Goal: Task Accomplishment & Management: Manage account settings

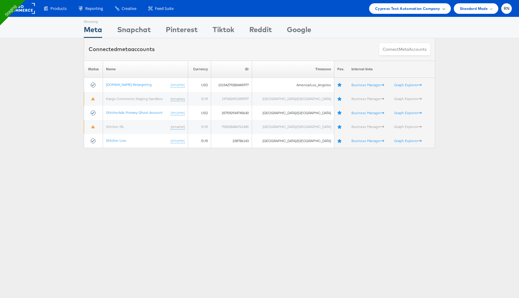
click at [386, 9] on span "Cypress Test Automation Company" at bounding box center [407, 8] width 65 height 6
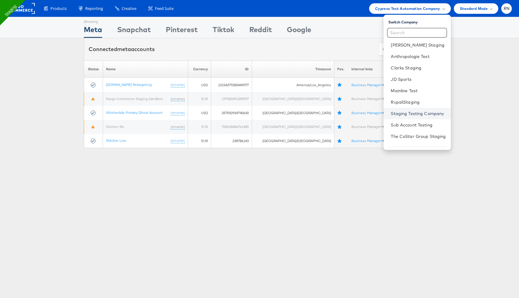
click at [397, 111] on link "Staging Testing Company" at bounding box center [418, 113] width 55 height 6
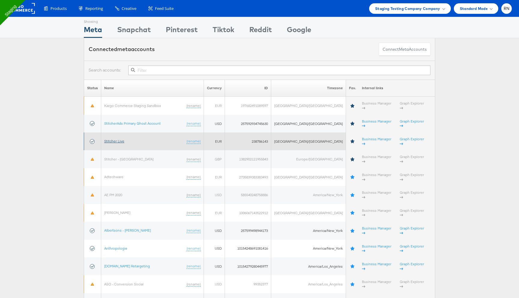
click at [119, 139] on link "Stitcher Live" at bounding box center [114, 141] width 20 height 5
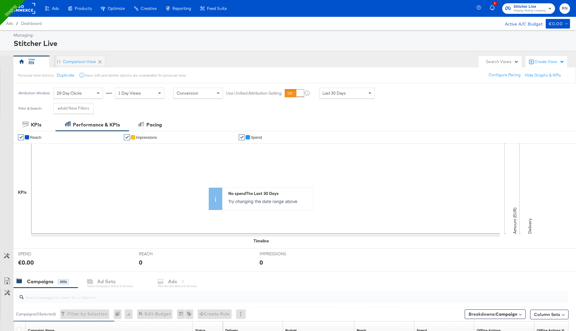
click at [28, 12] on rect at bounding box center [22, 8] width 28 height 11
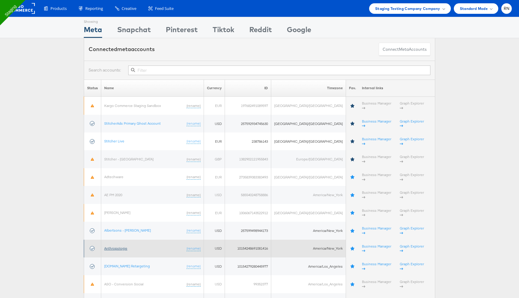
click at [121, 246] on link "Anthropologie" at bounding box center [115, 248] width 23 height 5
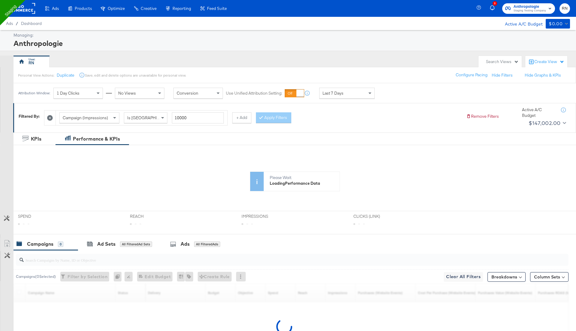
click at [495, 9] on icon "button" at bounding box center [492, 7] width 5 height 5
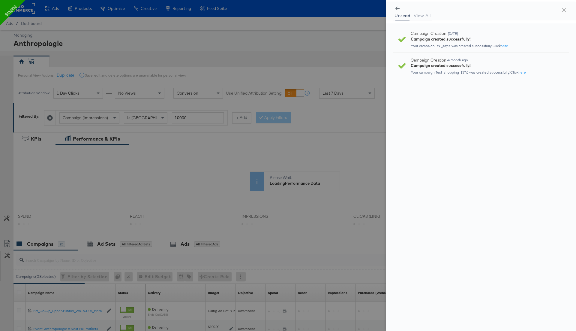
click at [346, 30] on div at bounding box center [288, 165] width 576 height 331
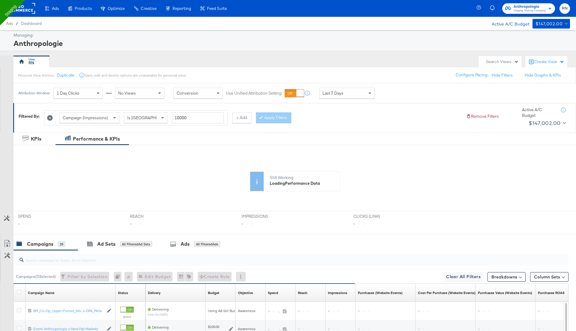
click at [26, 12] on rect at bounding box center [22, 8] width 28 height 11
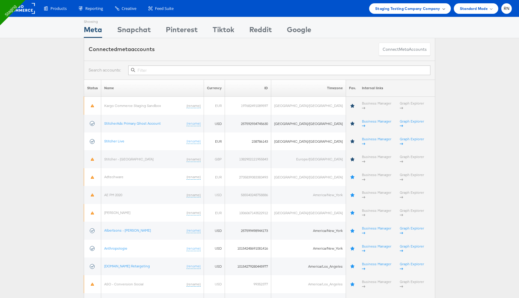
click at [426, 11] on span "Staging Testing Company Company" at bounding box center [407, 8] width 65 height 6
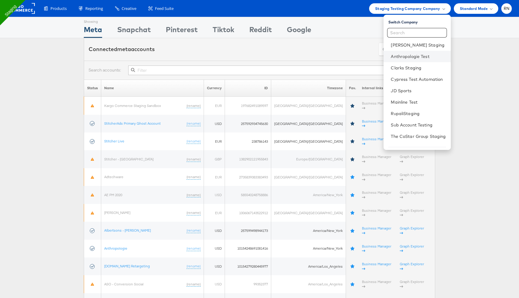
click at [403, 60] on li "Anthropologie Test" at bounding box center [416, 56] width 67 height 11
click at [400, 55] on link "Anthropologie Test" at bounding box center [418, 56] width 55 height 6
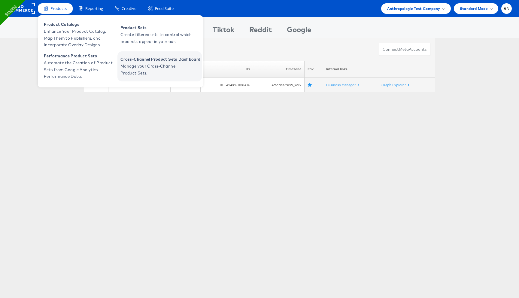
click at [131, 71] on span "Manage your Cross-Channel Product Sets." at bounding box center [156, 70] width 72 height 14
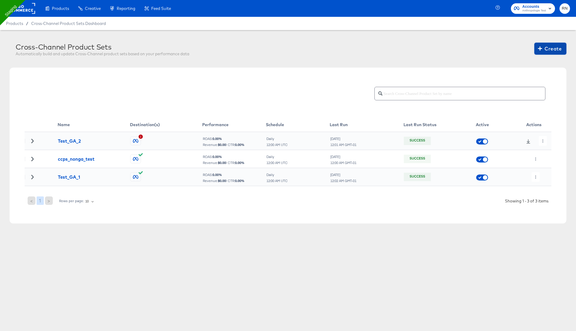
click at [551, 49] on span "Create" at bounding box center [551, 48] width 23 height 8
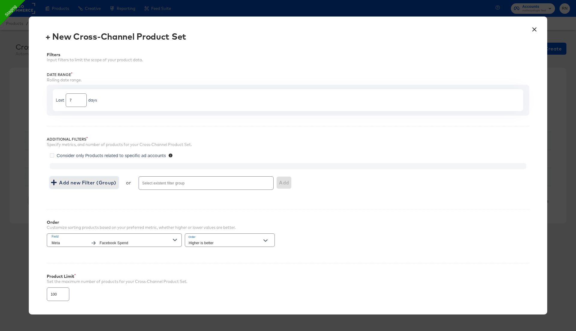
click at [89, 179] on span "Add new Filter (Group)" at bounding box center [84, 182] width 64 height 8
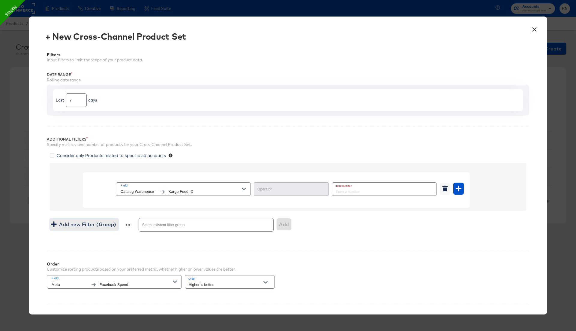
type input "Equal"
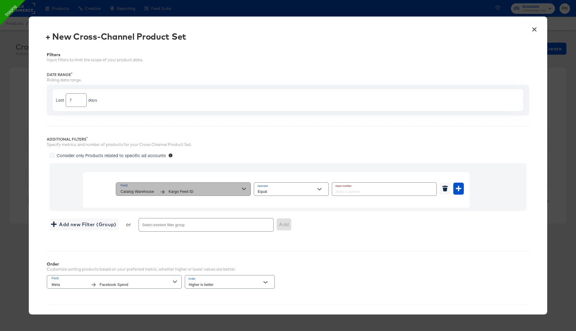
click at [195, 191] on span "Kargo Feed ID" at bounding box center [205, 192] width 73 height 6
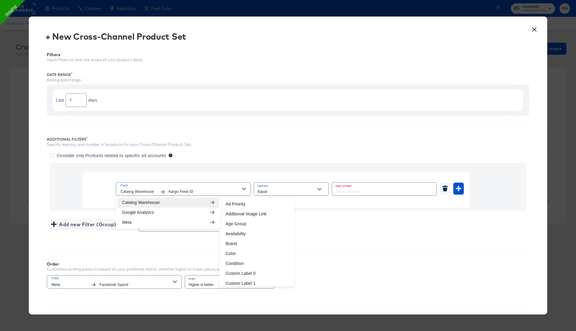
click at [533, 31] on button "×" at bounding box center [534, 28] width 11 height 11
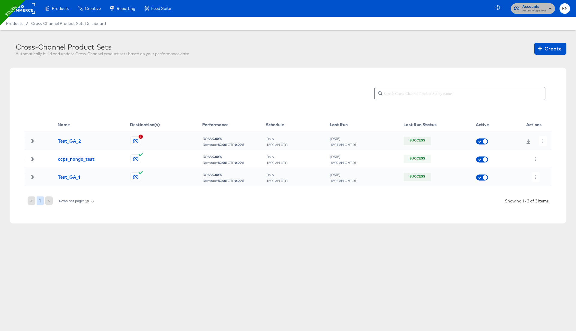
click at [530, 9] on span "Anthropologie Test" at bounding box center [535, 10] width 24 height 5
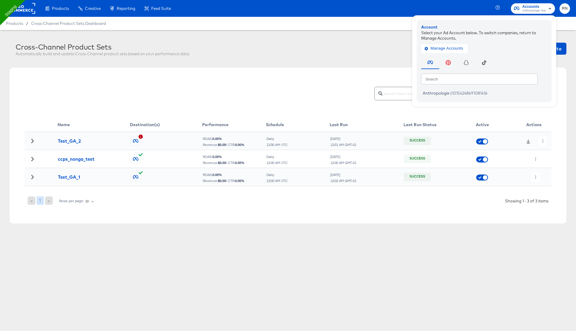
click at [395, 68] on div "Name Destination(s) Performance Schedule Last Run Last Run Status Active Action…" at bounding box center [288, 146] width 557 height 156
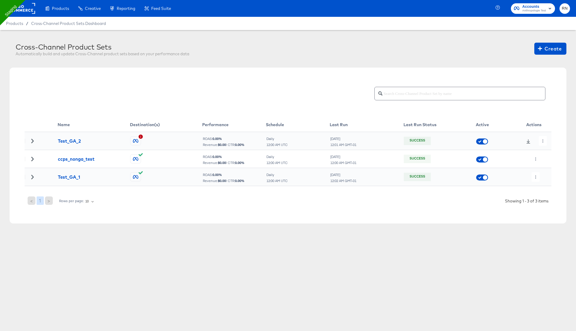
click at [541, 11] on span "Anthropologie Test" at bounding box center [535, 10] width 24 height 5
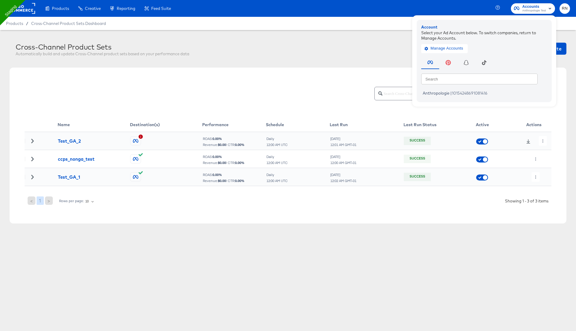
click at [28, 7] on rect at bounding box center [22, 8] width 28 height 11
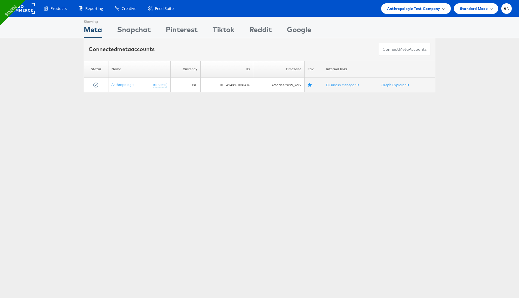
click at [397, 10] on span "Anthropologie Test Company" at bounding box center [413, 8] width 53 height 6
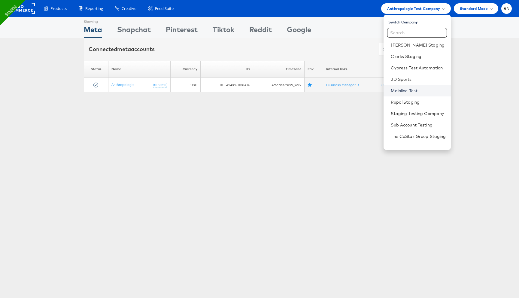
click at [398, 93] on link "Mainline Test" at bounding box center [418, 91] width 55 height 6
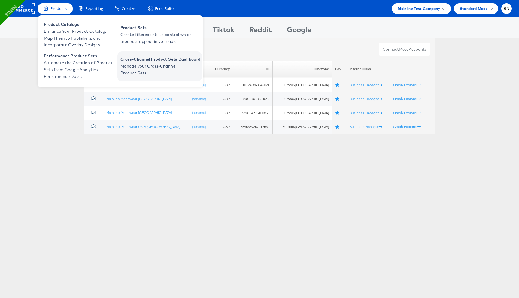
click at [131, 64] on span "Manage your Cross-Channel Product Sets." at bounding box center [156, 70] width 72 height 14
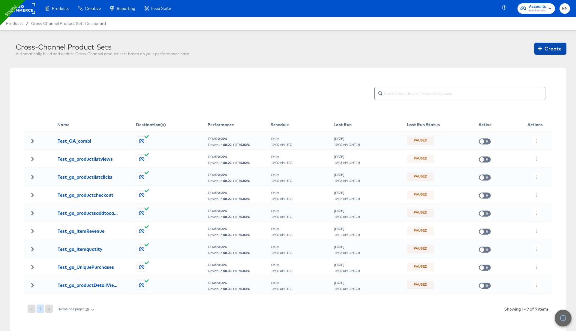
click at [549, 50] on span "Create" at bounding box center [551, 48] width 23 height 8
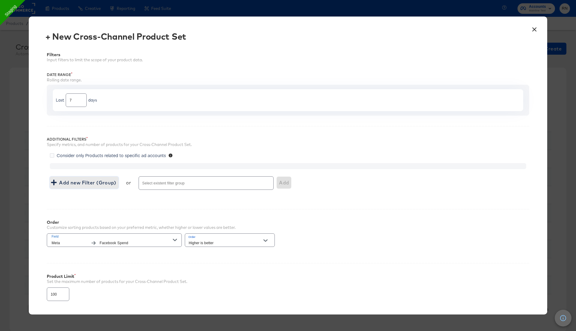
click at [100, 180] on span "Add new Filter (Group)" at bounding box center [84, 182] width 64 height 8
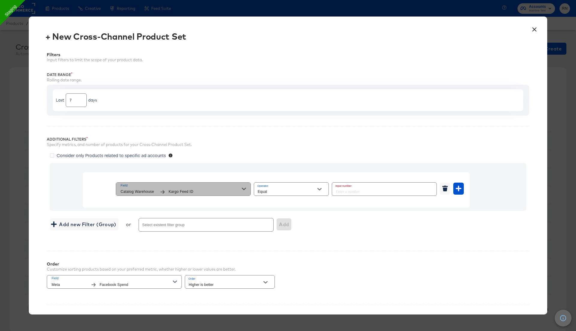
click at [180, 190] on span "Kargo Feed ID" at bounding box center [205, 192] width 73 height 6
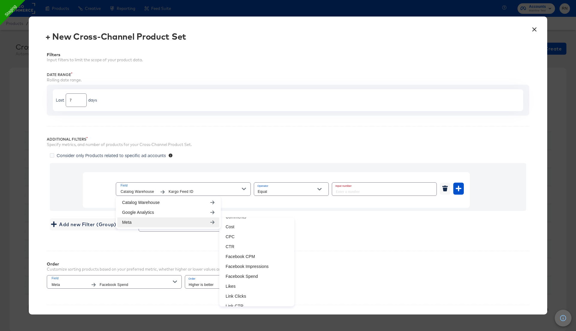
scroll to position [96, 0]
click at [238, 265] on li "Facebook Impressions" at bounding box center [257, 266] width 72 height 10
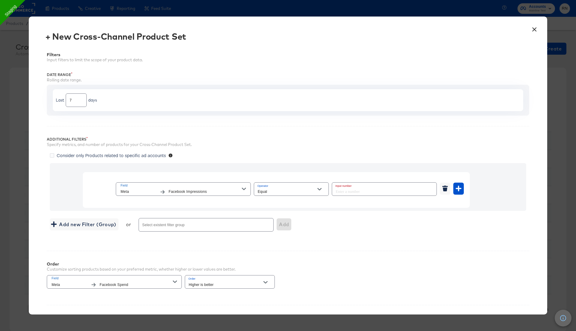
click at [283, 190] on input "Equal" at bounding box center [287, 191] width 60 height 7
click at [278, 224] on li "Greater Than" at bounding box center [291, 222] width 75 height 10
type input "Greater Than"
click at [351, 189] on input "number" at bounding box center [382, 189] width 101 height 13
type input "500"
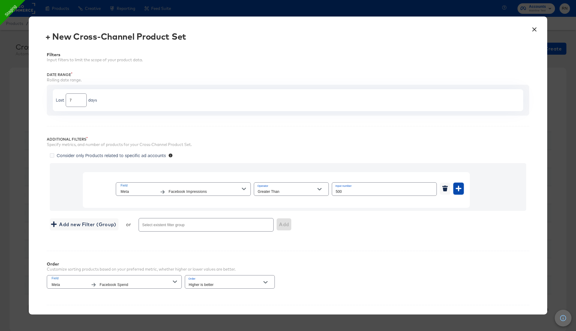
click at [460, 187] on icon "button" at bounding box center [459, 189] width 6 height 6
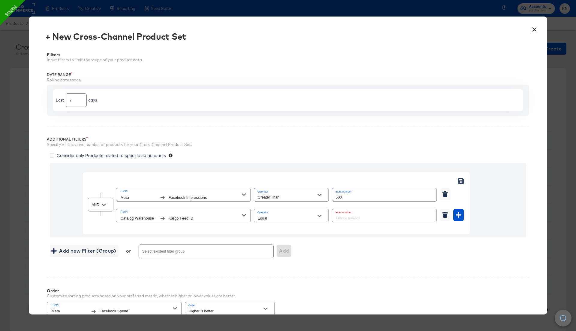
click at [159, 217] on div "button" at bounding box center [163, 218] width 12 height 4
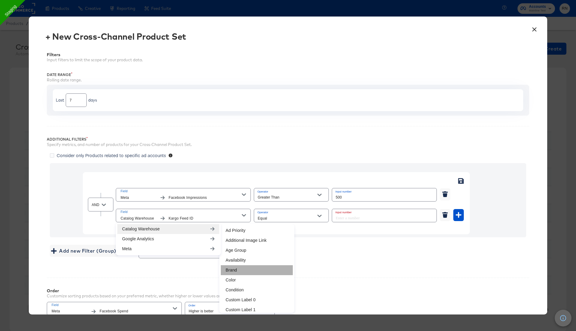
click at [235, 271] on li "Brand" at bounding box center [257, 270] width 72 height 10
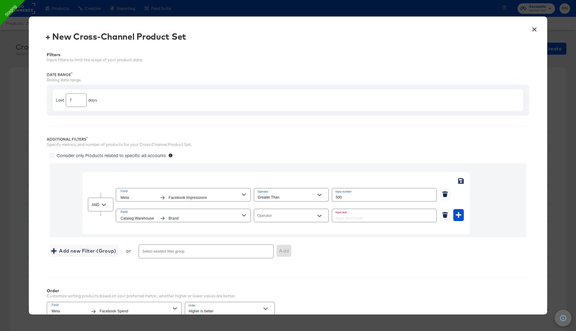
click at [281, 215] on input "Operator" at bounding box center [287, 218] width 60 height 7
click at [279, 229] on li "Equal" at bounding box center [291, 230] width 75 height 10
type input "Equal"
click at [349, 218] on input "text" at bounding box center [384, 215] width 104 height 13
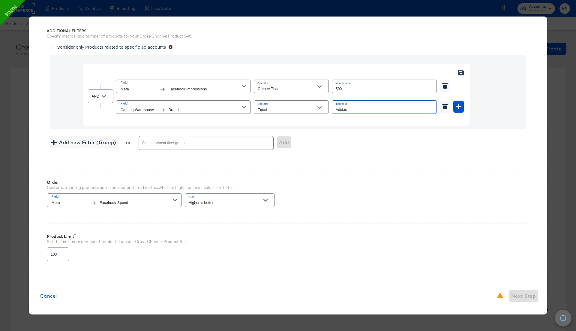
type input "Adidas"
click at [122, 45] on span "Consider only Products related to specific ad accounts" at bounding box center [111, 47] width 109 height 6
click at [0, 0] on input "Consider only Products related to specific ad accounts" at bounding box center [0, 0] width 0 height 0
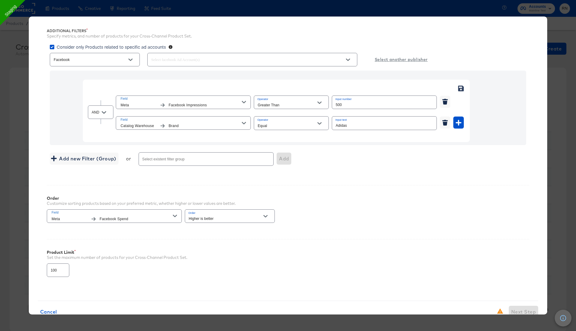
click at [179, 62] on input "text" at bounding box center [244, 59] width 188 height 7
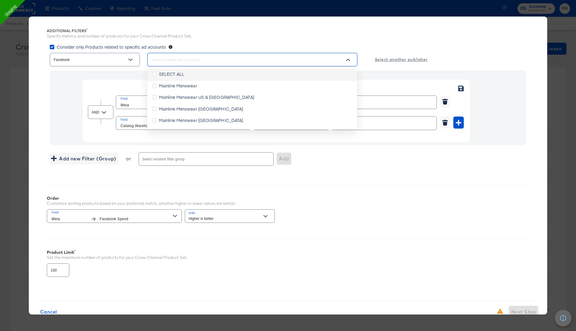
click at [172, 74] on span "SELECT ALL" at bounding box center [171, 74] width 25 height 6
click at [0, 0] on input "SELECT ALL" at bounding box center [0, 0] width 0 height 0
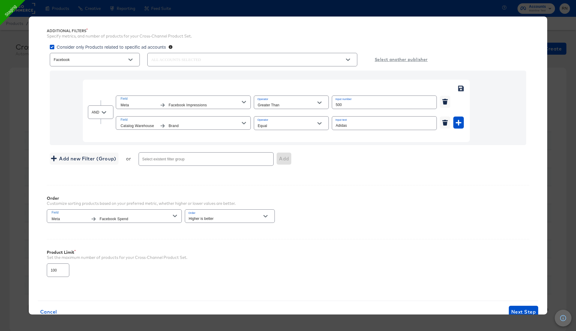
click at [368, 209] on div "Order Customize sorting products based on your preferred metric, whether higher…" at bounding box center [288, 207] width 483 height 44
click at [523, 307] on span "Next Step" at bounding box center [524, 311] width 25 height 8
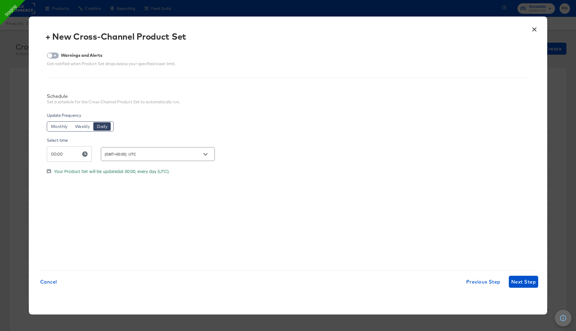
click at [58, 54] on input "checkbox" at bounding box center [50, 57] width 18 height 6
checkbox input "true"
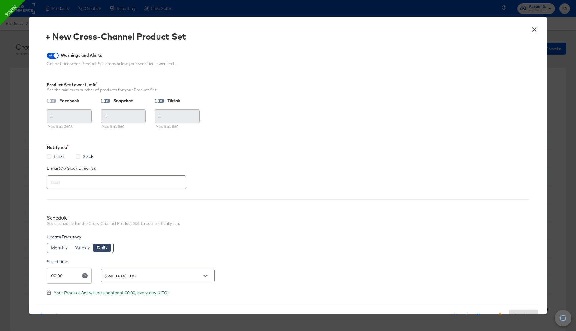
click at [53, 101] on input "checkbox" at bounding box center [49, 102] width 14 height 5
checkbox input "true"
click at [105, 102] on input "checkbox" at bounding box center [103, 102] width 14 height 5
checkbox input "true"
click at [158, 101] on input "checkbox" at bounding box center [157, 102] width 14 height 5
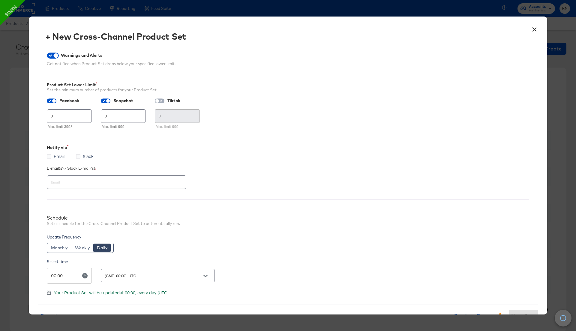
checkbox input "true"
drag, startPoint x: 55, startPoint y: 117, endPoint x: 38, endPoint y: 117, distance: 16.8
click at [39, 117] on div "Warnings and Alerts Get notified when Product Set drops below your specified lo…" at bounding box center [288, 174] width 501 height 262
click at [536, 30] on button "×" at bounding box center [534, 28] width 11 height 11
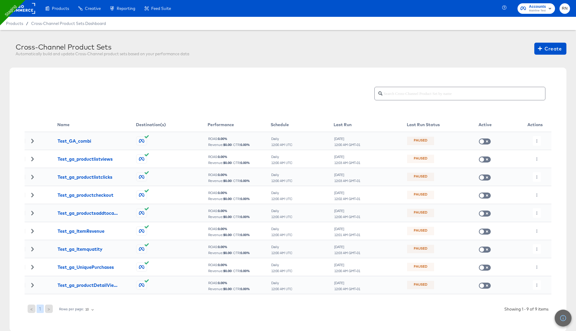
click at [25, 10] on rect at bounding box center [22, 8] width 28 height 11
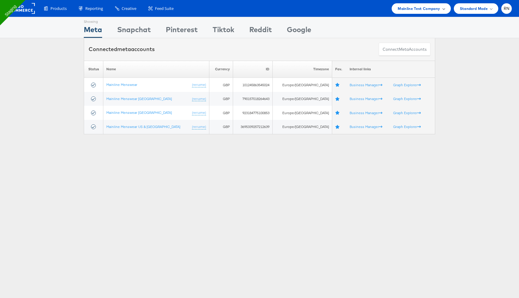
click at [429, 6] on span "Mainline Test Company" at bounding box center [419, 8] width 42 height 6
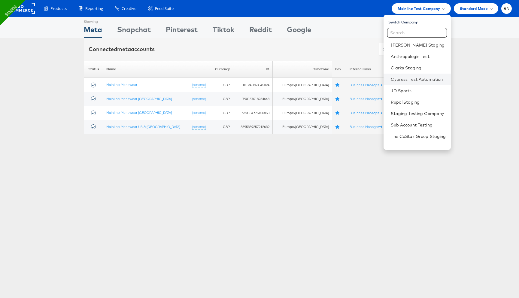
click at [404, 84] on li "Cypress Test Automation" at bounding box center [416, 79] width 67 height 11
click at [404, 90] on link "JD Sports" at bounding box center [418, 91] width 55 height 6
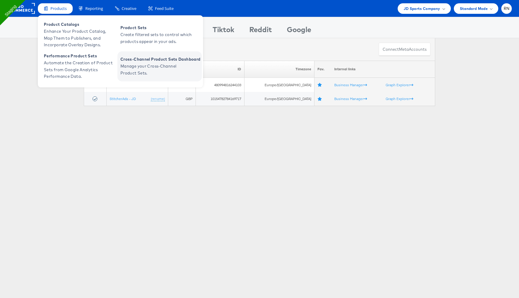
click at [154, 65] on span "Manage your Cross-Channel Product Sets." at bounding box center [156, 70] width 72 height 14
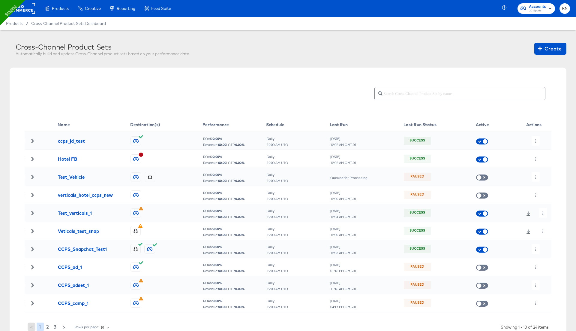
click at [31, 140] on icon at bounding box center [32, 141] width 4 height 4
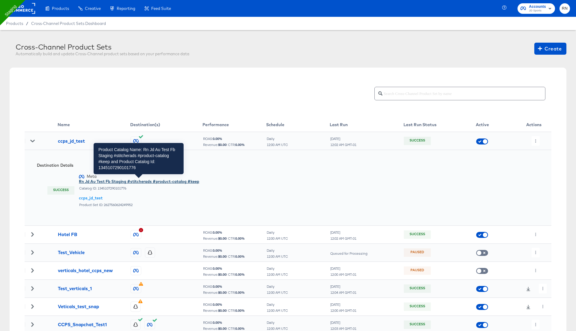
click at [92, 183] on div "Rn Jd Au Test Fb Staging #stitcherads #product-catalog #keep" at bounding box center [139, 182] width 120 height 6
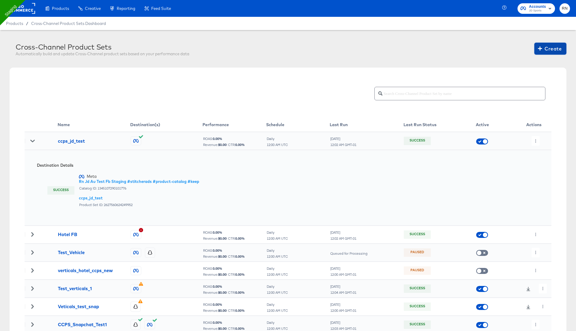
click at [551, 47] on span "Create" at bounding box center [551, 48] width 23 height 8
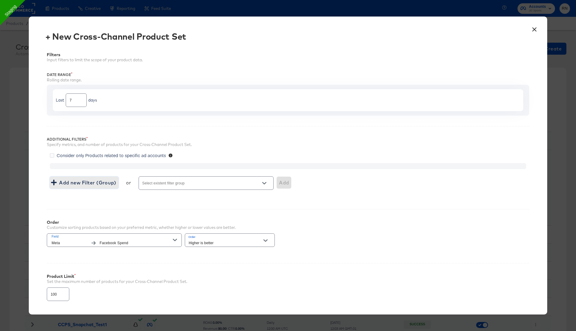
click at [83, 184] on span "Add new Filter (Group)" at bounding box center [84, 182] width 64 height 8
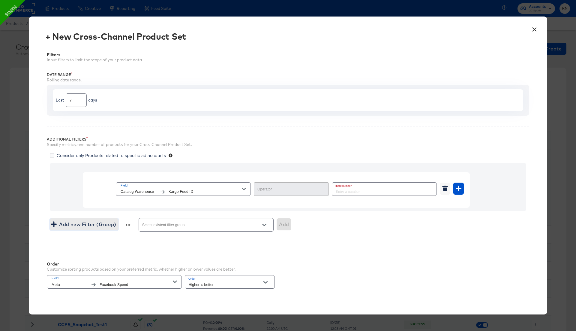
type input "Equal"
click at [178, 187] on span "Field" at bounding box center [181, 185] width 121 height 5
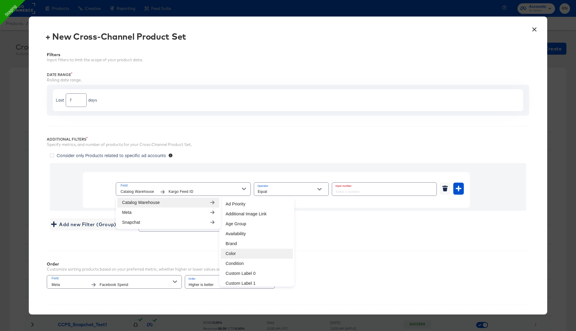
click at [235, 254] on li "Color" at bounding box center [257, 254] width 72 height 10
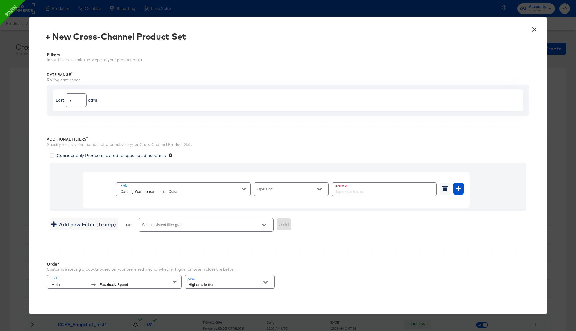
click at [272, 190] on input "Operator" at bounding box center [287, 191] width 60 height 7
click at [273, 199] on li "Equal" at bounding box center [291, 203] width 75 height 10
type input "Equal"
click at [345, 185] on input "text" at bounding box center [384, 189] width 104 height 13
type input "Brown"
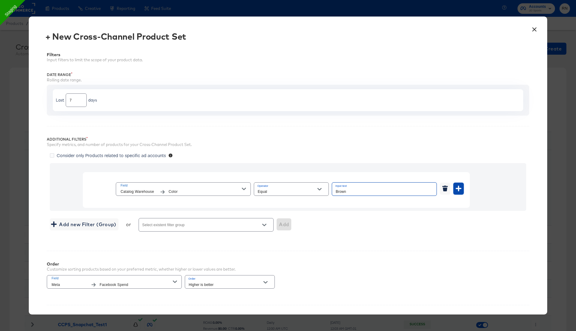
click at [455, 183] on button "button" at bounding box center [459, 189] width 11 height 12
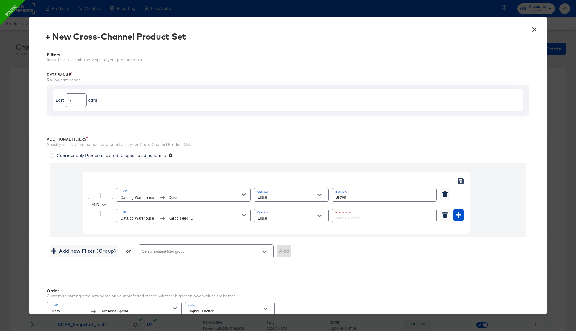
click at [156, 216] on span "Catalog Warehouse" at bounding box center [139, 218] width 36 height 6
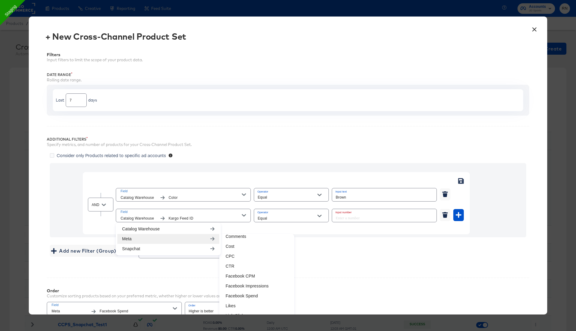
scroll to position [93, 0]
click at [241, 284] on li "Facebook Impressions" at bounding box center [257, 286] width 72 height 10
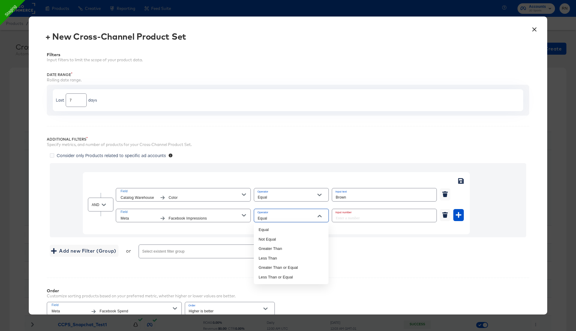
click at [277, 216] on input "Equal" at bounding box center [287, 218] width 60 height 7
click at [277, 247] on li "Greater Than" at bounding box center [291, 249] width 75 height 10
type input "Greater Than"
click at [356, 214] on input "number" at bounding box center [382, 215] width 101 height 13
type input "0"
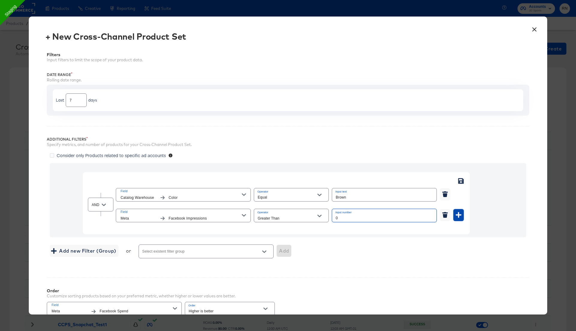
click at [459, 209] on button "button" at bounding box center [459, 215] width 11 height 12
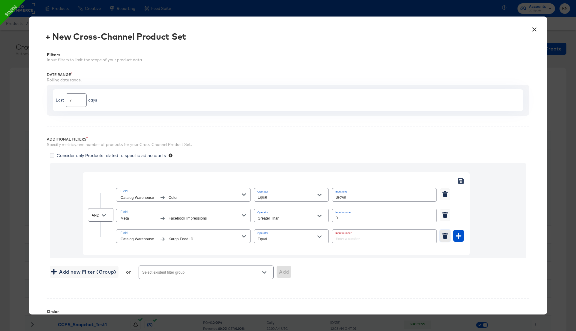
click at [447, 234] on icon "button" at bounding box center [446, 236] width 6 height 6
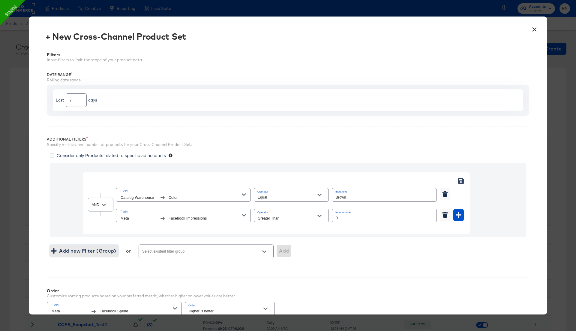
click at [77, 249] on span "Add new Filter (Group)" at bounding box center [84, 251] width 64 height 8
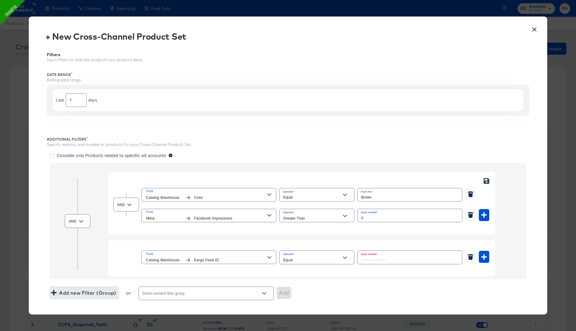
click at [82, 219] on icon "Open" at bounding box center [81, 221] width 4 height 4
click at [81, 245] on li "OR" at bounding box center [77, 245] width 25 height 10
type input "OR"
click at [239, 259] on span "Kargo Feed ID" at bounding box center [230, 260] width 73 height 6
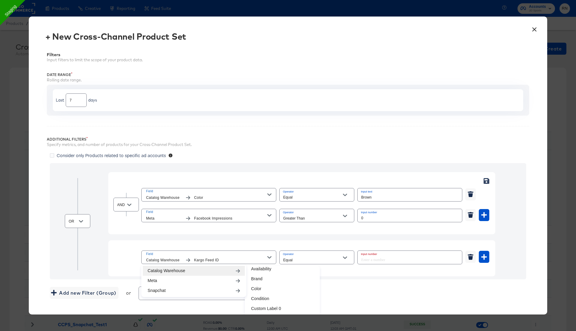
scroll to position [33, 0]
click at [262, 279] on li "Brand" at bounding box center [283, 279] width 72 height 10
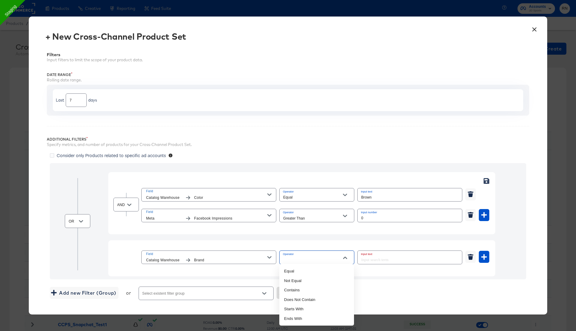
click at [301, 259] on input "Operator" at bounding box center [312, 259] width 60 height 7
click at [299, 270] on li "Equal" at bounding box center [317, 271] width 75 height 10
type input "Equal"
click at [368, 259] on input "text" at bounding box center [410, 257] width 104 height 13
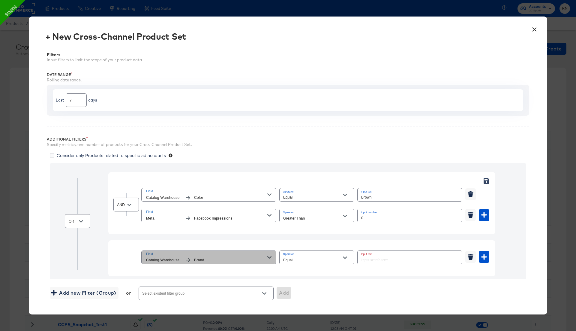
click at [269, 255] on icon "button" at bounding box center [270, 257] width 4 height 4
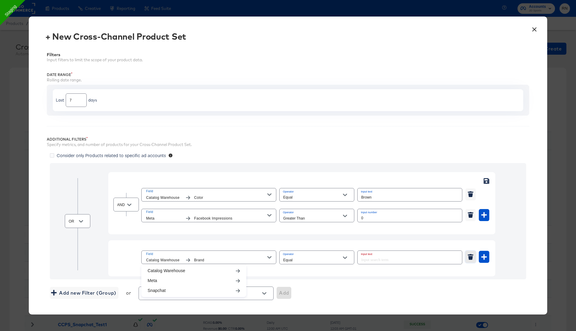
click at [472, 256] on icon "button" at bounding box center [471, 258] width 5 height 4
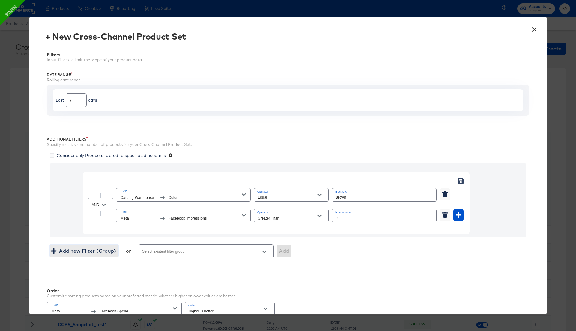
click at [107, 247] on span "Add new Filter (Group)" at bounding box center [84, 251] width 64 height 8
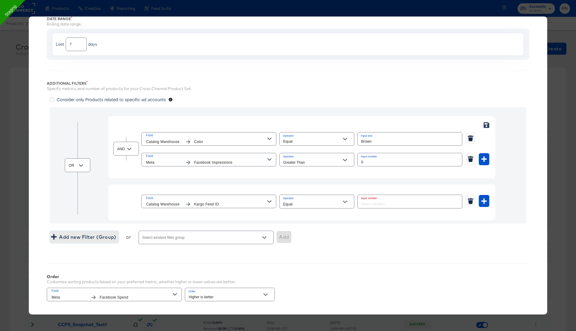
scroll to position [59, 0]
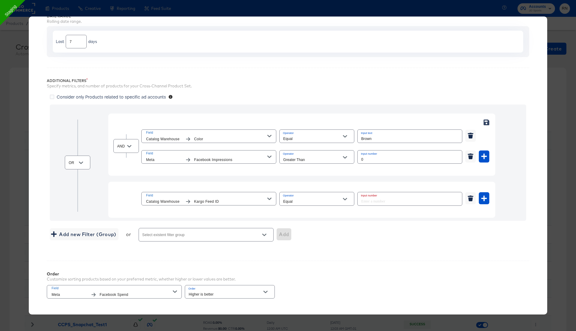
click at [246, 198] on span "Kargo Feed ID" at bounding box center [230, 201] width 73 height 6
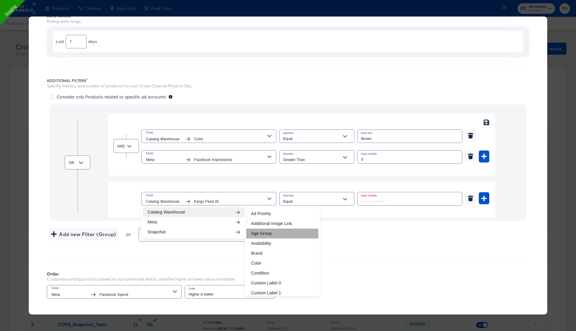
click at [270, 234] on li "Age Group" at bounding box center [283, 233] width 72 height 10
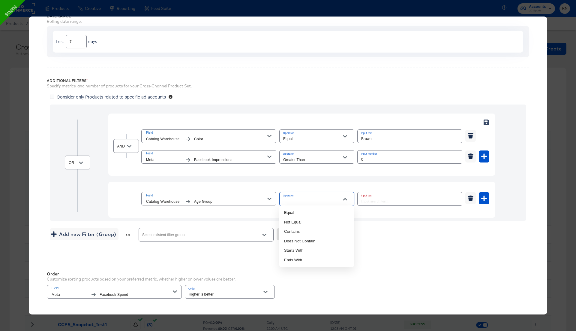
click at [302, 201] on input "Operator" at bounding box center [312, 201] width 60 height 7
click at [300, 214] on li "Equal" at bounding box center [317, 213] width 75 height 10
type input "Equal"
click at [376, 199] on input "text" at bounding box center [410, 198] width 104 height 13
click at [268, 198] on icon "button" at bounding box center [270, 199] width 4 height 2
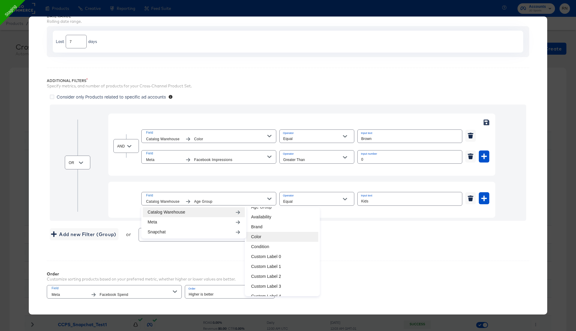
scroll to position [17, 0]
click at [276, 227] on li "Availability" at bounding box center [283, 226] width 72 height 10
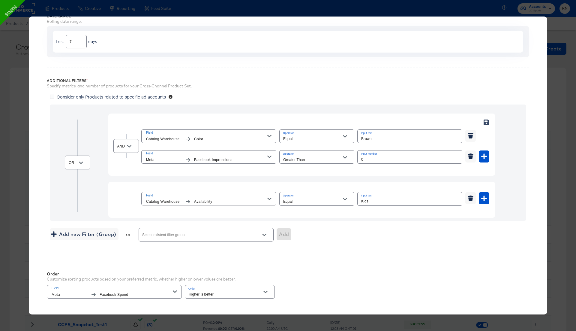
click at [307, 200] on input "Equal" at bounding box center [312, 201] width 60 height 7
click at [382, 200] on input "Kids" at bounding box center [410, 198] width 104 height 13
paste input "out of stock"
type input "out of stock"
click at [334, 200] on input "Equal" at bounding box center [312, 201] width 60 height 7
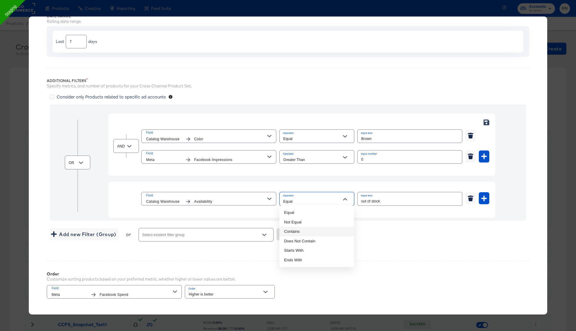
click at [315, 233] on li "Contains" at bounding box center [317, 232] width 75 height 10
type input "Contains"
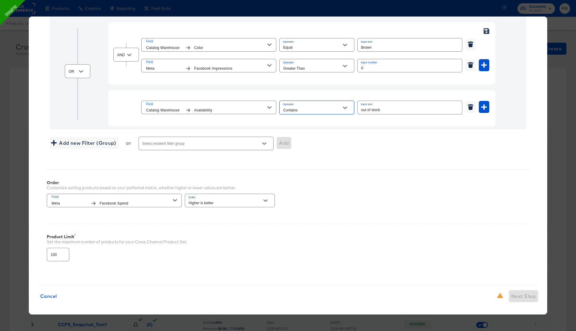
scroll to position [0, 0]
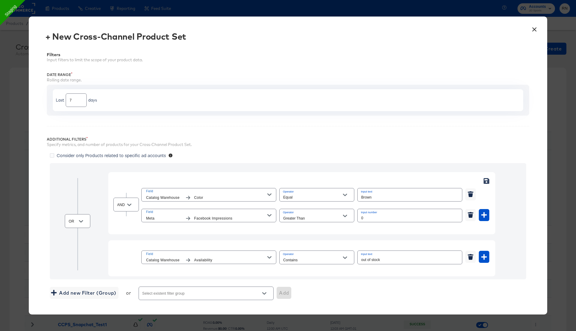
click at [140, 155] on span "Consider only Products related to specific ad accounts" at bounding box center [111, 155] width 109 height 6
click at [0, 0] on input "Consider only Products related to specific ad accounts" at bounding box center [0, 0] width 0 height 0
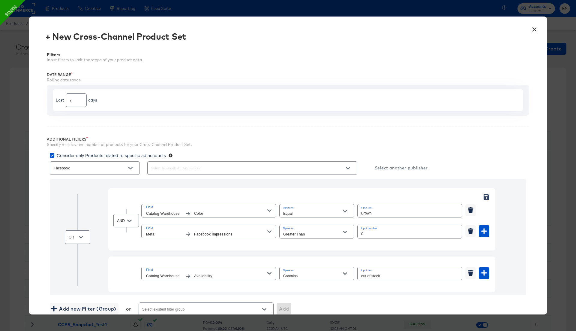
click at [188, 165] on input "text" at bounding box center [244, 168] width 188 height 7
click at [186, 179] on li "SELECT ALL" at bounding box center [252, 183] width 210 height 12
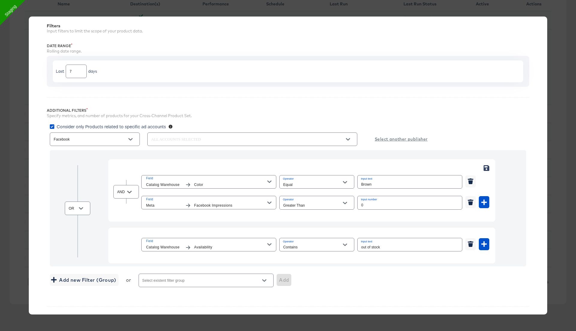
scroll to position [165, 0]
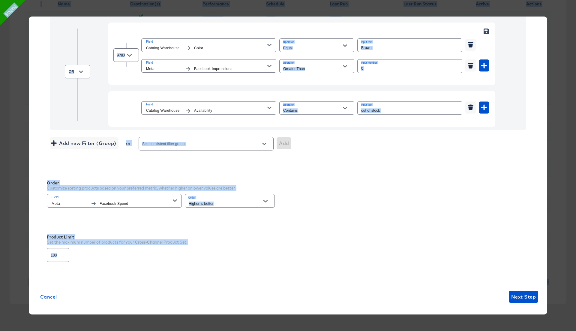
click at [57, 252] on input "100" at bounding box center [58, 252] width 22 height 13
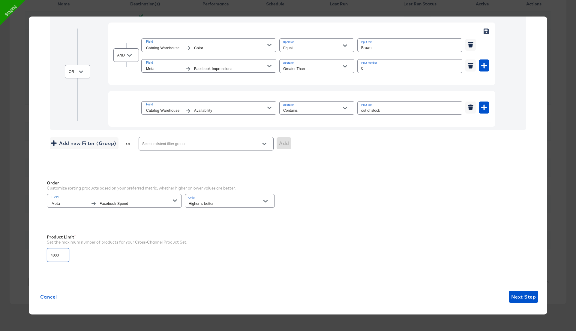
type input "4000"
click at [349, 224] on div "Product Limit Set the maximum number of products for your Cross-Channel Product…" at bounding box center [288, 246] width 483 height 44
click at [517, 292] on span "Next Step" at bounding box center [524, 296] width 25 height 8
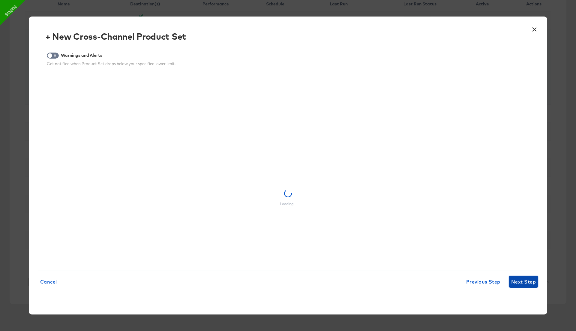
scroll to position [0, 0]
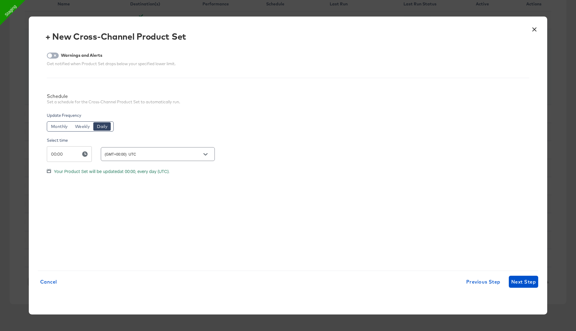
click at [57, 56] on input "checkbox" at bounding box center [50, 57] width 18 height 6
checkbox input "true"
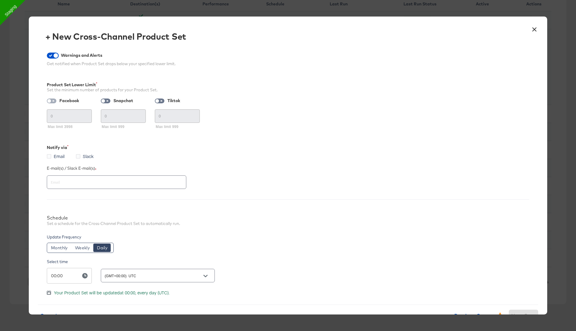
click at [54, 100] on input "checkbox" at bounding box center [49, 102] width 14 height 5
checkbox input "true"
click at [109, 101] on input "checkbox" at bounding box center [103, 102] width 14 height 5
checkbox input "true"
click at [162, 99] on span at bounding box center [160, 100] width 10 height 5
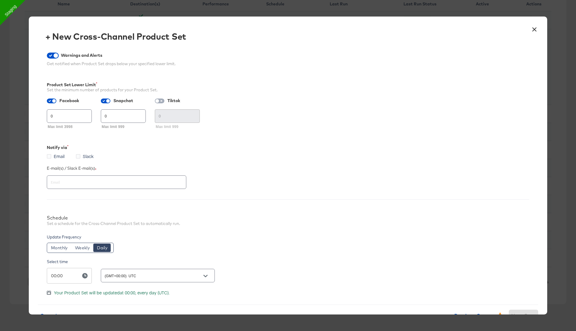
click at [161, 100] on input "checkbox" at bounding box center [157, 102] width 14 height 5
checkbox input "true"
drag, startPoint x: 59, startPoint y: 117, endPoint x: 24, endPoint y: 116, distance: 35.4
click at [24, 116] on div "× + New Cross-Channel Product Set Warnings and Alerts Get notified when Product…" at bounding box center [288, 165] width 576 height 331
type input "3998"
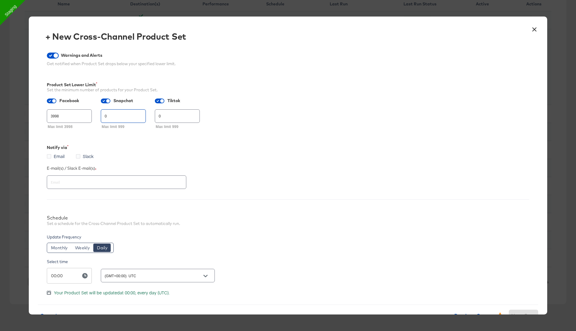
drag, startPoint x: 110, startPoint y: 116, endPoint x: 92, endPoint y: 116, distance: 17.4
click at [96, 116] on div "Facebook 3998 Max limit 3998 Snapchat 0 Max limit 999 Tiktok 0 Max limit 999" at bounding box center [288, 115] width 483 height 34
paste input "999"
type input "999"
click at [166, 116] on input "0" at bounding box center [177, 113] width 44 height 13
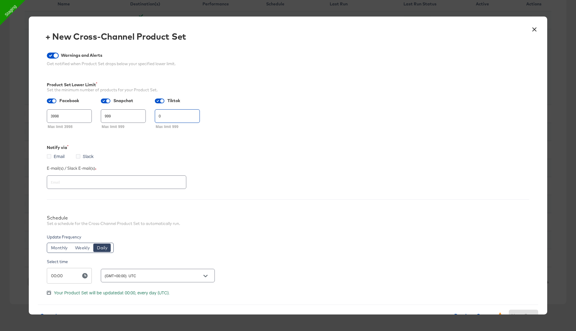
paste input "999"
type input "999"
click at [58, 156] on span "Email" at bounding box center [59, 156] width 11 height 6
click at [0, 0] on input "Email" at bounding box center [0, 0] width 0 height 0
click at [86, 156] on span "Slack" at bounding box center [88, 156] width 11 height 6
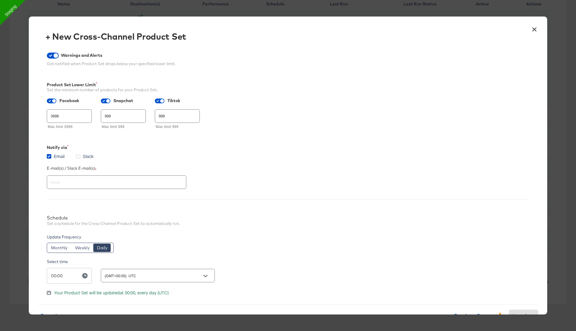
click at [0, 0] on input "Slack" at bounding box center [0, 0] width 0 height 0
click at [85, 183] on input "text" at bounding box center [108, 182] width 117 height 7
type input "rupali.narkhede@kargo.com"
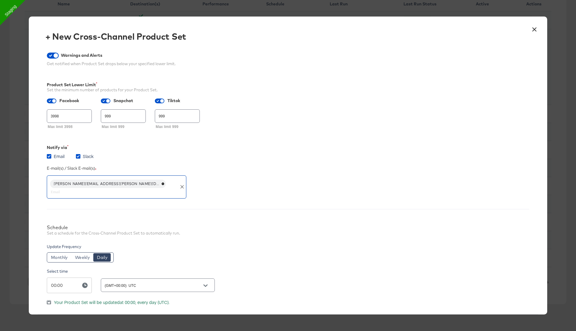
scroll to position [30, 0]
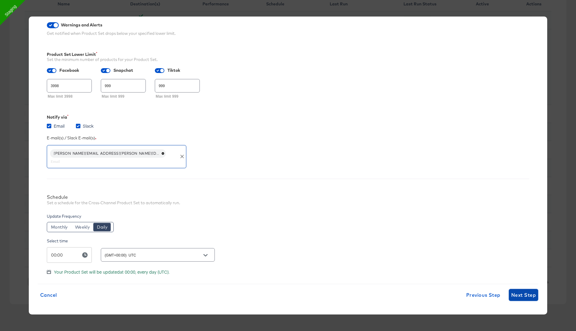
click at [519, 293] on span "Next Step" at bounding box center [524, 295] width 25 height 8
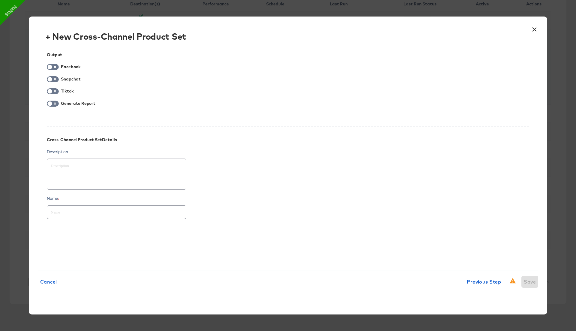
scroll to position [0, 0]
click at [51, 64] on span at bounding box center [50, 67] width 6 height 6
click at [53, 67] on input "checkbox" at bounding box center [50, 68] width 18 height 6
checkbox input "true"
type textarea "x"
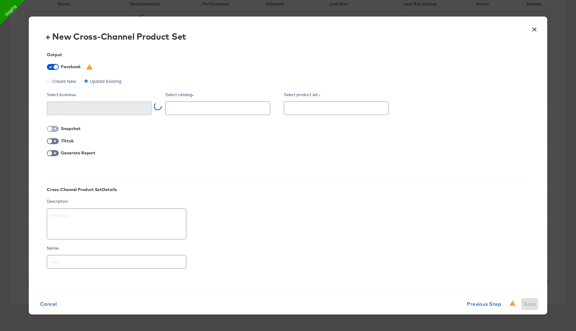
click at [54, 129] on input "checkbox" at bounding box center [50, 130] width 18 height 6
checkbox input "true"
type textarea "x"
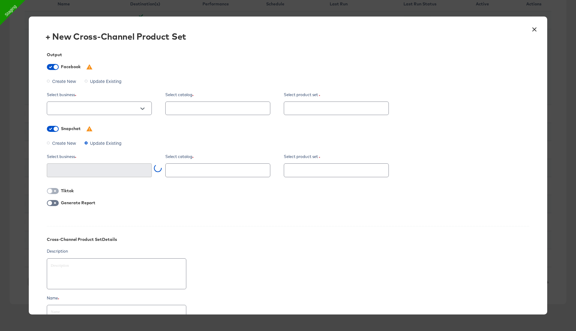
click at [55, 193] on input "checkbox" at bounding box center [50, 192] width 18 height 6
checkbox input "true"
type textarea "x"
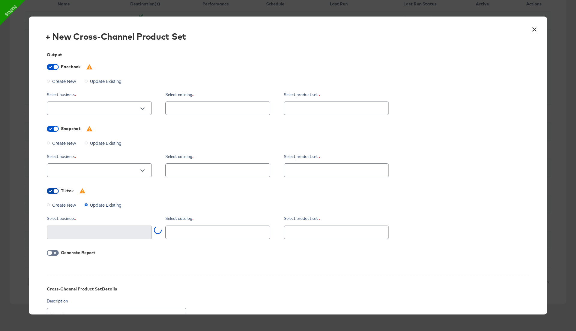
scroll to position [108, 0]
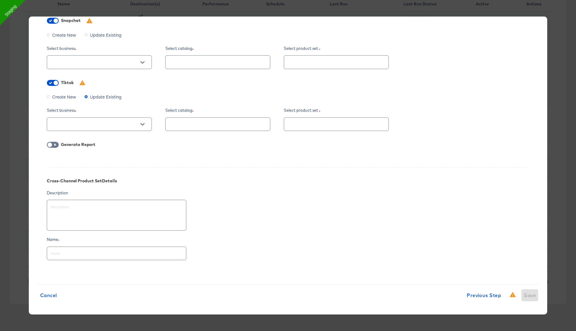
click at [68, 253] on input "text" at bounding box center [116, 250] width 139 height 13
type input "t"
type textarea "x"
type input "te"
type textarea "x"
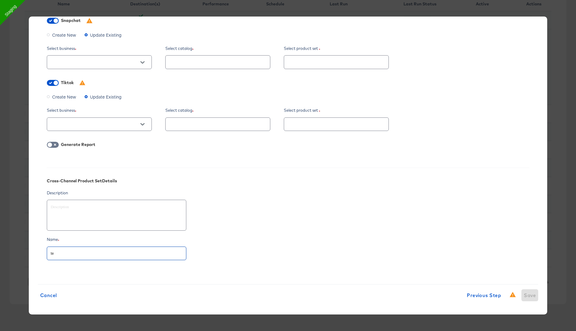
type input "tes"
type textarea "x"
type input "test_"
type textarea "x"
type input "test_1"
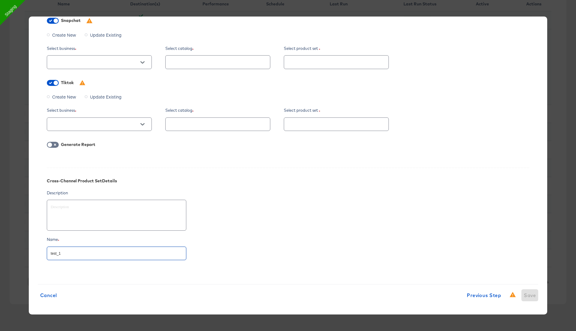
type textarea "x"
type input "test_13"
type textarea "x"
type input "test_138"
type textarea "x"
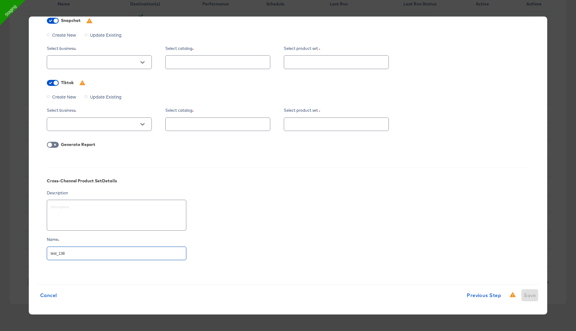
type input "test_138."
type textarea "x"
click at [85, 254] on input "test_138.0" at bounding box center [116, 250] width 139 height 13
type input "test_138.0"
click at [56, 143] on input "checkbox" at bounding box center [50, 146] width 18 height 6
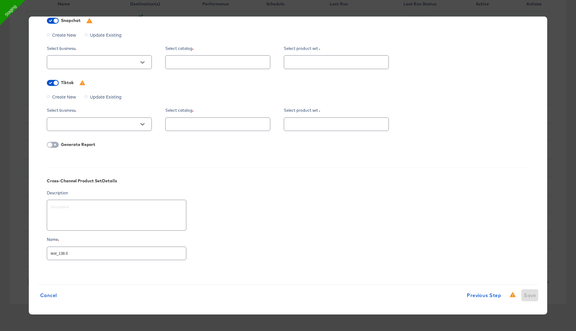
checkbox input "true"
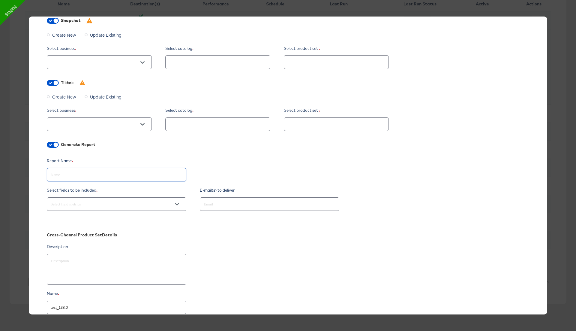
click at [67, 177] on input "text" at bounding box center [116, 172] width 139 height 13
paste input "test_138.0"
type textarea "x"
type input "test_138.0"
click at [71, 201] on input "text" at bounding box center [108, 204] width 117 height 7
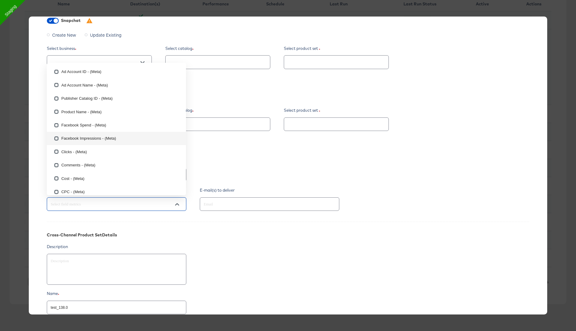
click at [57, 138] on input "checkbox" at bounding box center [57, 140] width 10 height 10
checkbox input "true"
type textarea "x"
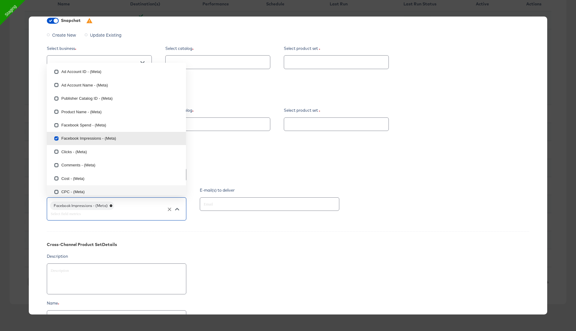
type input "b"
checkbox input "true"
checkbox input "false"
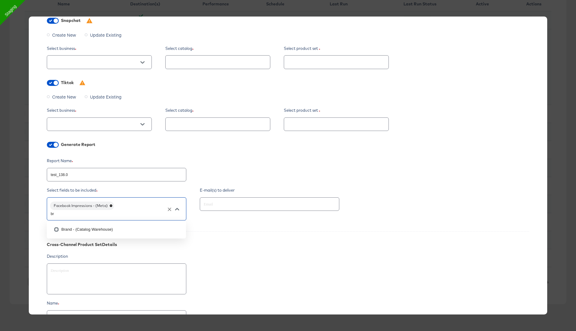
type input "bra"
click at [60, 231] on input "checkbox" at bounding box center [57, 231] width 10 height 10
checkbox input "false"
type textarea "x"
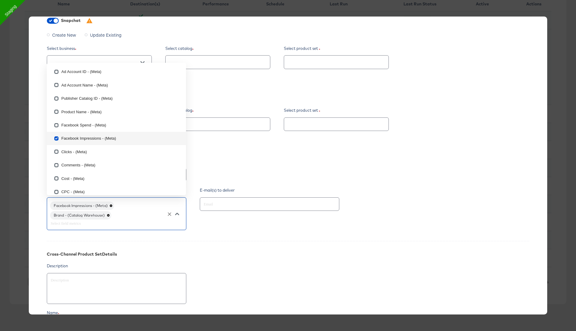
type input "c"
checkbox input "true"
checkbox input "false"
type input "co"
checkbox input "false"
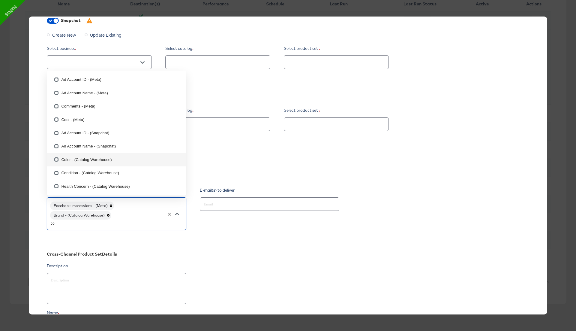
click at [62, 159] on li "Color - (Catalog Warehouse)" at bounding box center [116, 159] width 139 height 13
type textarea "x"
checkbox input "true"
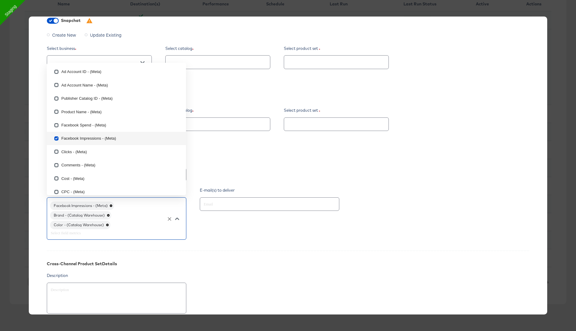
click at [240, 158] on div "Report Name test_138.0" at bounding box center [288, 170] width 483 height 25
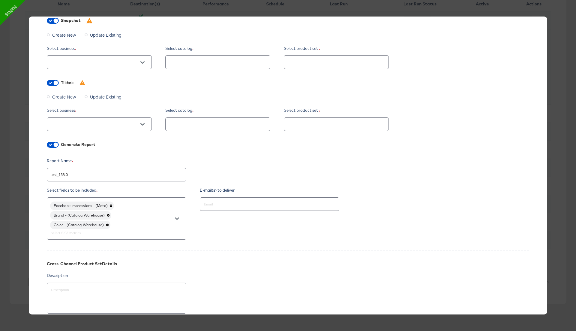
click at [221, 205] on input "text" at bounding box center [261, 204] width 117 height 7
type input "rupali.narkhede@kargo.com"
type textarea "x"
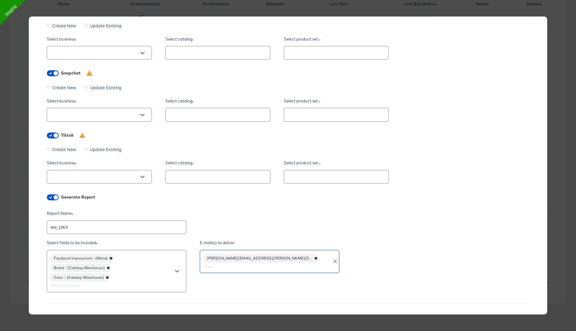
scroll to position [23, 0]
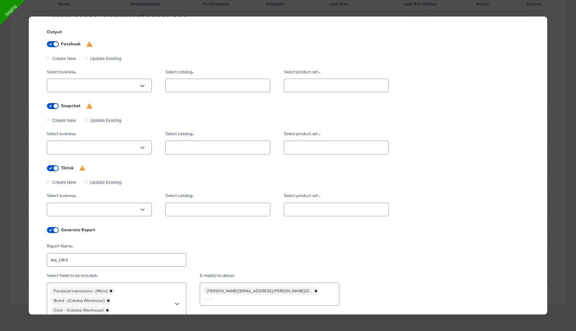
click at [71, 59] on span "Create New" at bounding box center [64, 58] width 24 height 6
click at [0, 0] on input "Create New" at bounding box center [0, 0] width 0 height 0
click at [71, 120] on span "Create New" at bounding box center [64, 120] width 24 height 6
click at [0, 0] on input "Create New" at bounding box center [0, 0] width 0 height 0
click at [67, 176] on div "Output Facebook Create New Update Existing Select business Select catalog Enter…" at bounding box center [288, 231] width 501 height 423
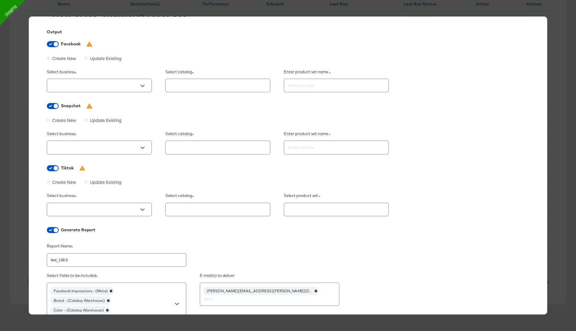
click at [67, 181] on span "Create New" at bounding box center [64, 182] width 24 height 6
click at [0, 0] on input "Create New" at bounding box center [0, 0] width 0 height 0
click at [130, 86] on input "text" at bounding box center [95, 85] width 90 height 7
click at [117, 115] on li "Ghost Business StitcherAds (257579378080319)" at bounding box center [99, 116] width 105 height 10
type textarea "x"
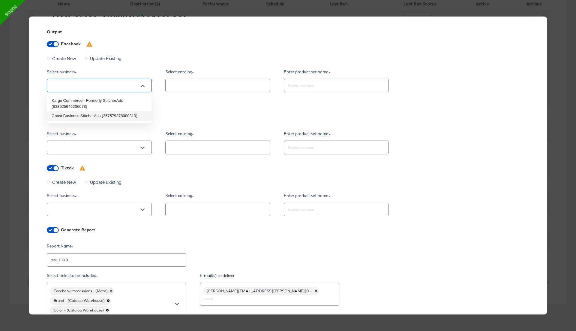
type input "Ghost Business StitcherAds (257579378080319)"
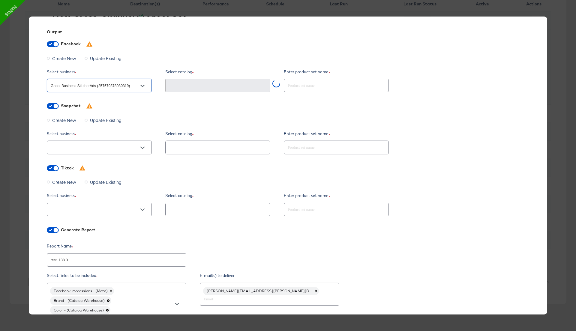
click at [117, 147] on input "text" at bounding box center [95, 147] width 90 height 7
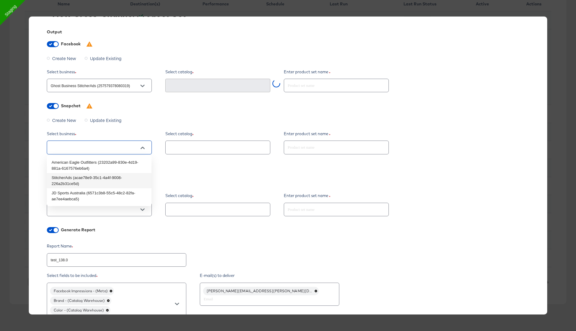
click at [110, 178] on li "StitcherAds (acae78e9-35c1-4a4f-9008-226a2b31ce5d)" at bounding box center [99, 180] width 105 height 15
type textarea "x"
type input "StitcherAds (acae78e9-35c1-4a4f-9008-226a2b31ce5d)"
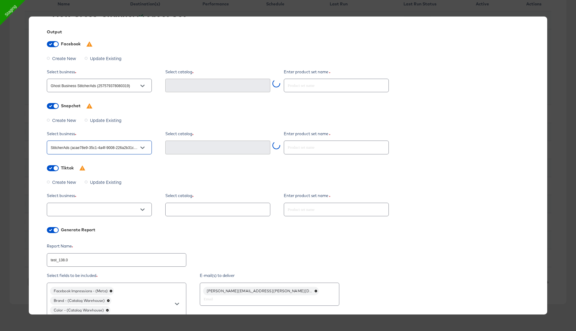
click at [109, 211] on input "text" at bounding box center [95, 209] width 90 height 7
click at [105, 223] on li "Kargo Commerce (6921707334213304321)" at bounding box center [99, 224] width 105 height 10
type textarea "x"
type input "Kargo Commerce (6921707334213304321)"
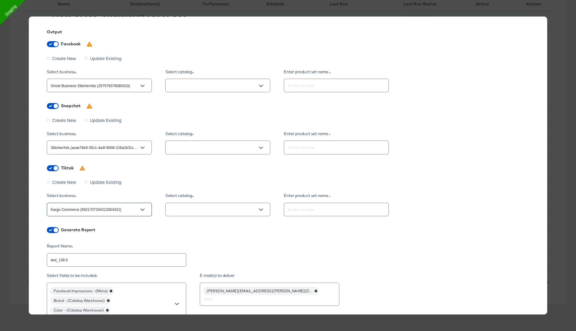
type textarea "x"
click at [201, 84] on input "text" at bounding box center [213, 85] width 90 height 7
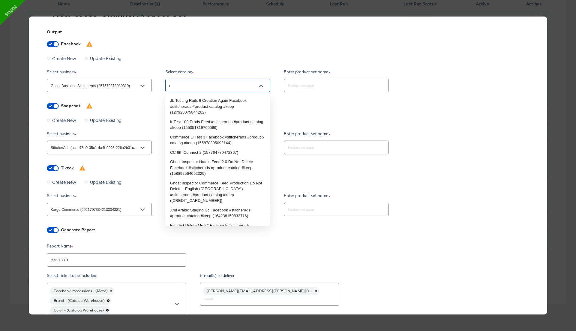
type input "rn"
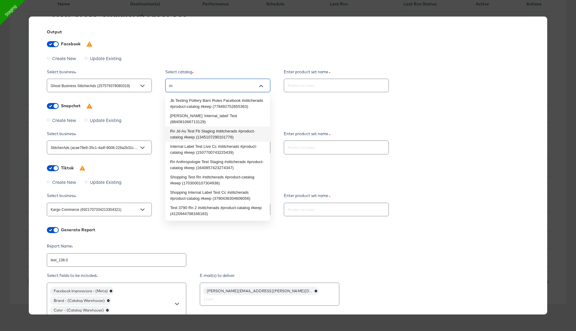
click at [198, 126] on li "Rn Jd Au Test Fb Staging #stitcherads #product-catalog #keep (1345107290101776)" at bounding box center [217, 133] width 105 height 15
type textarea "x"
type input "Rn Jd Au Test Fb Staging #stitcherads #product-catalog #keep (1345107290101776)"
type textarea "x"
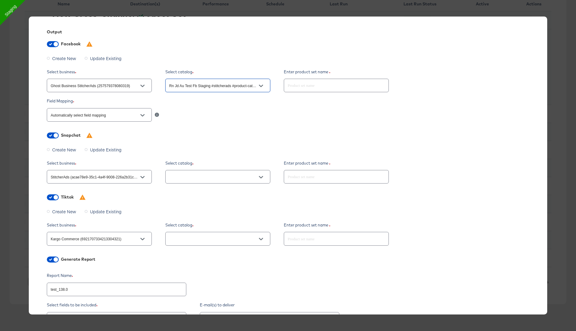
type input "Rn Jd Au Test Fb Staging #stitcherads #product-catalog #keep (1345107290101776)"
type textarea "x"
click at [200, 179] on input "text" at bounding box center [213, 177] width 90 height 7
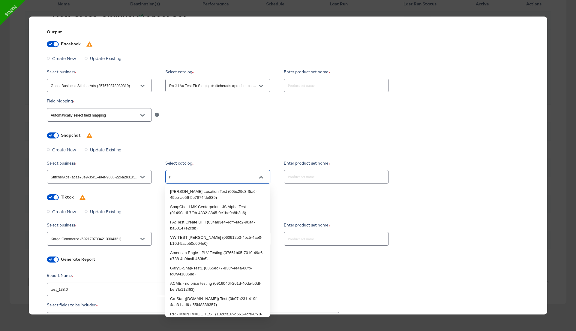
type input "rn"
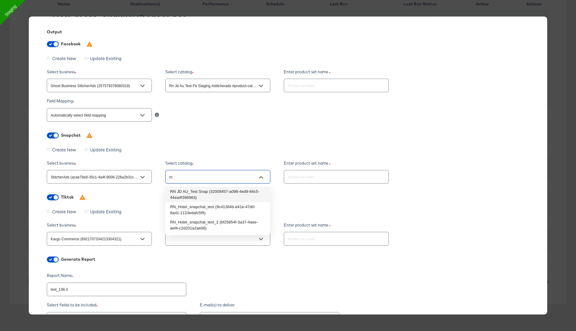
click at [204, 192] on li "RN JD AU_Test Snap (32008457-a098-4ed9-84c5-44ea4f386983)" at bounding box center [217, 194] width 105 height 15
type textarea "x"
type input "RN JD AU_Test Snap (32008457-a098-4ed9-84c5-44ea4f386983)"
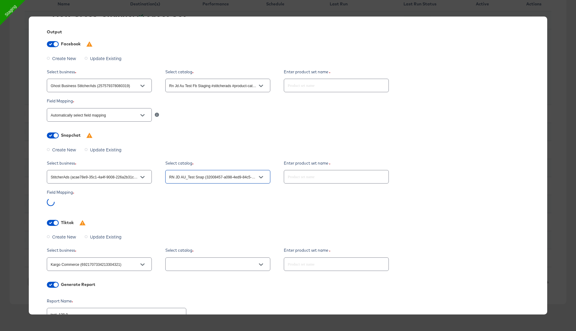
type textarea "x"
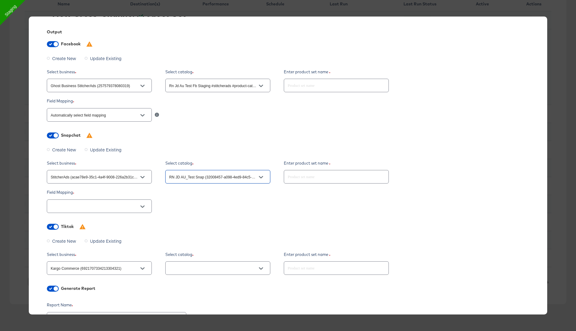
type input "RN JD AU_Test Snap (32008457-a098-4ed9-84c5-44ea4f386983)"
click at [195, 271] on input "text" at bounding box center [213, 268] width 90 height 7
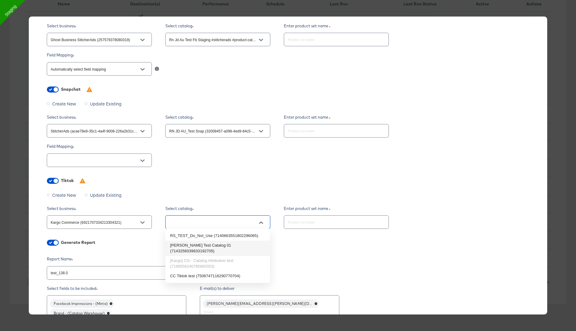
scroll to position [69, 0]
click at [198, 272] on li "CC Tiktok test (7508747116290770704)" at bounding box center [217, 276] width 105 height 10
type textarea "x"
type input "CC Tiktok test (7508747116290770704)"
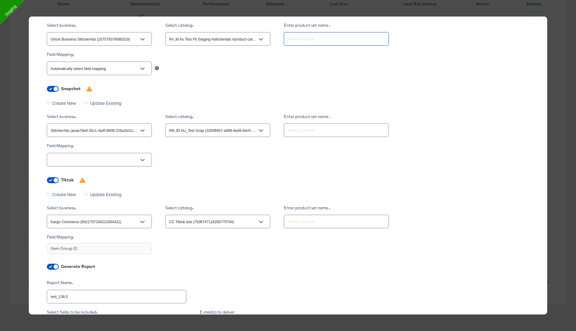
click at [313, 38] on input "text" at bounding box center [336, 36] width 104 height 13
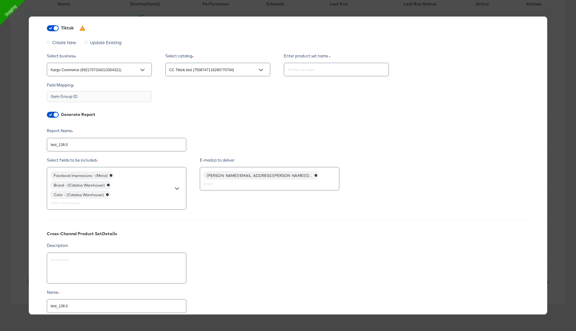
scroll to position [270, 0]
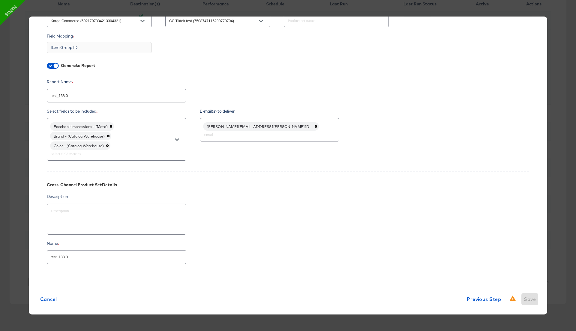
click at [74, 252] on input "test_138.0" at bounding box center [116, 254] width 139 height 13
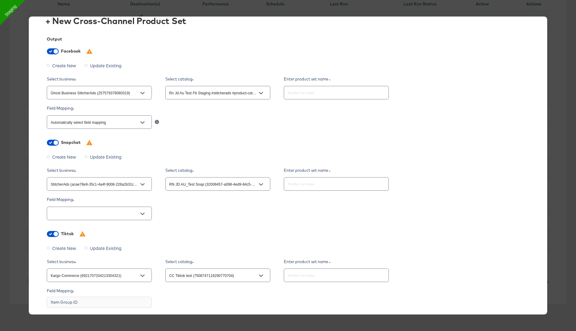
scroll to position [0, 0]
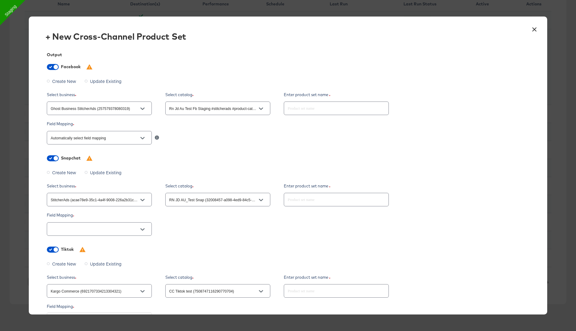
click at [307, 112] on input "text" at bounding box center [336, 105] width 104 height 13
paste input "test_138.0"
type textarea "x"
type input "test_138.0"
click at [303, 200] on input "text" at bounding box center [336, 197] width 104 height 13
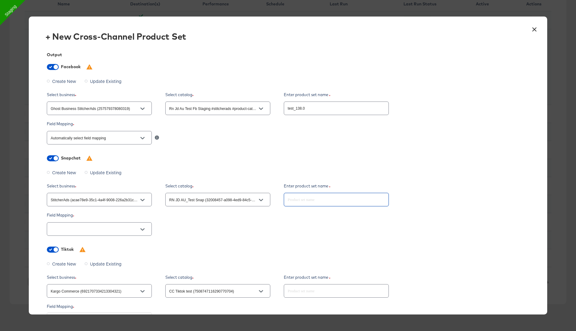
paste input "test_138.0"
type textarea "x"
type input "test_138.0"
click at [302, 290] on input "text" at bounding box center [336, 288] width 104 height 13
paste input "test_138.0"
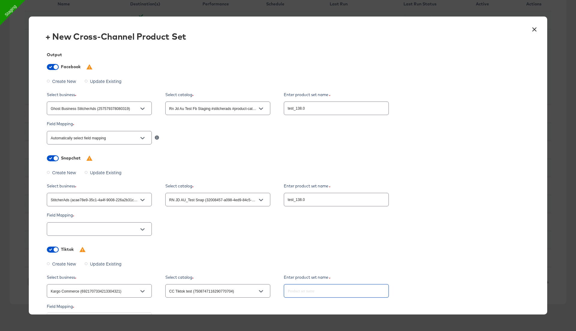
type textarea "x"
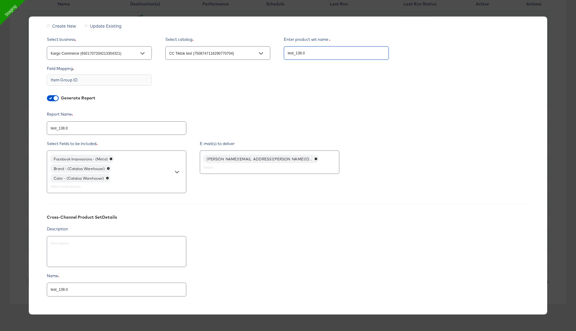
scroll to position [273, 0]
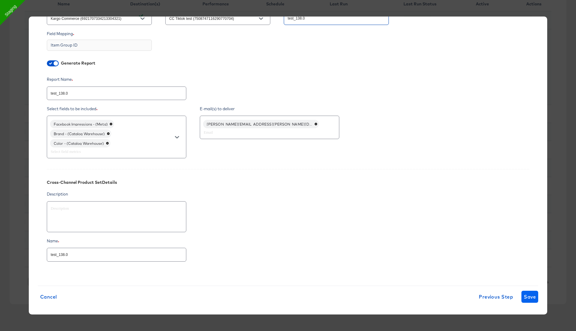
type input "test_138.0"
click at [528, 296] on span "Save" at bounding box center [530, 296] width 12 height 8
type textarea "x"
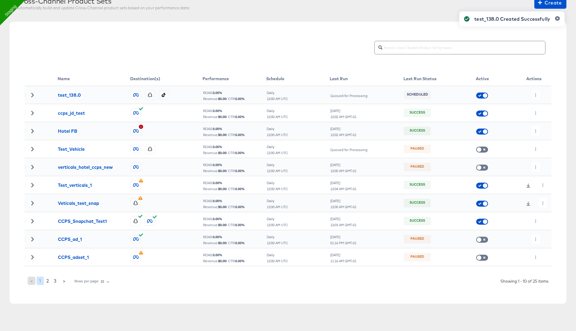
scroll to position [45, 0]
click at [537, 95] on icon "button" at bounding box center [535, 95] width 3 height 3
click at [548, 129] on li "Run Now" at bounding box center [548, 127] width 32 height 10
click at [485, 221] on input "checkbox" at bounding box center [485, 224] width 18 height 6
checkbox input "true"
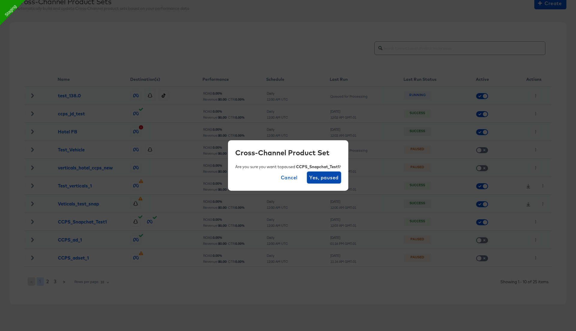
click at [322, 180] on span "Yes, paused" at bounding box center [324, 177] width 29 height 8
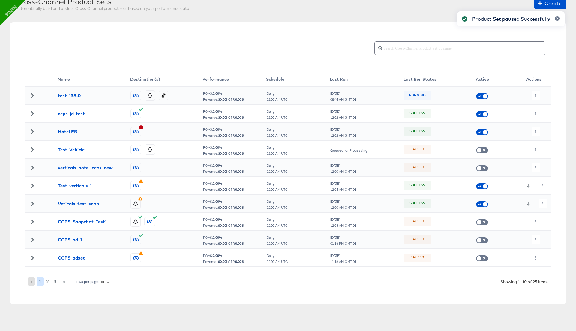
click at [485, 202] on div "Product Set paused Successfully" at bounding box center [511, 154] width 119 height 298
click at [482, 204] on input "checkbox" at bounding box center [485, 206] width 18 height 6
checkbox input "true"
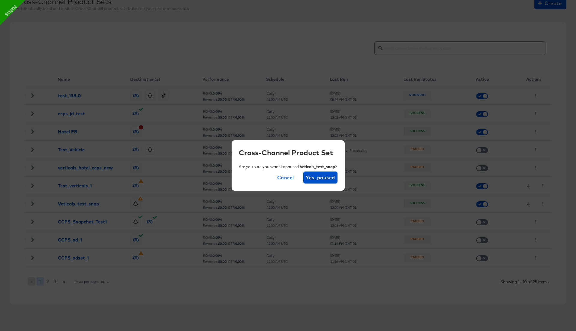
click at [284, 177] on span "Cancel" at bounding box center [285, 177] width 17 height 8
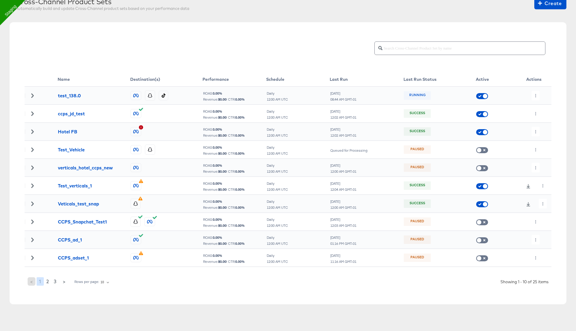
click at [47, 282] on span "2" at bounding box center [47, 281] width 3 height 8
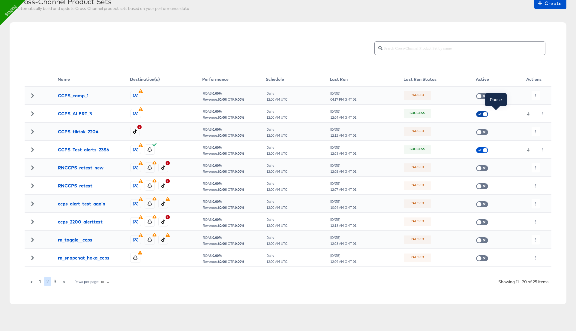
click at [485, 113] on input "checkbox" at bounding box center [485, 116] width 18 height 6
checkbox input "true"
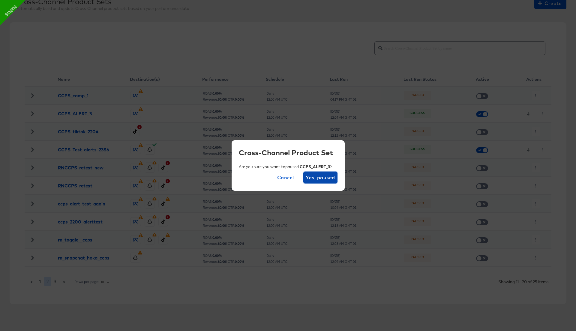
click at [331, 177] on span "Yes, paused" at bounding box center [320, 177] width 29 height 8
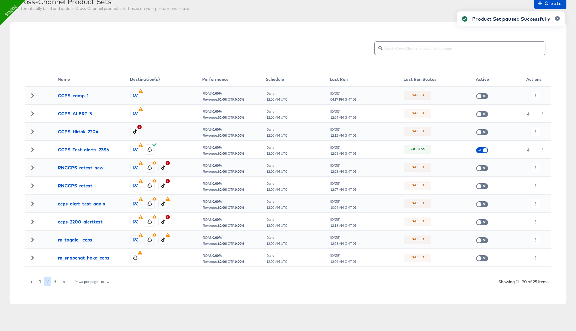
click at [483, 151] on div "Product Set paused Successfully" at bounding box center [511, 154] width 119 height 298
click at [483, 149] on div "Product Set paused Successfully" at bounding box center [511, 154] width 119 height 298
click at [483, 149] on input "checkbox" at bounding box center [485, 152] width 18 height 6
checkbox input "true"
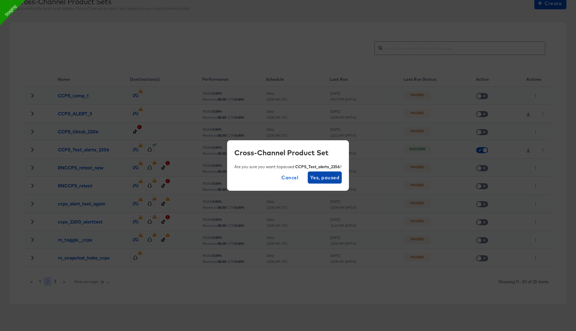
click at [333, 181] on span "Yes, paused" at bounding box center [324, 177] width 29 height 8
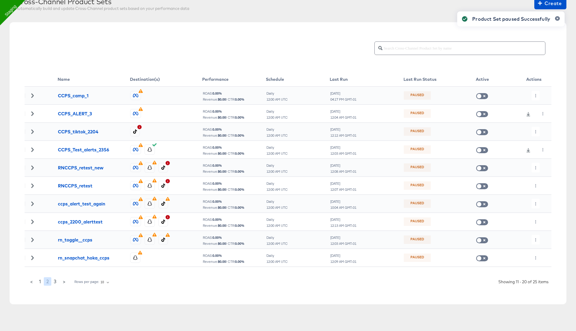
click at [39, 282] on span "1" at bounding box center [40, 281] width 2 height 8
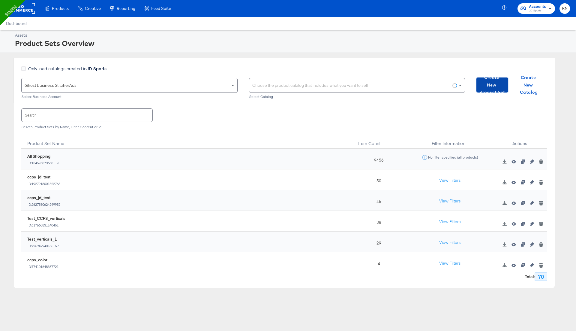
click at [494, 80] on span "Create New Product Set" at bounding box center [492, 85] width 27 height 22
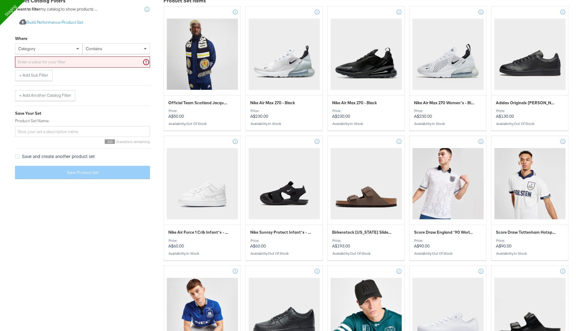
scroll to position [116, 0]
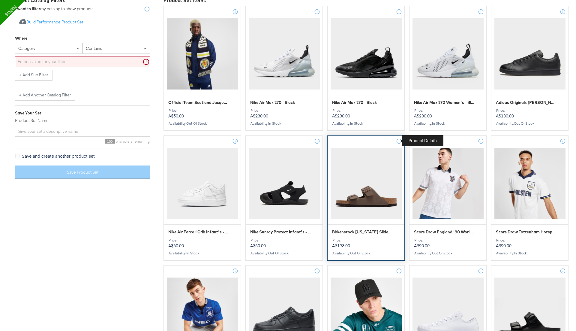
click at [399, 141] on icon at bounding box center [399, 141] width 6 height 6
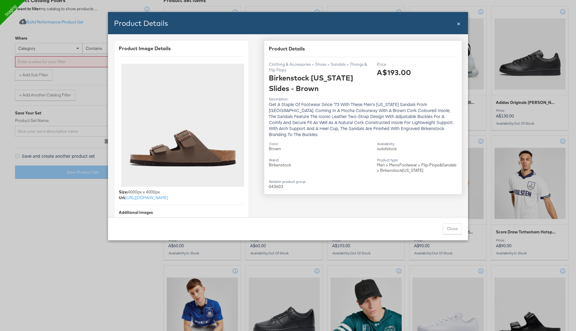
click at [407, 163] on div "Men > Mens Footwear > Flip-Flops & Sandals > Birkenstock Arizona" at bounding box center [417, 167] width 80 height 11
click at [407, 164] on div "Men > Mens Footwear > Flip-Flops & Sandals > Birkenstock Arizona" at bounding box center [417, 167] width 80 height 11
copy div "Birkenstock"
click at [459, 25] on span "×" at bounding box center [459, 23] width 4 height 8
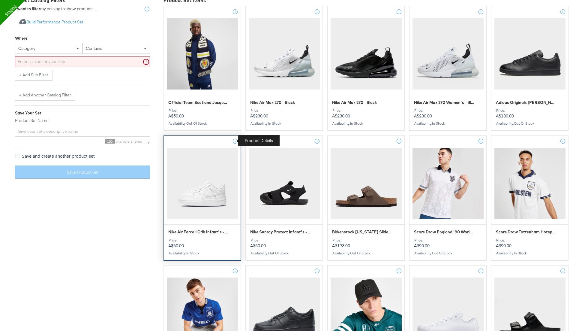
click at [236, 139] on icon at bounding box center [235, 141] width 6 height 6
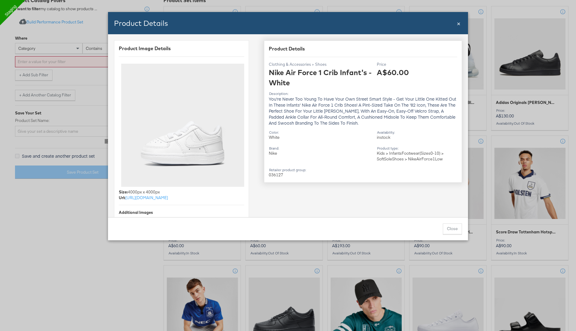
click at [458, 23] on span "×" at bounding box center [459, 23] width 4 height 8
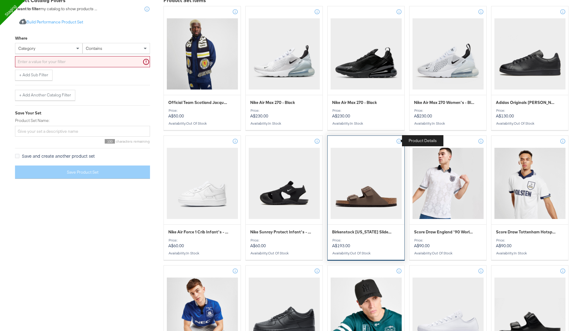
click at [401, 141] on icon at bounding box center [399, 141] width 6 height 6
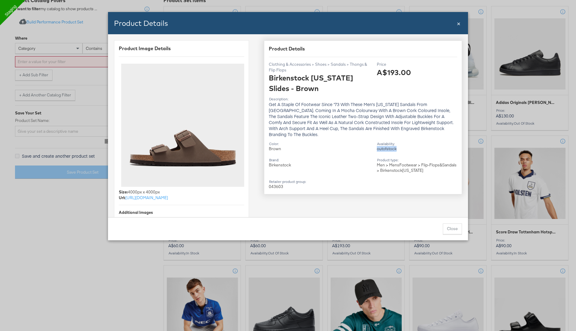
drag, startPoint x: 377, startPoint y: 144, endPoint x: 417, endPoint y: 143, distance: 39.9
click at [417, 146] on div "out of stock" at bounding box center [417, 149] width 80 height 6
copy div "out of stock"
click at [458, 24] on span "×" at bounding box center [459, 23] width 4 height 8
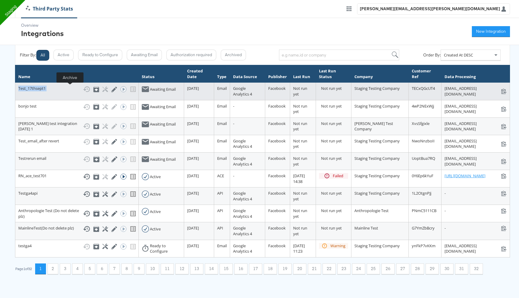
drag, startPoint x: 17, startPoint y: 88, endPoint x: 67, endPoint y: 89, distance: 50.2
click at [67, 89] on td "Test_17thsept1 Show History Archive Configure Edit Integration Run ACE Workflow…" at bounding box center [76, 91] width 123 height 17
click at [503, 90] on icon at bounding box center [504, 91] width 6 height 6
copy div "Test_17thsept1 Show History"
click at [456, 95] on td "stats+Test17thsept1_TECxQGcUT4@stitcherads.com stats+Test17thsept1_TECxQGcUT4@s…" at bounding box center [475, 91] width 68 height 17
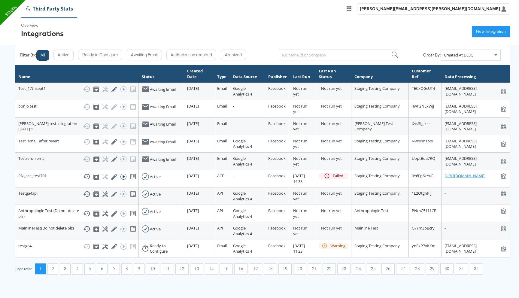
drag, startPoint x: 443, startPoint y: 89, endPoint x: 467, endPoint y: 90, distance: 23.8
click at [467, 90] on div "stats+Test17thsept1_TECxQGcUT4@stitcherads.com stats+Test17thsept1_TECxQGcUT4@s…" at bounding box center [475, 91] width 62 height 11
click at [504, 89] on icon at bounding box center [503, 91] width 5 height 5
copy div "@stitcherads."
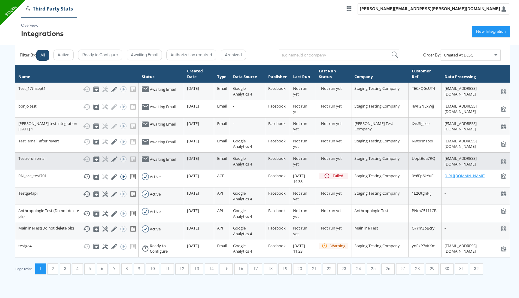
scroll to position [24, 0]
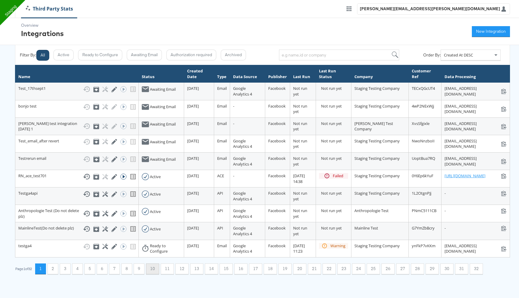
click at [156, 274] on button "10" at bounding box center [152, 268] width 13 height 11
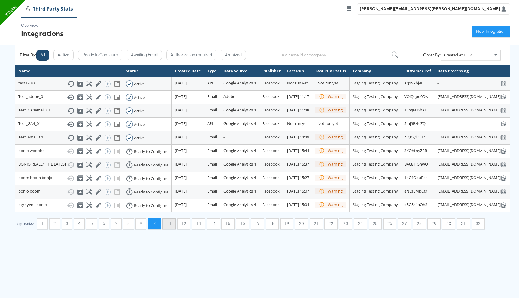
click at [170, 229] on button "11" at bounding box center [168, 223] width 13 height 11
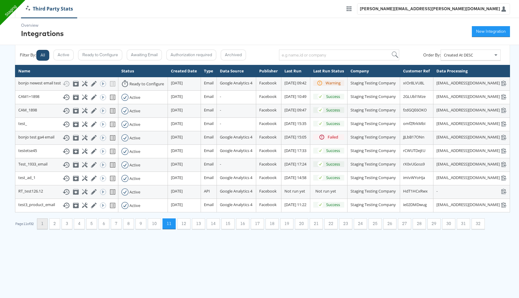
click at [46, 229] on button "1" at bounding box center [42, 223] width 11 height 11
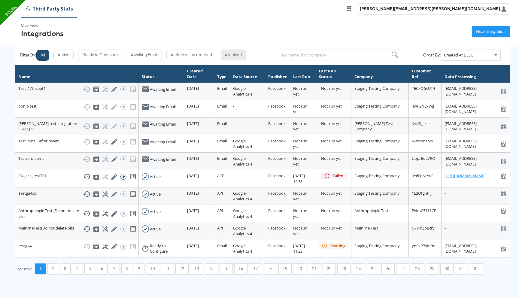
click at [241, 55] on button "Archived" at bounding box center [233, 55] width 25 height 11
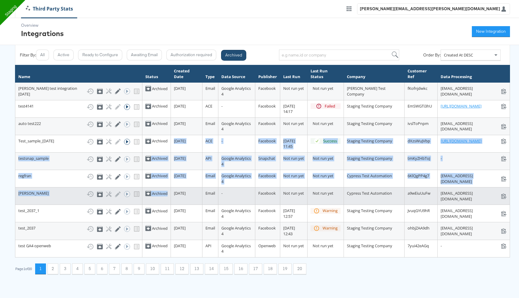
drag, startPoint x: 147, startPoint y: 156, endPoint x: 160, endPoint y: 204, distance: 49.7
click at [160, 204] on tbody "anusha test integration 16 sep Show History Unarchive Configure Edit Integratio…" at bounding box center [262, 170] width 495 height 174
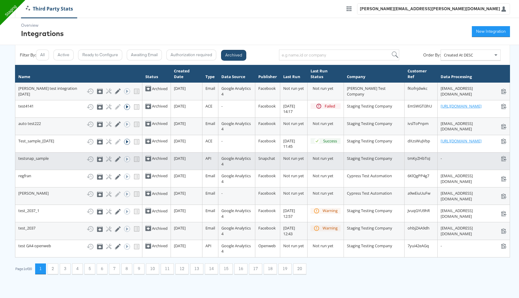
click at [171, 170] on td "07 July 2025" at bounding box center [187, 160] width 32 height 17
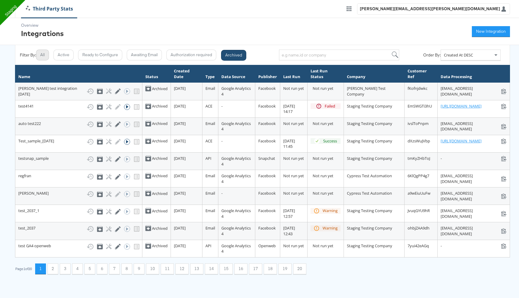
click at [43, 57] on button "All" at bounding box center [42, 55] width 13 height 11
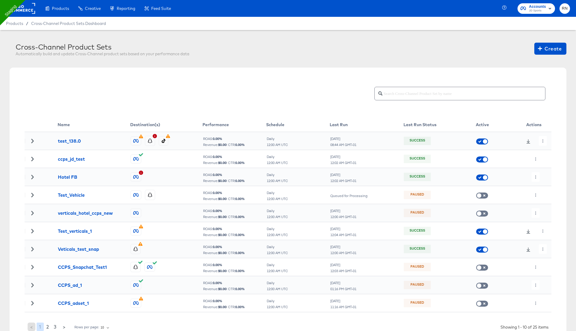
click at [32, 139] on icon at bounding box center [32, 141] width 4 height 4
click at [535, 141] on div at bounding box center [534, 141] width 35 height 10
click at [542, 139] on icon "button" at bounding box center [543, 140] width 3 height 3
click at [546, 150] on li "Edit" at bounding box center [554, 153] width 32 height 10
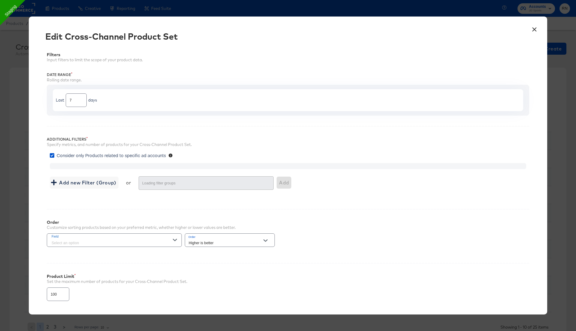
type input "4000"
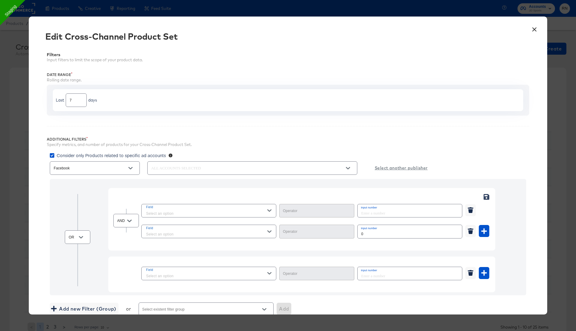
type input "Equal"
type input "Greater Than"
type input "Contains"
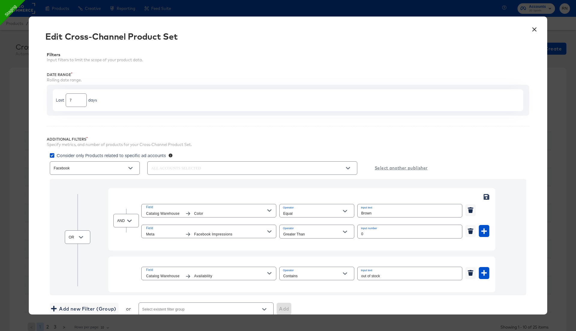
click at [534, 30] on button "×" at bounding box center [534, 28] width 11 height 11
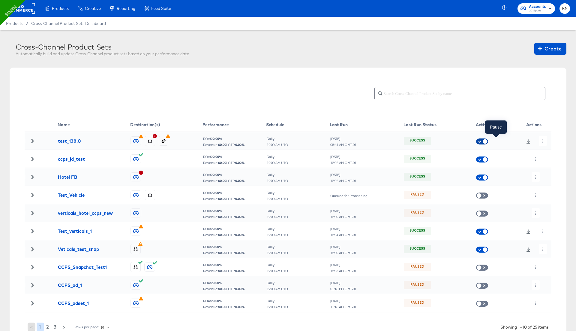
click at [483, 140] on input "checkbox" at bounding box center [485, 143] width 18 height 6
checkbox input "true"
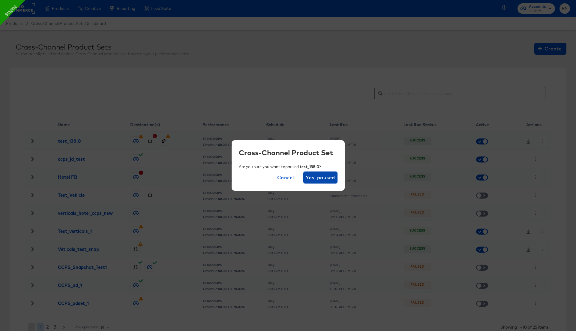
click at [329, 177] on span "Yes, paused" at bounding box center [320, 177] width 29 height 8
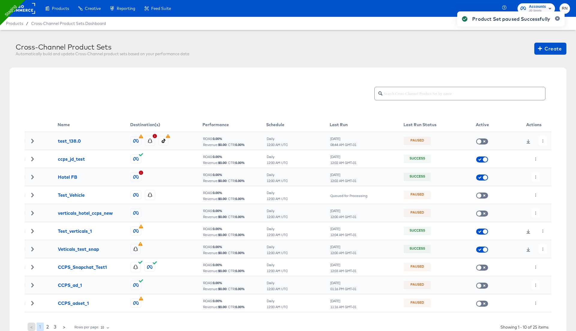
click at [32, 140] on icon at bounding box center [32, 141] width 2 height 4
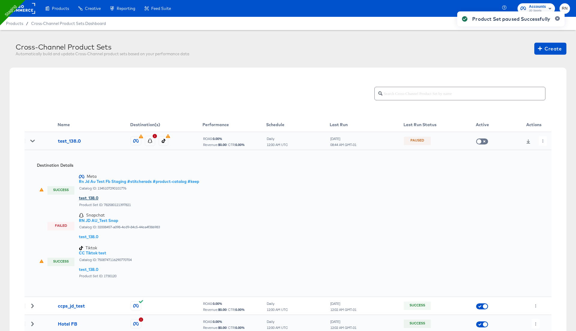
click at [89, 196] on div "test_138.0" at bounding box center [139, 198] width 120 height 6
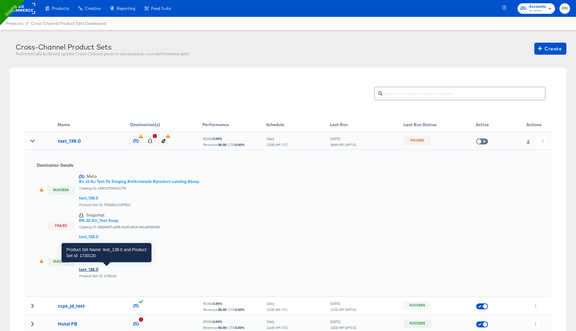
click at [91, 270] on div "test_138.0" at bounding box center [105, 270] width 53 height 6
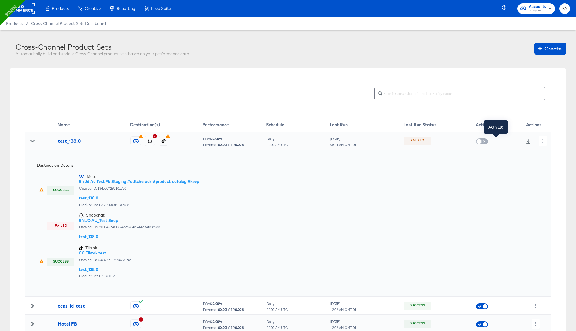
click at [485, 140] on input "checkbox" at bounding box center [479, 143] width 18 height 6
checkbox input "false"
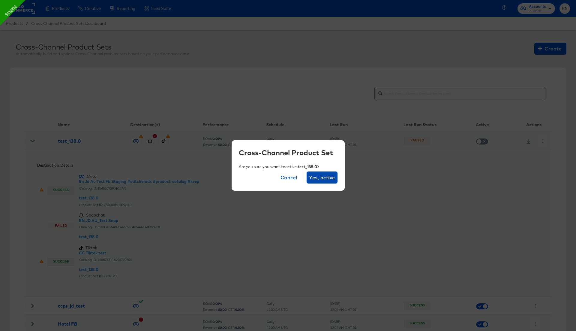
click at [323, 177] on span "Yes, active" at bounding box center [322, 177] width 26 height 8
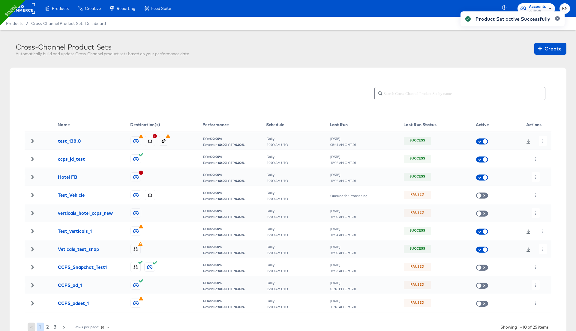
click at [528, 141] on div "Product Set active Successfully" at bounding box center [513, 154] width 116 height 298
click at [532, 141] on div "Product Set active Successfully" at bounding box center [513, 154] width 116 height 298
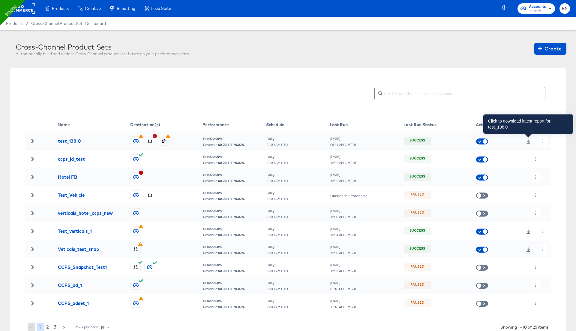
click at [528, 141] on icon at bounding box center [529, 141] width 4 height 4
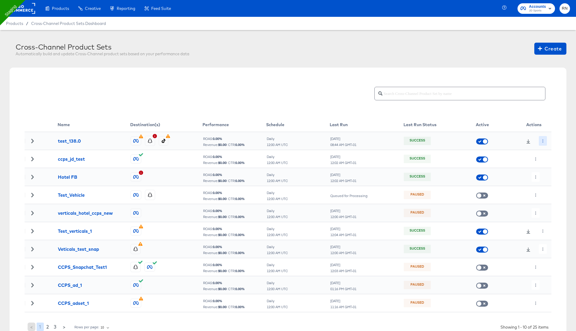
click at [544, 141] on icon "button" at bounding box center [543, 140] width 3 height 3
click at [546, 153] on icon at bounding box center [545, 152] width 4 height 4
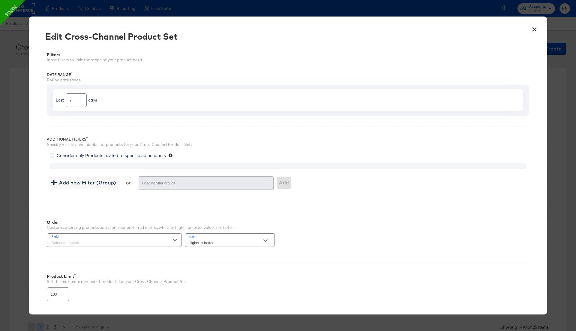
type input "4000"
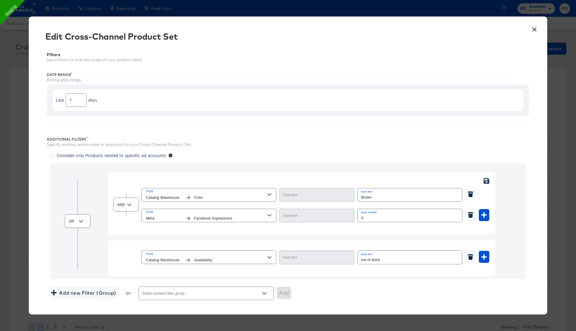
type input "Equal"
type input "Greater Than"
type input "Contains"
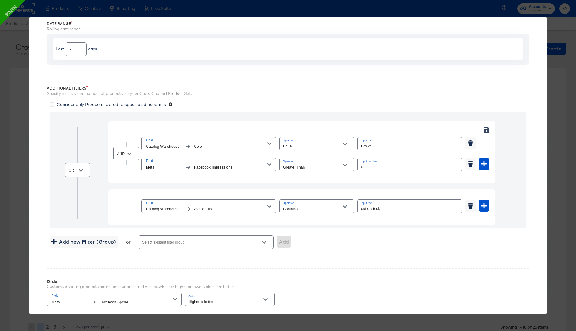
scroll to position [57, 0]
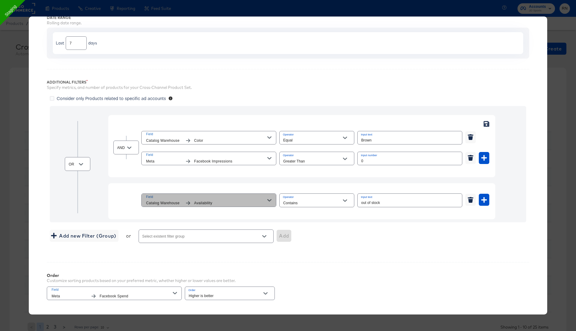
click at [237, 195] on span "Field" at bounding box center [206, 196] width 121 height 5
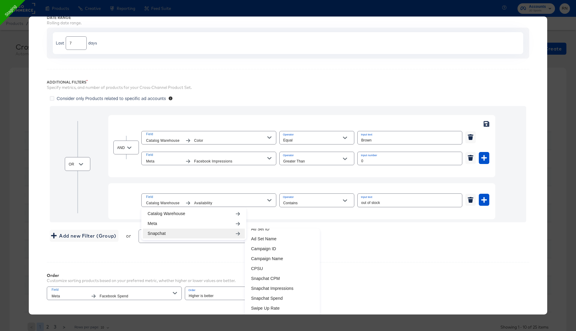
scroll to position [53, 0]
click at [262, 283] on li "Snapchat Impressions" at bounding box center [283, 282] width 72 height 10
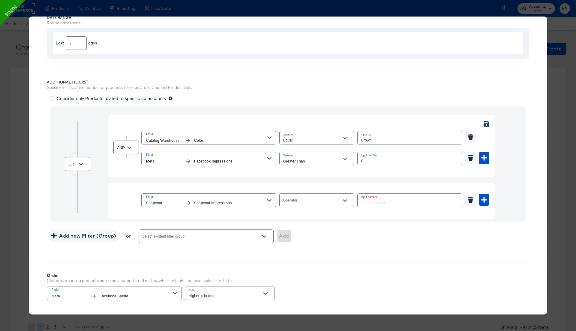
click at [301, 201] on input "Operator" at bounding box center [312, 202] width 60 height 7
click at [304, 261] on li "Less Than or Equal" at bounding box center [317, 262] width 75 height 10
type input "Less Than or Equal"
click at [374, 201] on input "number" at bounding box center [408, 200] width 101 height 13
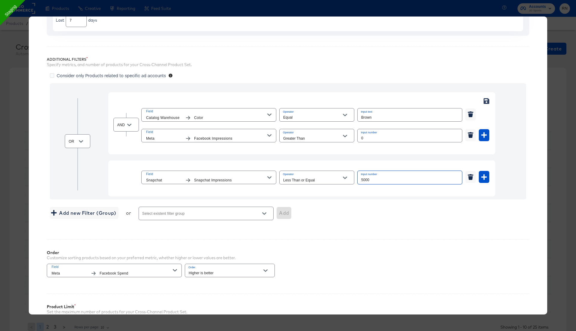
scroll to position [41, 0]
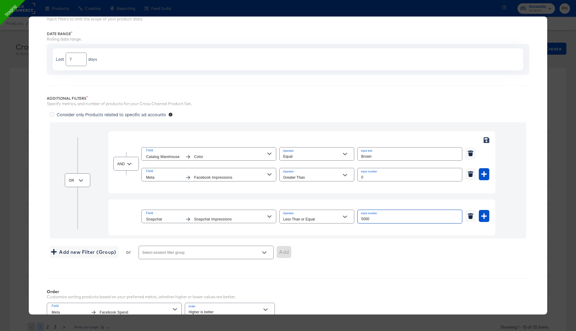
type input "5000"
click at [94, 113] on span "Consider only Products related to specific ad accounts" at bounding box center [111, 114] width 109 height 6
click at [0, 0] on input "Consider only Products related to specific ad accounts" at bounding box center [0, 0] width 0 height 0
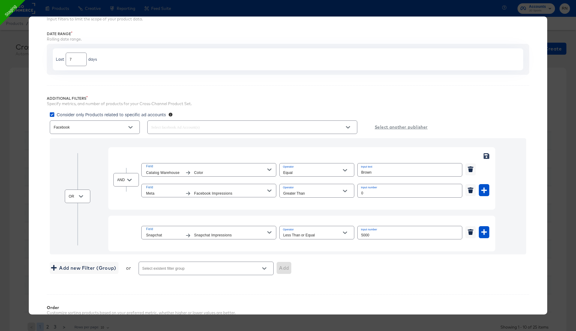
click at [391, 127] on u "Select another publisher" at bounding box center [401, 127] width 53 height 8
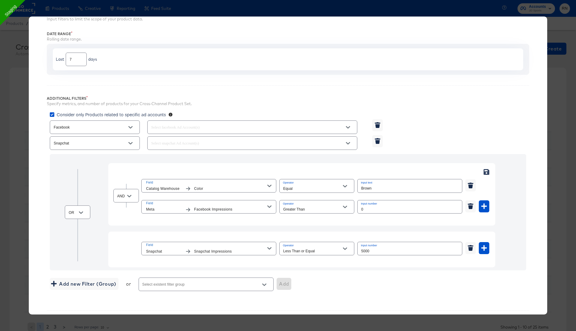
click at [171, 144] on input "text" at bounding box center [244, 143] width 188 height 7
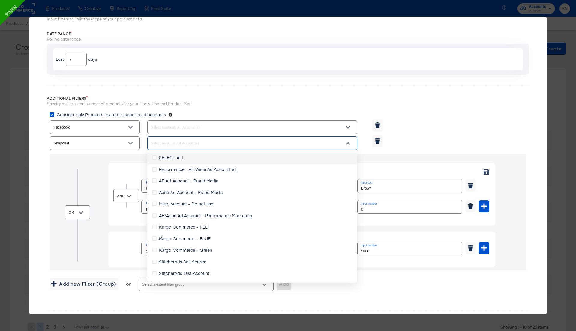
click at [177, 160] on div "SELECT ALL" at bounding box center [173, 157] width 28 height 7
click at [0, 0] on input "SELECT ALL" at bounding box center [0, 0] width 0 height 0
click at [177, 160] on div "SELECT ALL" at bounding box center [173, 157] width 28 height 7
click at [0, 0] on input "SELECT ALL" at bounding box center [0, 0] width 0 height 0
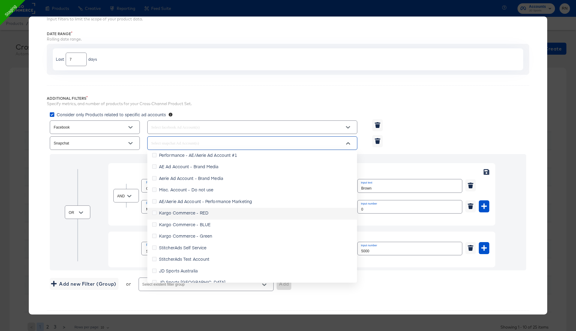
scroll to position [21, 0]
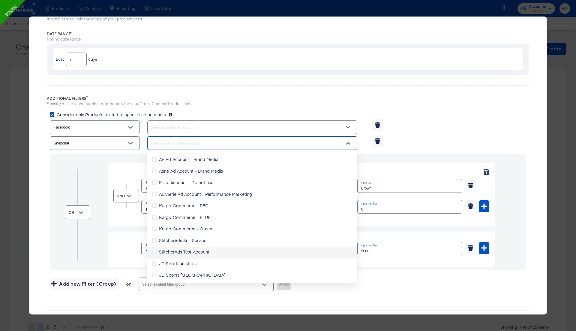
click at [181, 249] on span "StitcherAds Test Account" at bounding box center [184, 252] width 50 height 6
click at [0, 0] on input "StitcherAds Test Account" at bounding box center [0, 0] width 0 height 0
click at [181, 240] on span "StitcherAds Self Service" at bounding box center [182, 240] width 47 height 6
click at [0, 0] on input "StitcherAds Self Service" at bounding box center [0, 0] width 0 height 0
click at [295, 101] on div "Specify metrics, and number of products for your Cross-Channel Product Set." at bounding box center [288, 104] width 483 height 6
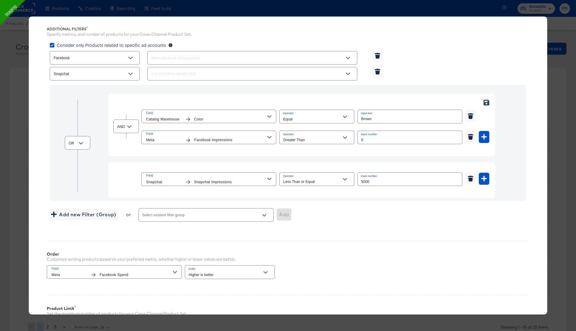
scroll to position [101, 0]
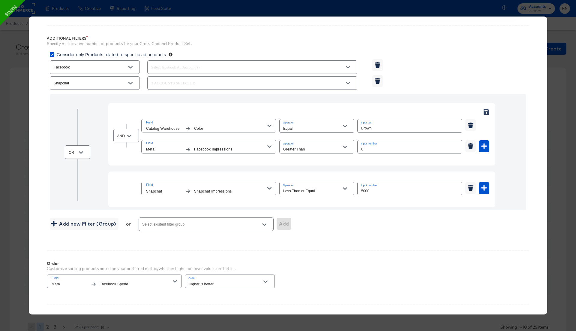
click at [175, 67] on input "text" at bounding box center [244, 67] width 188 height 7
click at [168, 83] on span "SELECT ALL" at bounding box center [171, 81] width 25 height 6
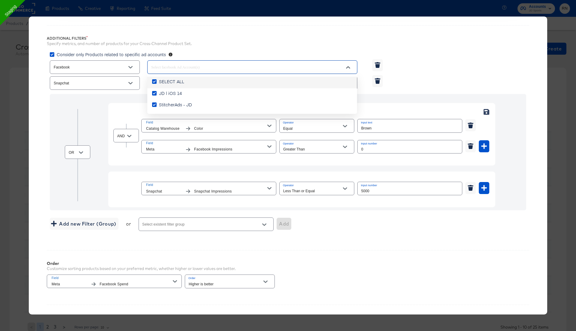
click at [0, 0] on input "SELECT ALL" at bounding box center [0, 0] width 0 height 0
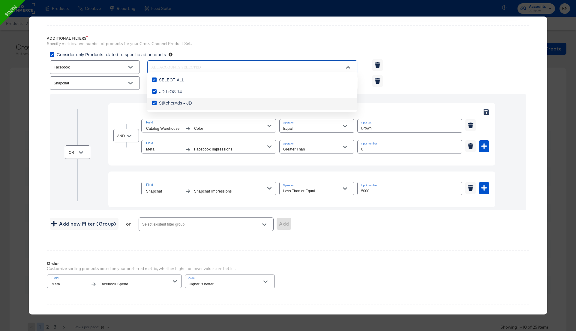
scroll to position [181, 0]
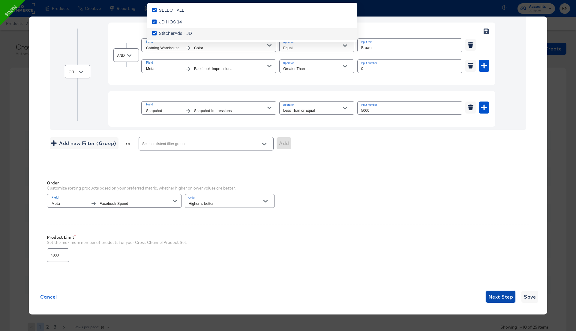
click at [504, 296] on span "Next Step" at bounding box center [501, 296] width 25 height 8
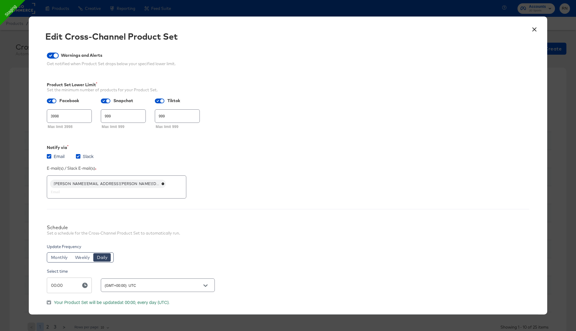
scroll to position [30, 0]
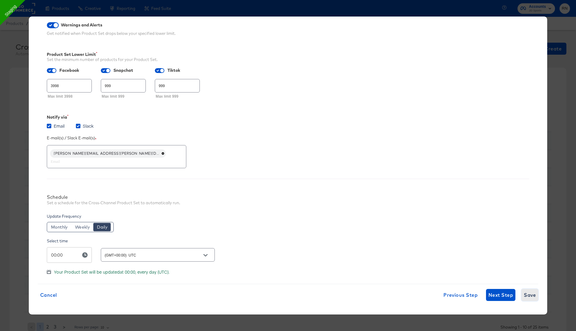
click at [529, 298] on span "Save" at bounding box center [530, 295] width 12 height 8
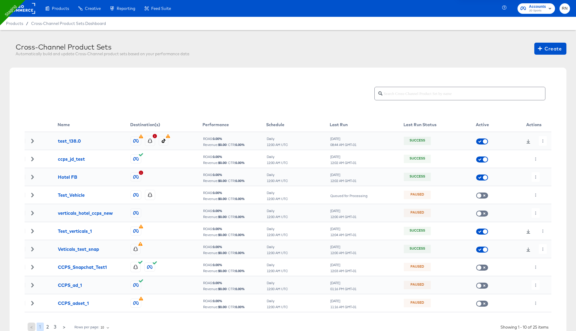
click at [544, 137] on div "Cross-Channel Product Sets Automatically build and update Cross-Channel product…" at bounding box center [288, 203] width 576 height 347
click at [544, 144] on button "button" at bounding box center [543, 141] width 8 height 10
click at [548, 154] on li "Edit" at bounding box center [554, 153] width 32 height 10
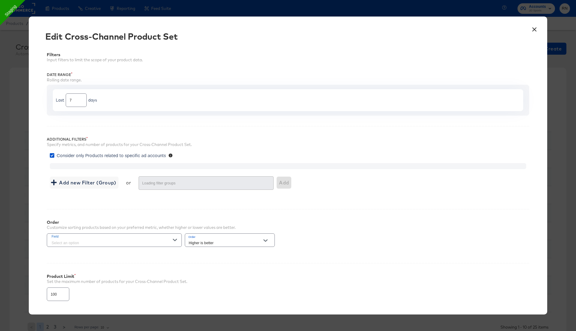
type input "4000"
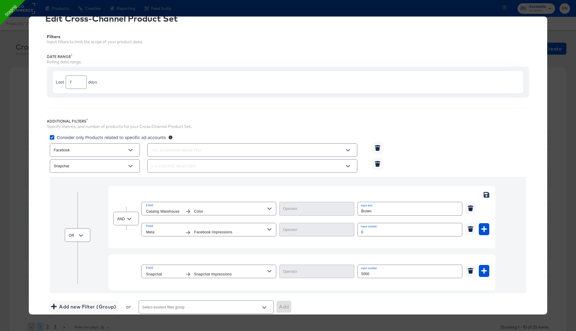
type input "Equal"
type input "Greater Than"
type input "Less Than or Equal"
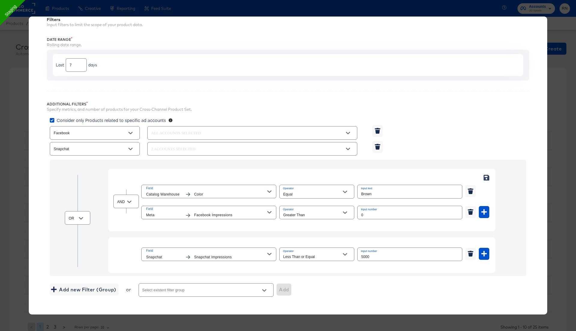
scroll to position [181, 0]
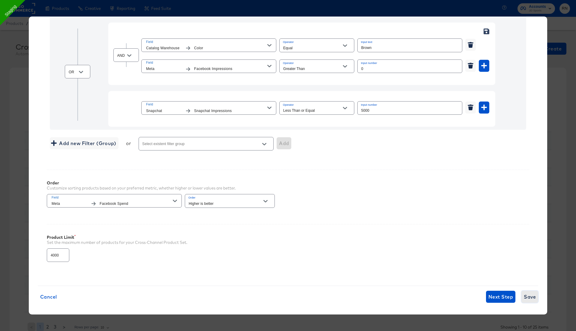
click at [532, 296] on span "Save" at bounding box center [530, 296] width 12 height 8
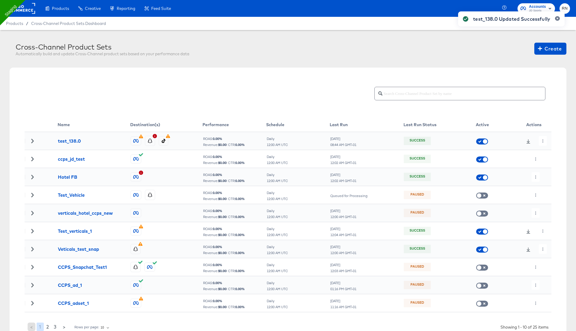
click at [543, 141] on div "test_138.0 Updated Successfully" at bounding box center [511, 154] width 119 height 298
click at [543, 141] on icon "button" at bounding box center [543, 140] width 3 height 3
click at [548, 176] on li "Run Now" at bounding box center [554, 173] width 32 height 10
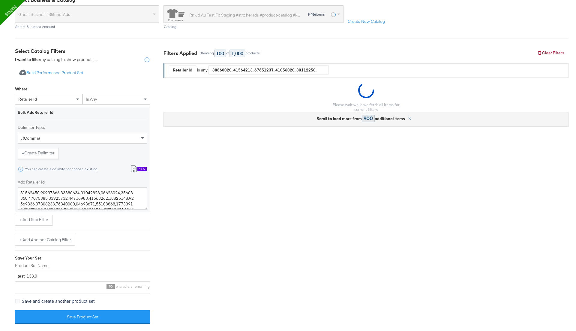
scroll to position [70, 0]
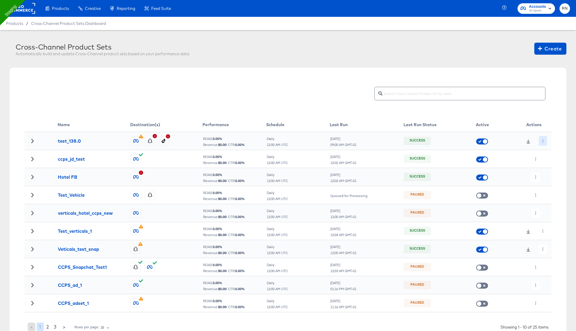
click at [545, 141] on icon "button" at bounding box center [543, 140] width 3 height 3
drag, startPoint x: 549, startPoint y: 152, endPoint x: 546, endPoint y: 133, distance: 19.2
click at [547, 136] on div "Edit Delete Run Now" at bounding box center [288, 165] width 576 height 331
click at [543, 247] on div at bounding box center [288, 165] width 576 height 331
click at [537, 268] on icon "button" at bounding box center [535, 266] width 3 height 3
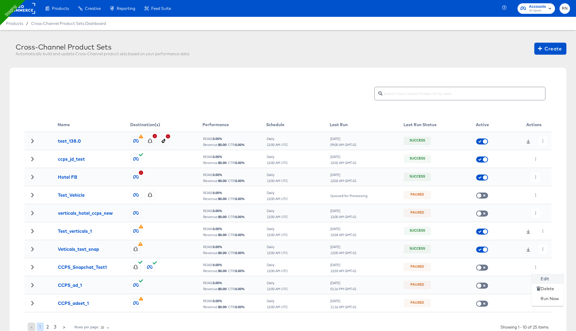
click at [542, 276] on li "Edit" at bounding box center [548, 279] width 32 height 10
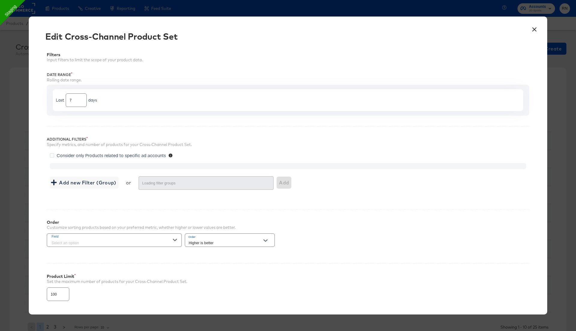
type input "3999"
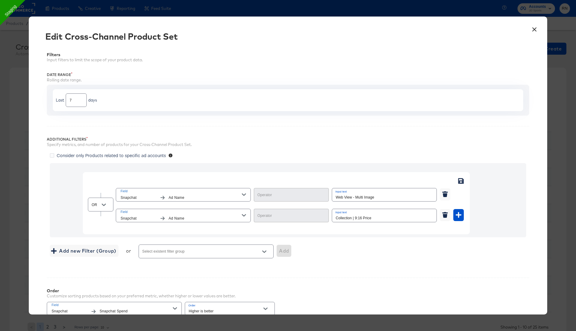
type input "Equal"
click at [534, 28] on button "×" at bounding box center [534, 28] width 11 height 11
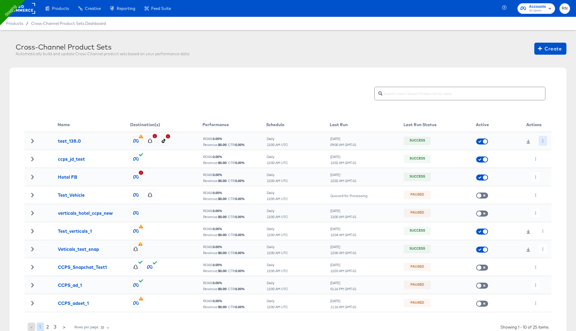
click at [541, 140] on button "button" at bounding box center [543, 141] width 8 height 10
click at [546, 152] on icon at bounding box center [545, 152] width 4 height 4
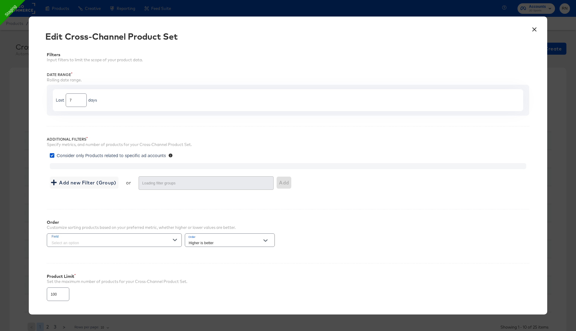
type input "4000"
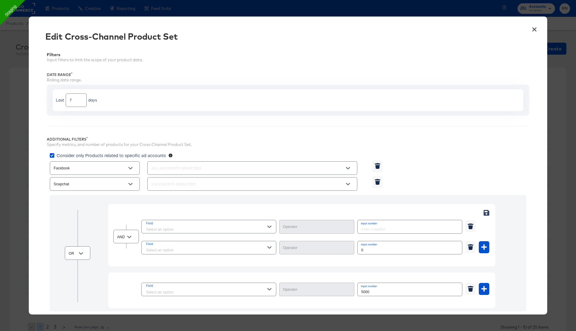
type input "Equal"
type input "Greater Than"
type input "Less Than or Equal"
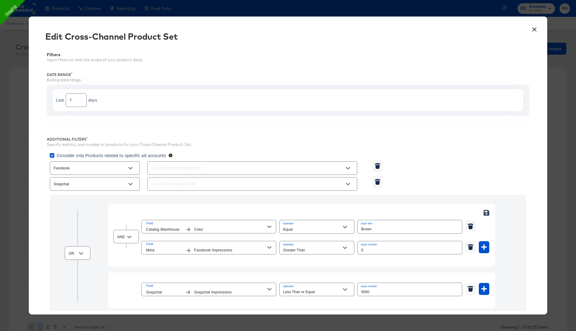
click at [535, 29] on button "×" at bounding box center [534, 28] width 11 height 11
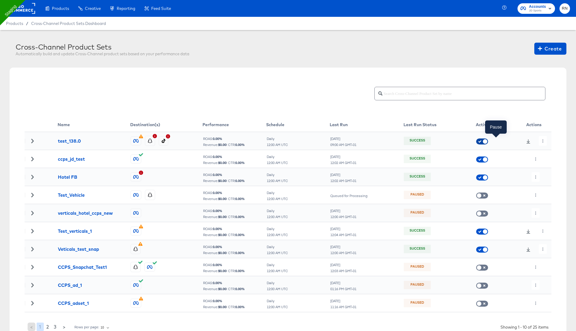
click at [482, 141] on input "checkbox" at bounding box center [485, 143] width 18 height 6
checkbox input "true"
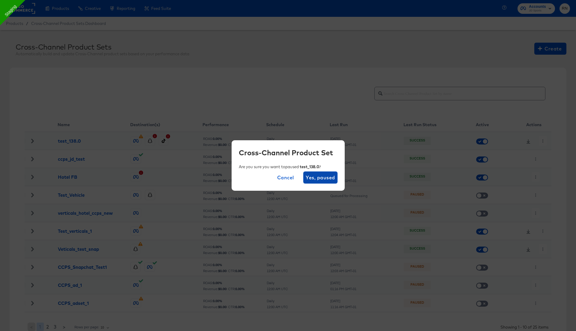
click at [324, 175] on span "Yes, paused" at bounding box center [320, 177] width 29 height 8
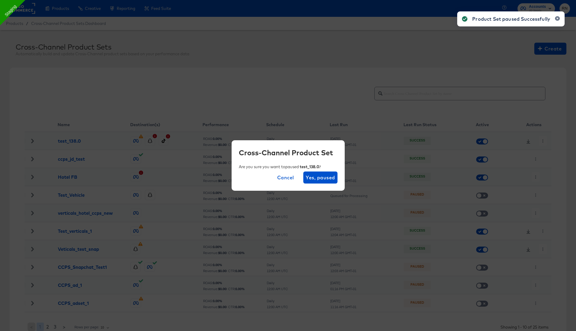
click at [540, 50] on div "Product Set paused Successfully" at bounding box center [511, 154] width 119 height 298
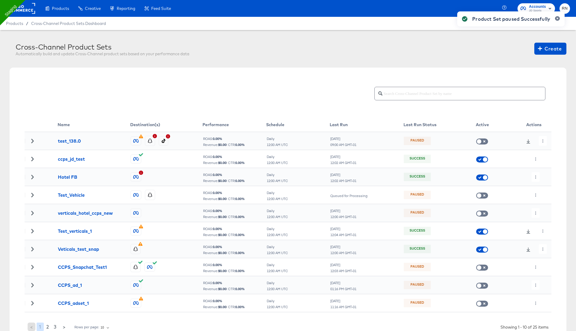
click at [540, 50] on div "Product Set paused Successfully" at bounding box center [511, 154] width 119 height 298
click at [552, 49] on div "Product Set paused Successfully" at bounding box center [511, 154] width 119 height 298
click at [548, 48] on span "Create" at bounding box center [551, 48] width 23 height 8
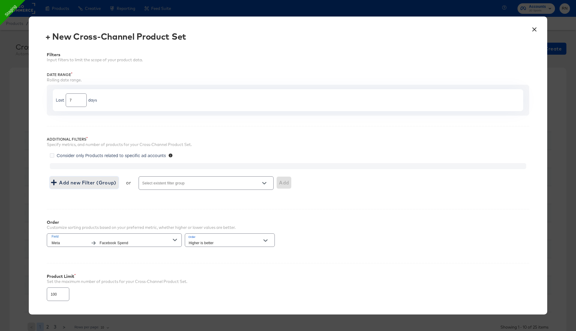
click at [86, 180] on span "Add new Filter (Group)" at bounding box center [84, 182] width 64 height 8
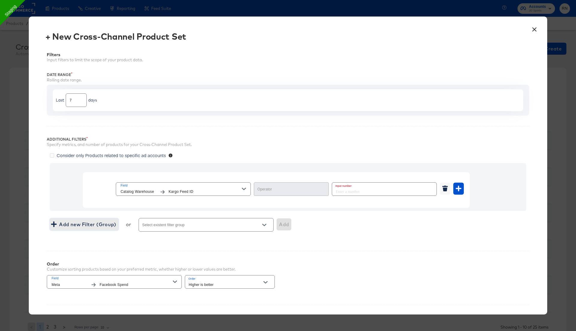
type input "Equal"
click at [155, 189] on span "Catalog Warehouse" at bounding box center [139, 192] width 36 height 6
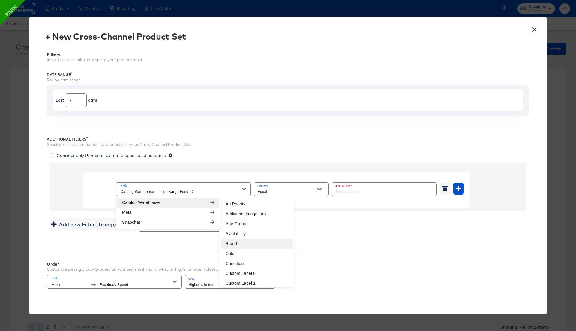
click at [240, 243] on li "Brand" at bounding box center [257, 244] width 72 height 10
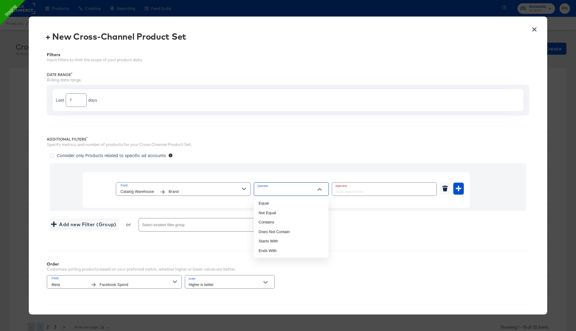
click at [289, 189] on input "Operator" at bounding box center [287, 191] width 60 height 7
click at [285, 199] on li "Equal" at bounding box center [291, 203] width 75 height 10
type input "Equal"
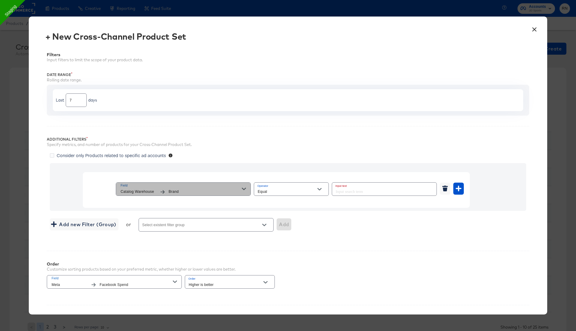
click at [244, 189] on icon "button" at bounding box center [244, 189] width 4 height 2
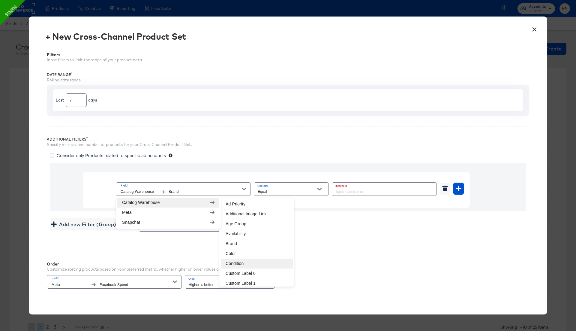
click at [242, 261] on li "Condition" at bounding box center [257, 264] width 72 height 10
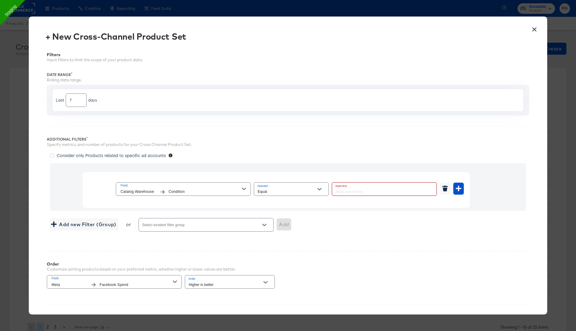
click at [340, 190] on input "text" at bounding box center [384, 189] width 104 height 13
type input "New"
click at [461, 187] on icon "button" at bounding box center [459, 189] width 6 height 6
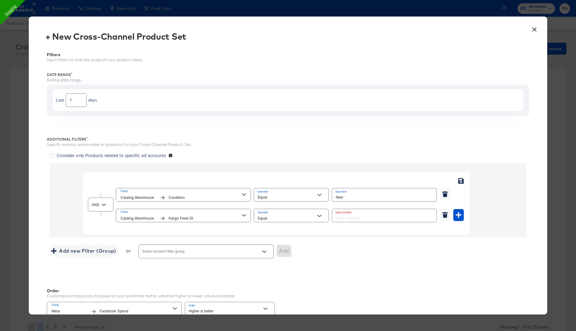
click at [194, 214] on div "Field Catalog Warehouse Kargo Feed ID" at bounding box center [181, 215] width 121 height 12
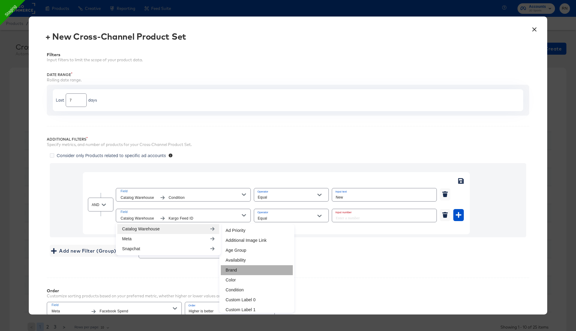
click at [230, 271] on li "Brand" at bounding box center [257, 270] width 72 height 10
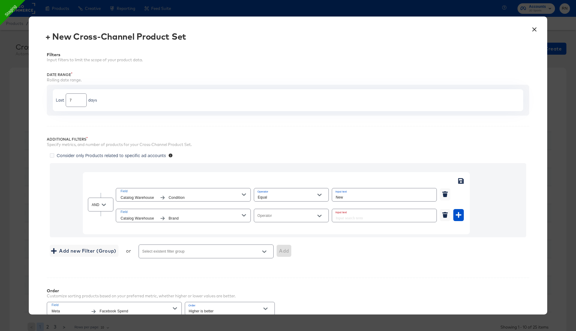
click at [273, 220] on input "Operator" at bounding box center [287, 218] width 60 height 7
click at [272, 229] on li "Equal" at bounding box center [291, 230] width 75 height 10
type input "Equal"
click at [243, 214] on icon "button" at bounding box center [244, 215] width 4 height 2
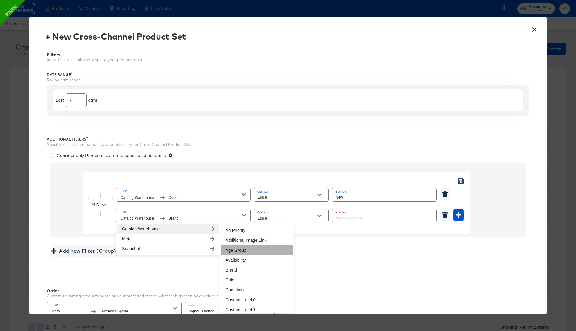
click at [233, 250] on li "Age Group" at bounding box center [257, 250] width 72 height 10
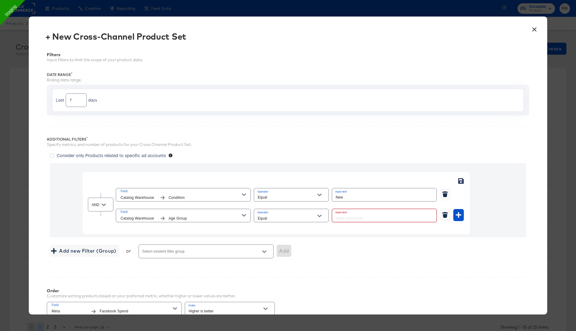
click at [344, 216] on input "text" at bounding box center [384, 215] width 104 height 13
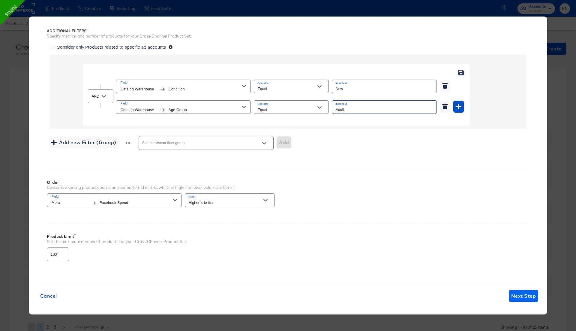
type input "Adult"
click at [519, 294] on span "Next Step" at bounding box center [524, 296] width 25 height 8
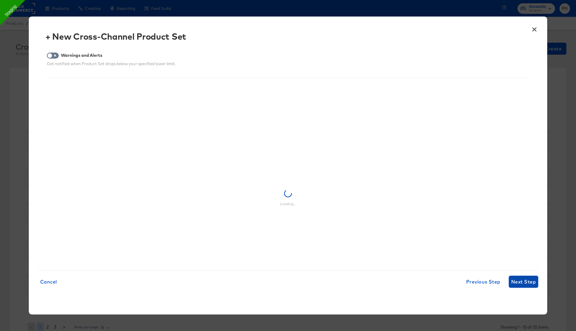
scroll to position [0, 0]
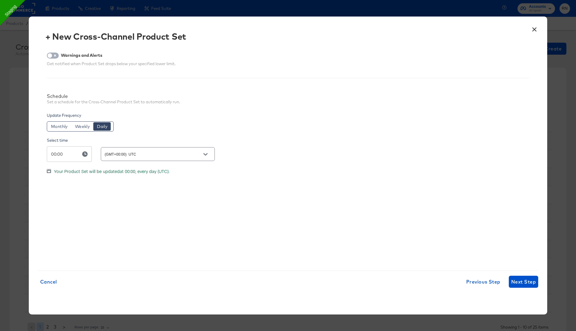
click at [53, 55] on input "checkbox" at bounding box center [50, 57] width 18 height 6
checkbox input "true"
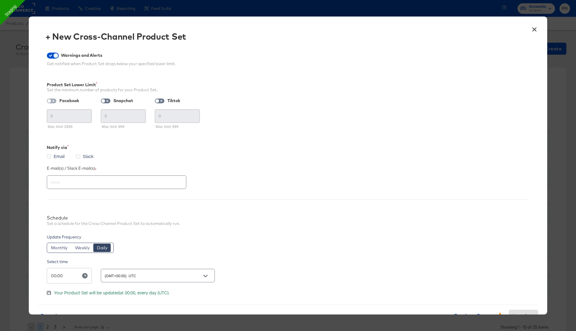
click at [53, 101] on input "checkbox" at bounding box center [49, 102] width 14 height 5
checkbox input "true"
click at [107, 101] on input "checkbox" at bounding box center [103, 102] width 14 height 5
checkbox input "true"
click at [53, 101] on input "checkbox" at bounding box center [54, 102] width 14 height 5
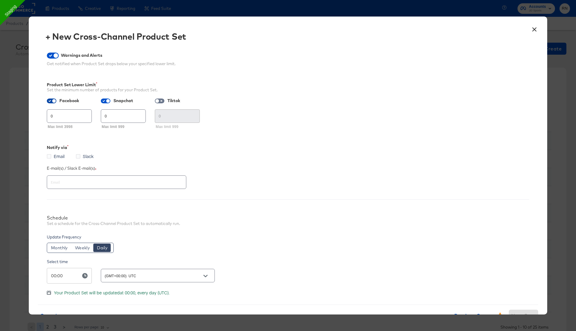
checkbox input "false"
click at [85, 116] on div "Facebook 0 Max limit 3998 Snapchat 0 Max limit 999 Tiktok 0 Max limit 999" at bounding box center [288, 115] width 483 height 34
type input "999"
click at [59, 157] on span "Email" at bounding box center [59, 156] width 11 height 6
click at [0, 0] on input "Email" at bounding box center [0, 0] width 0 height 0
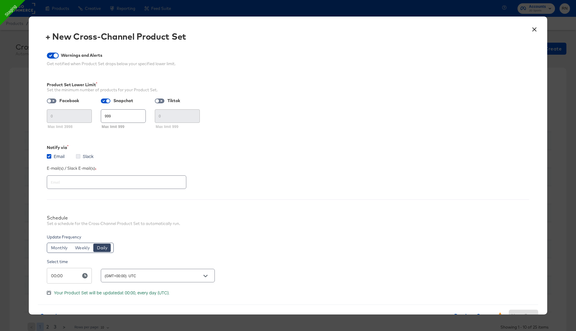
click at [80, 155] on icon at bounding box center [78, 156] width 5 height 5
click at [0, 0] on input "Slack" at bounding box center [0, 0] width 0 height 0
click at [79, 182] on input "text" at bounding box center [108, 182] width 117 height 7
type input "[PERSON_NAME][EMAIL_ADDRESS][PERSON_NAME][DOMAIN_NAME]"
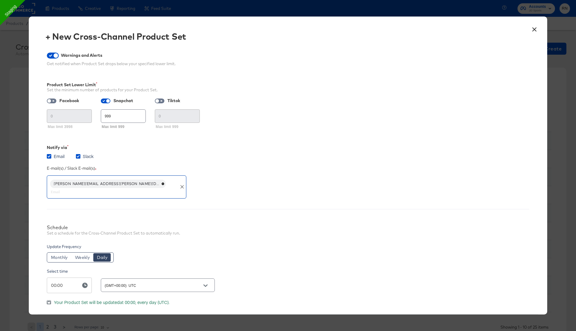
scroll to position [30, 0]
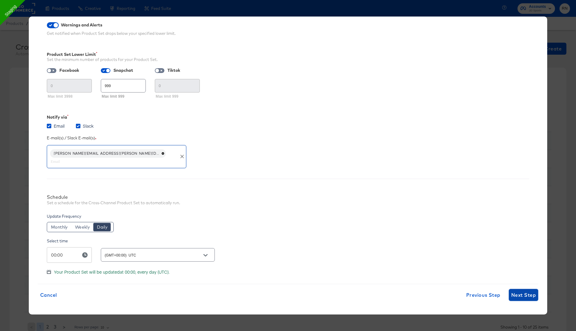
click at [519, 294] on span "Next Step" at bounding box center [524, 295] width 25 height 8
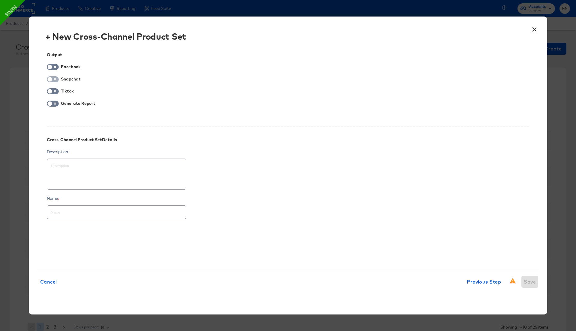
click at [54, 81] on input "checkbox" at bounding box center [50, 81] width 18 height 6
checkbox input "true"
type textarea "x"
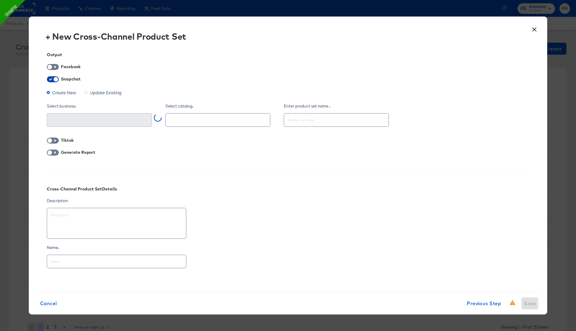
click at [54, 81] on input "checkbox" at bounding box center [56, 81] width 18 height 6
checkbox input "false"
type textarea "x"
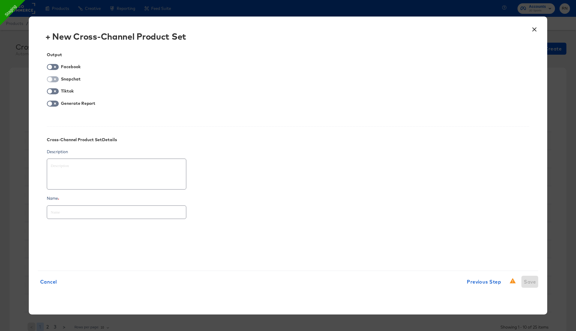
click at [55, 78] on input "checkbox" at bounding box center [50, 81] width 18 height 6
checkbox input "true"
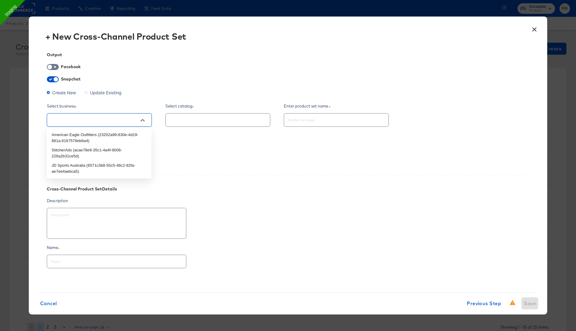
click at [80, 121] on input "text" at bounding box center [95, 120] width 90 height 7
click at [84, 153] on li "StitcherAds (acae78e9-35c1-4a4f-9008-226a2b31ce5d)" at bounding box center [99, 152] width 105 height 15
type textarea "x"
type input "StitcherAds (acae78e9-35c1-4a4f-9008-226a2b31ce5d)"
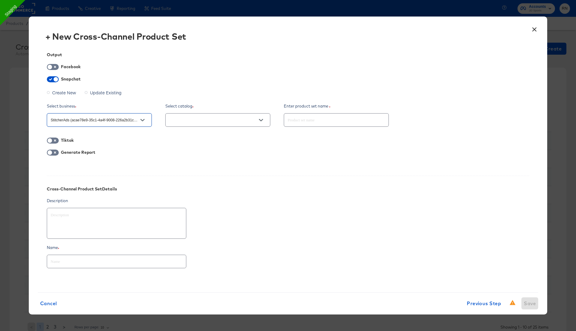
click at [258, 122] on button "Open" at bounding box center [261, 120] width 9 height 9
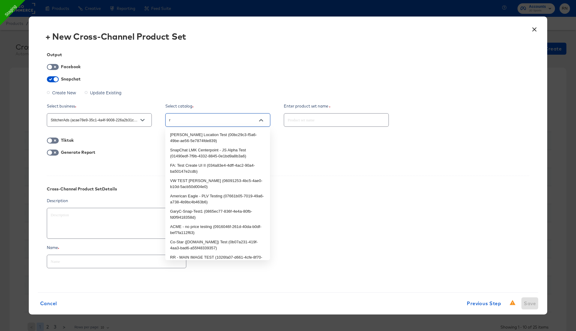
type input "rn"
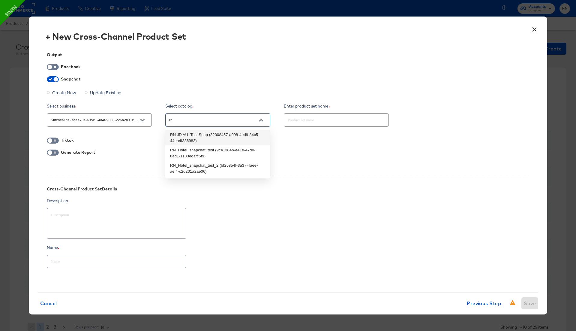
click at [243, 139] on li "RN JD AU_Test Snap (32008457-a098-4ed9-84c5-44ea4f386983)" at bounding box center [217, 137] width 105 height 15
type textarea "x"
type input "RN JD AU_Test Snap (32008457-a098-4ed9-84c5-44ea4f386983)"
type textarea "x"
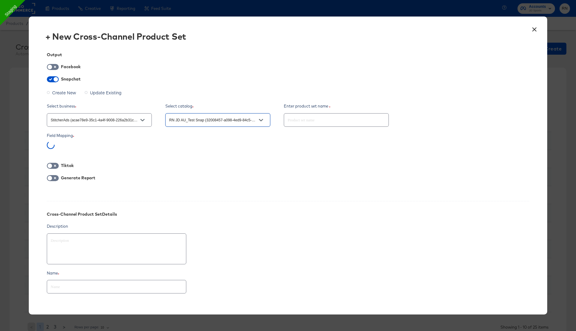
type input "RN JD AU_Test Snap (32008457-a098-4ed9-84c5-44ea4f386983)"
click at [290, 121] on input "text" at bounding box center [336, 117] width 104 height 13
click at [144, 146] on button "Open" at bounding box center [142, 149] width 9 height 9
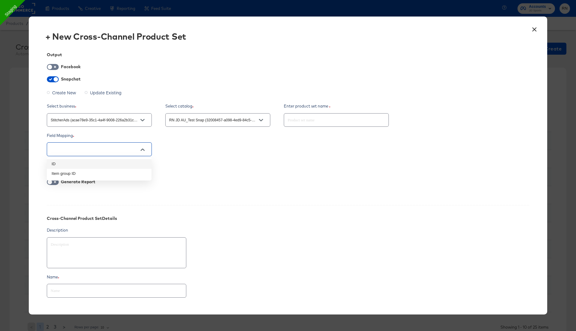
click at [132, 163] on li "ID" at bounding box center [99, 164] width 105 height 10
type textarea "x"
type input "ID"
click at [302, 119] on input "text" at bounding box center [336, 117] width 104 height 13
click at [299, 119] on input "text" at bounding box center [336, 117] width 104 height 13
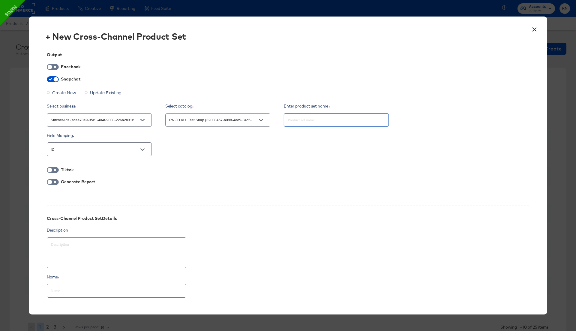
type textarea "x"
type input "T"
type textarea "x"
type input "Te"
type textarea "x"
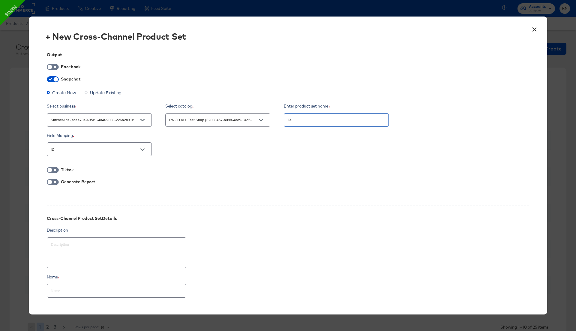
type input "Tes"
type textarea "x"
type input "Test"
type textarea "x"
type input "Test1"
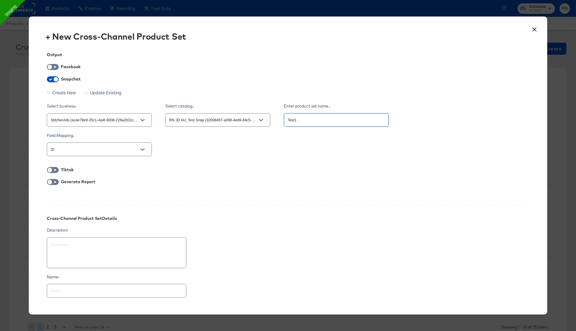
type textarea "x"
type input "Test13"
type textarea "x"
type input "Test138"
type textarea "x"
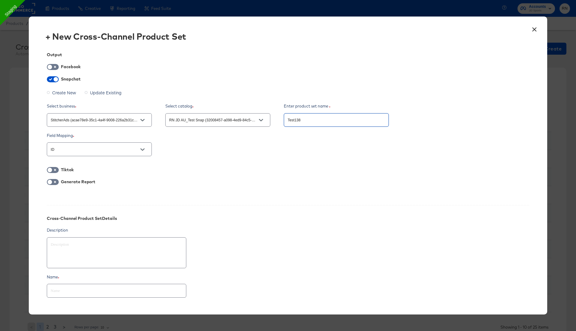
type input "Test138."
type textarea "x"
type input "Test138.0"
type textarea "x"
type input "Test138.0-"
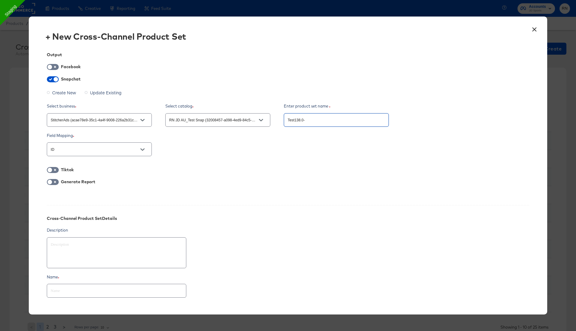
type textarea "x"
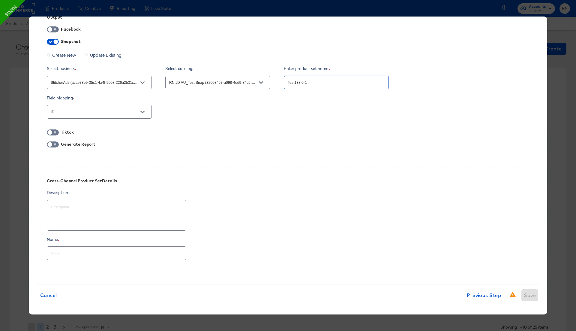
type input "Test138.0-1"
click at [108, 250] on input "text" at bounding box center [116, 250] width 139 height 13
paste input "Test138.0-1"
type input "Test138.0-1"
type textarea "x"
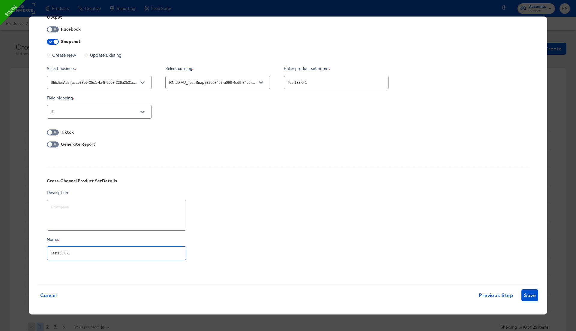
click at [108, 250] on input "Test138.0-1" at bounding box center [116, 250] width 139 height 13
type input "Test138.0-1"
click at [528, 295] on span "Save" at bounding box center [530, 295] width 12 height 8
type textarea "x"
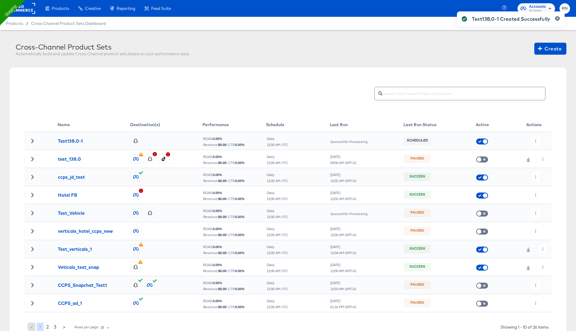
click at [536, 139] on div "Test138.0-1 Created Successfully" at bounding box center [511, 154] width 120 height 298
click at [536, 140] on icon "button" at bounding box center [535, 140] width 3 height 3
click at [543, 175] on li "Run Now" at bounding box center [548, 173] width 32 height 10
click at [536, 140] on icon "button" at bounding box center [536, 140] width 1 height 3
click at [538, 154] on icon at bounding box center [539, 152] width 4 height 4
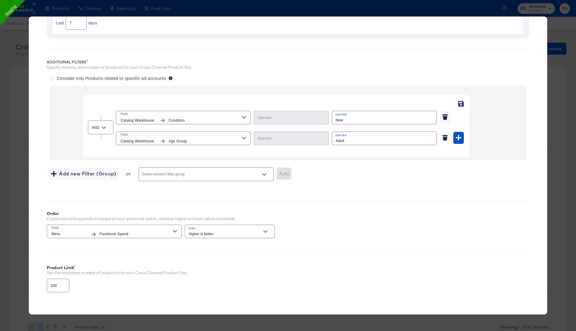
type input "Equal"
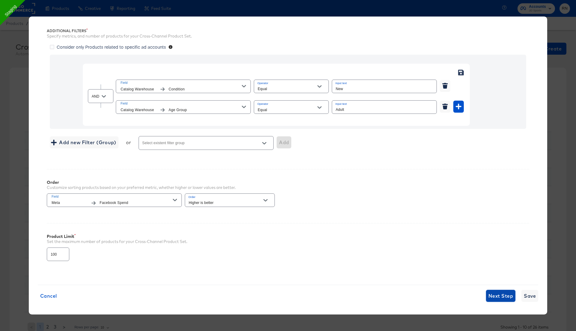
click at [495, 296] on span "Next Step" at bounding box center [501, 296] width 25 height 8
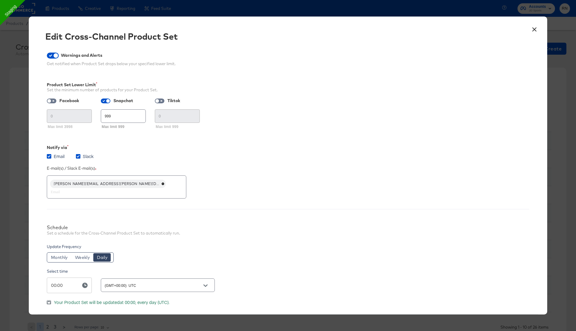
scroll to position [30, 0]
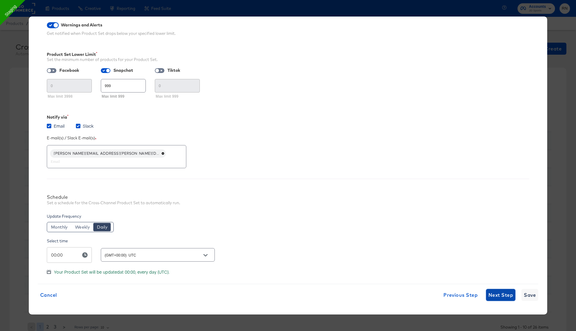
click at [495, 297] on span "Next Step" at bounding box center [501, 295] width 25 height 8
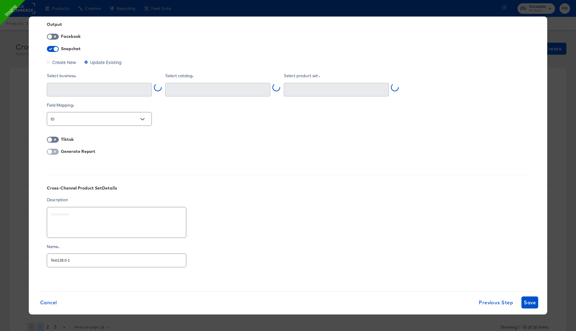
click at [55, 150] on input "checkbox" at bounding box center [50, 153] width 18 height 6
checkbox input "true"
type input "RN JD AU_Test Snap (32008457-a098-4ed9-84c5-44ea4f386983)"
type textarea "x"
type input "Test138.0-1 (93316b06-97e7-4cee-b258-054be2cb5402)"
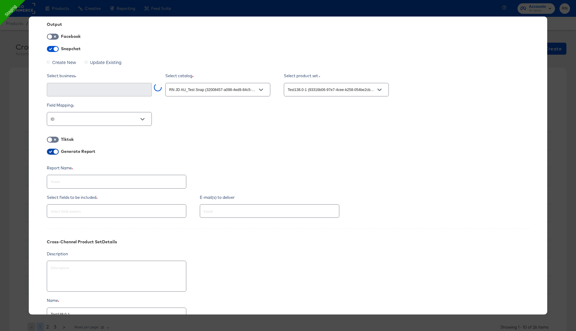
type input "StitcherAds (acae78e9-35c1-4a4f-9008-226a2b31ce5d)"
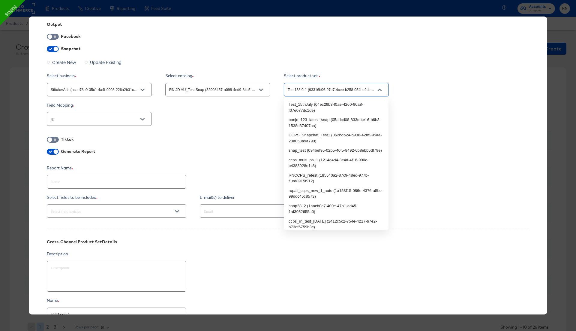
drag, startPoint x: 307, startPoint y: 90, endPoint x: 282, endPoint y: 90, distance: 24.6
click at [282, 90] on div "Select business StitcherAds (acae78e9-35c1-4a4f-9008-226a2b31ce5d) Select catal…" at bounding box center [288, 85] width 483 height 25
click at [224, 205] on div at bounding box center [270, 211] width 140 height 14
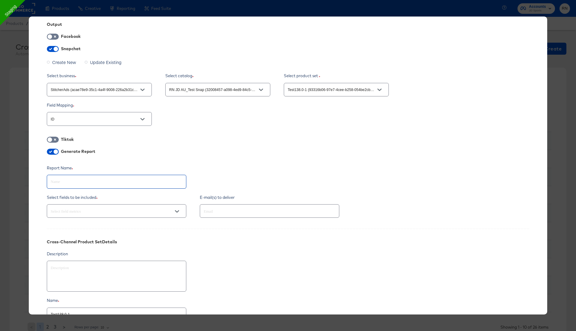
click at [123, 180] on input "text" at bounding box center [116, 179] width 139 height 13
paste input "Test138.0-1"
type textarea "x"
type input "Test138.0-1"
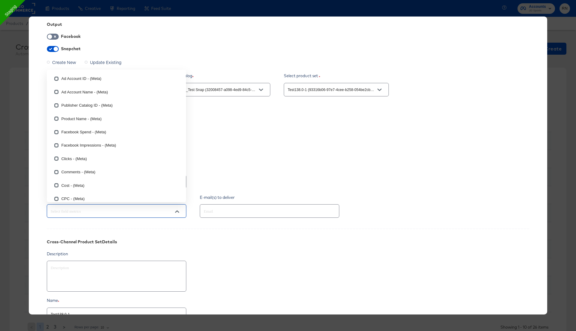
click at [113, 213] on input "text" at bounding box center [108, 211] width 117 height 7
click at [58, 146] on input "checkbox" at bounding box center [57, 147] width 10 height 10
checkbox input "true"
type textarea "x"
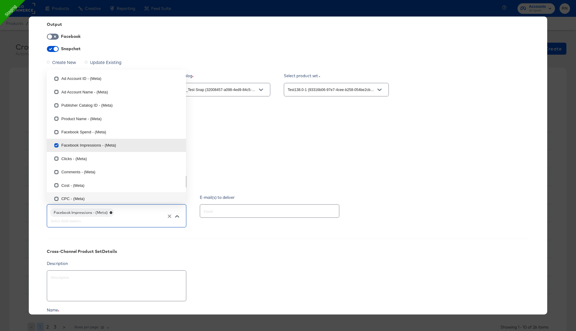
type input "b"
checkbox input "true"
checkbox input "false"
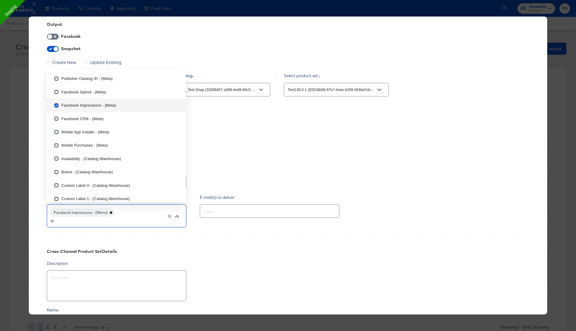
type input "bra"
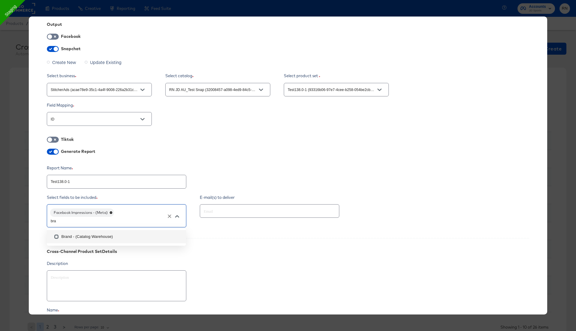
click at [95, 237] on li "Brand - (Catalog Warehouse)" at bounding box center [116, 236] width 139 height 13
type textarea "x"
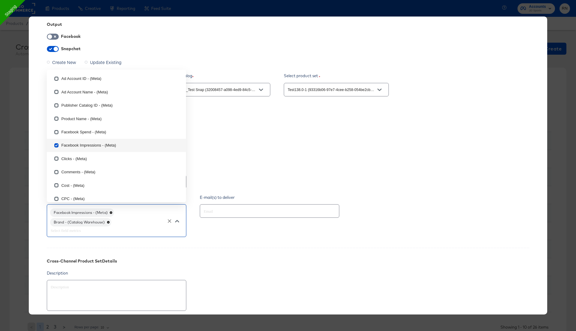
click at [231, 210] on input "text" at bounding box center [261, 211] width 117 height 7
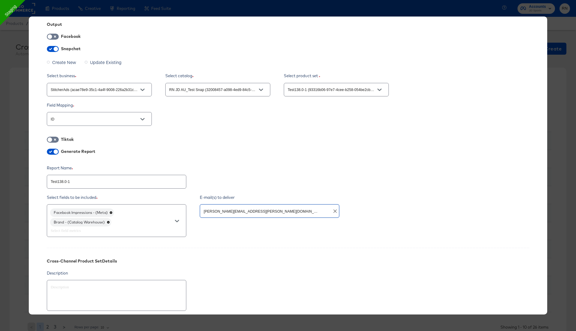
type input "[PERSON_NAME][EMAIL_ADDRESS][PERSON_NAME][DOMAIN_NAME]"
type textarea "x"
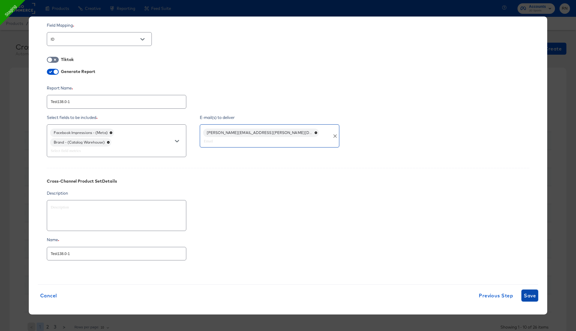
click at [532, 292] on span "Save" at bounding box center [530, 295] width 12 height 8
type textarea "x"
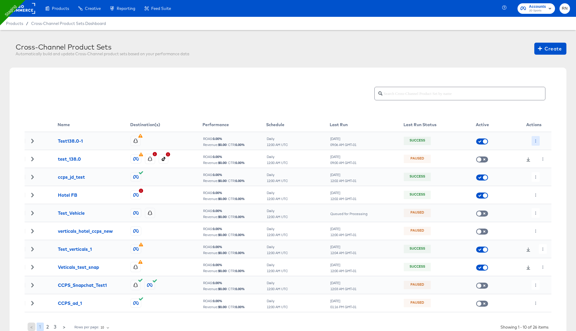
click at [536, 142] on icon "button" at bounding box center [536, 140] width 1 height 3
click at [542, 172] on li "Run Now" at bounding box center [548, 173] width 32 height 10
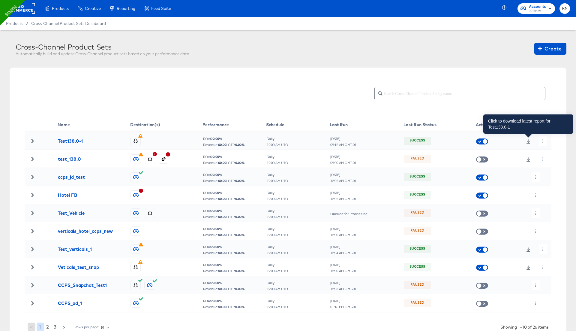
click at [528, 143] on icon at bounding box center [529, 141] width 4 height 4
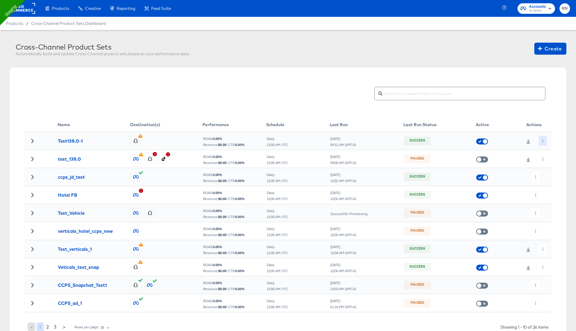
click at [543, 140] on icon "button" at bounding box center [543, 140] width 3 height 3
click at [547, 151] on li "Edit" at bounding box center [554, 153] width 32 height 10
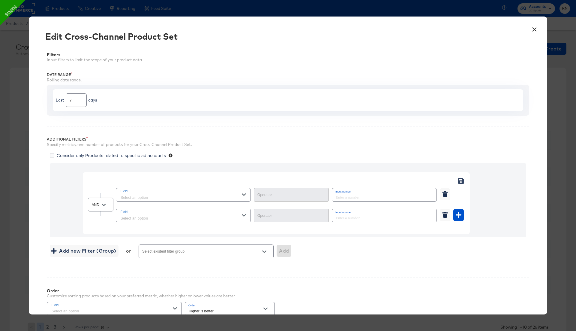
type input "Equal"
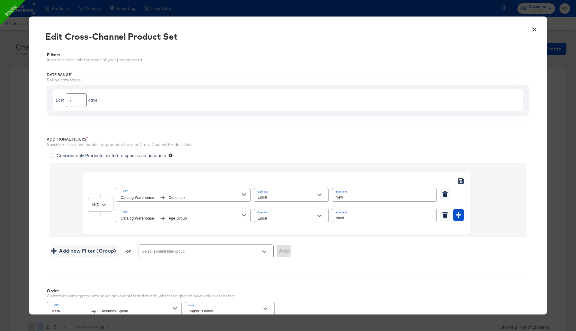
scroll to position [108, 0]
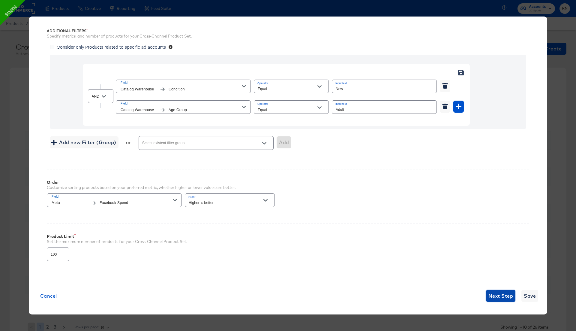
click at [494, 292] on span "Next Step" at bounding box center [501, 296] width 25 height 8
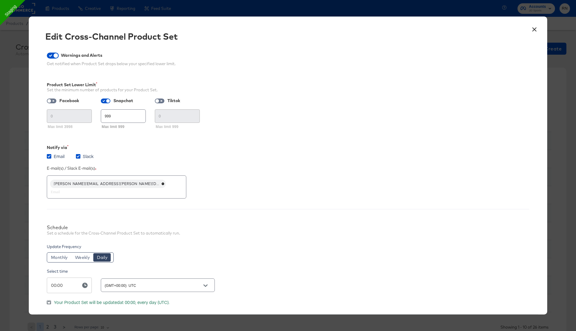
scroll to position [30, 0]
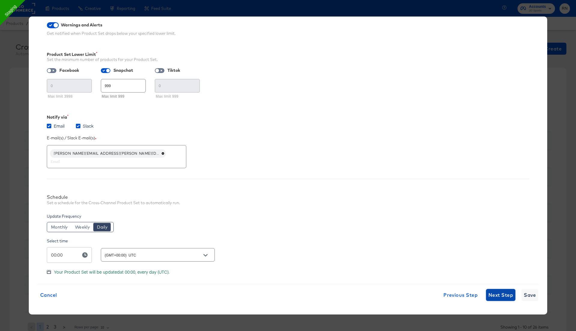
click at [498, 294] on span "Next Step" at bounding box center [501, 295] width 25 height 8
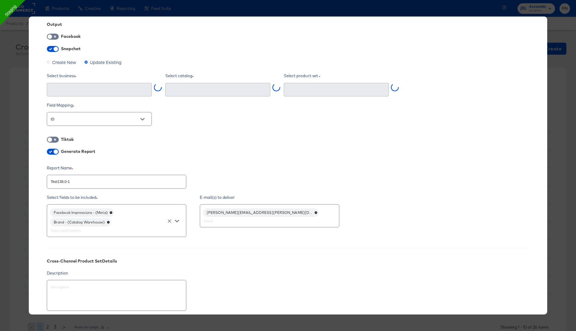
type input "Test138.0-1 (93316b06-97e7-4cee-b258-054be2cb5402)"
type input "RN JD AU_Test Snap (32008457-a098-4ed9-84c5-44ea4f386983)"
type textarea "x"
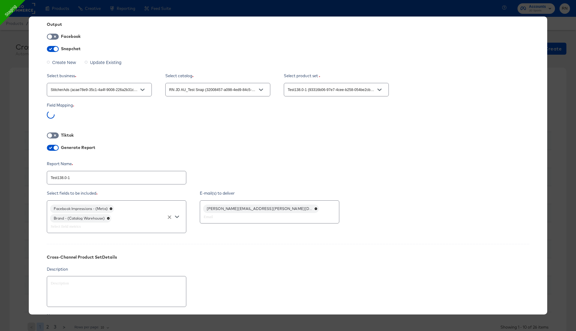
type input "StitcherAds (acae78e9-35c1-4a4f-9008-226a2b31ce5d)"
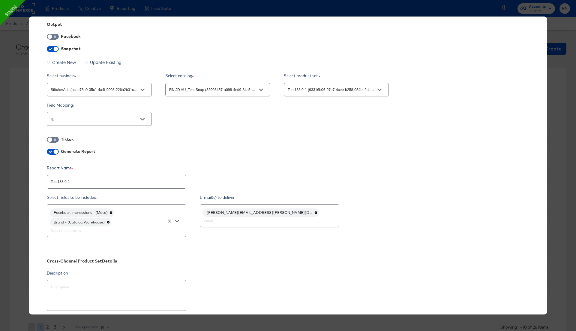
click at [134, 228] on input "text" at bounding box center [108, 230] width 117 height 7
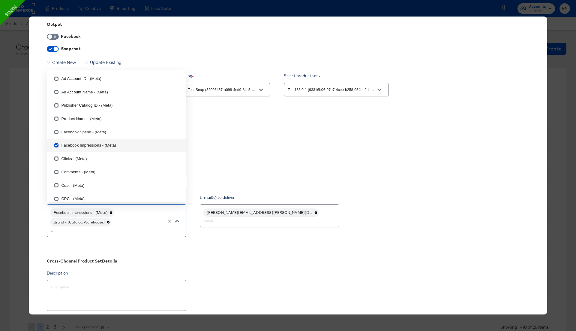
type input "c"
checkbox input "true"
checkbox input "false"
type input "co"
checkbox input "false"
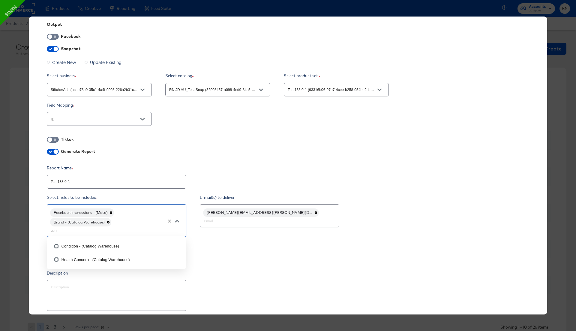
type input "cond"
click at [114, 246] on li "Condition - (Catalog Warehouse)" at bounding box center [116, 246] width 139 height 13
type textarea "x"
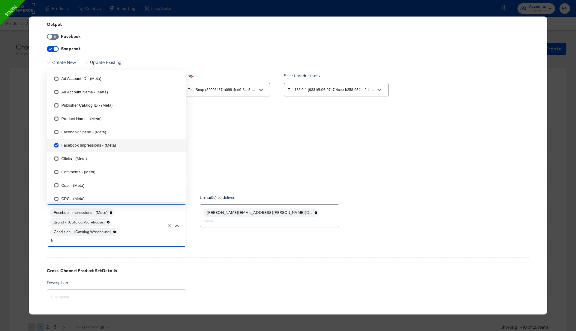
type input "ag"
checkbox input "false"
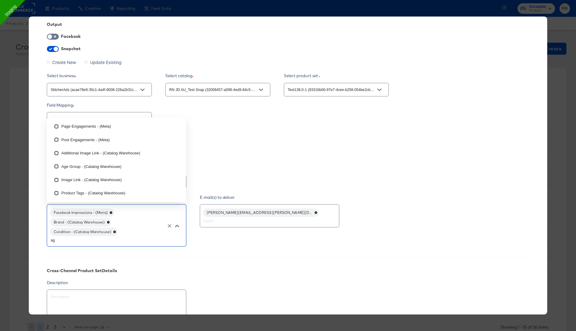
type input "age"
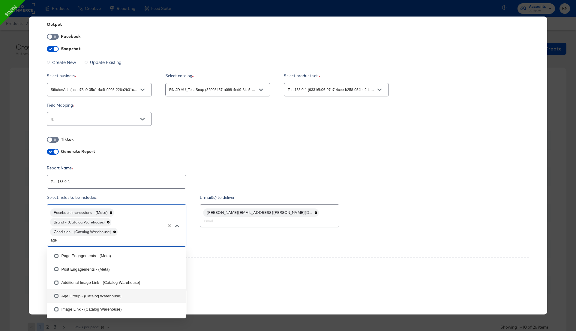
click at [89, 293] on li "Age Group - (Catalog Warehouse)" at bounding box center [116, 295] width 139 height 13
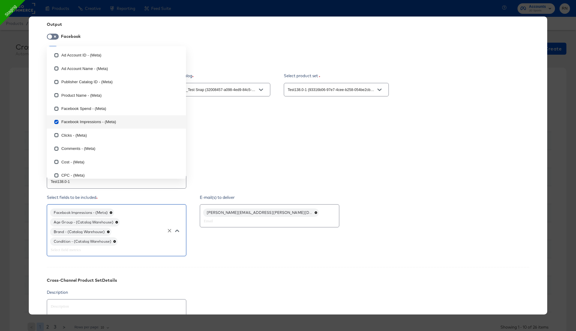
scroll to position [129, 0]
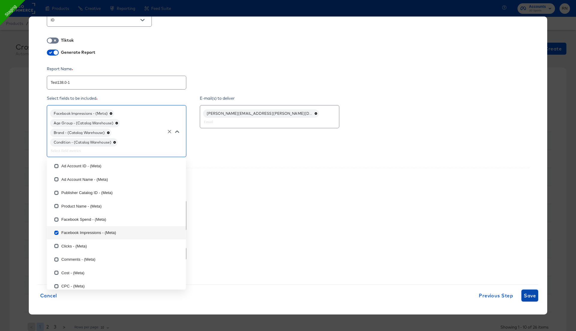
click at [528, 297] on span "Save" at bounding box center [530, 295] width 12 height 8
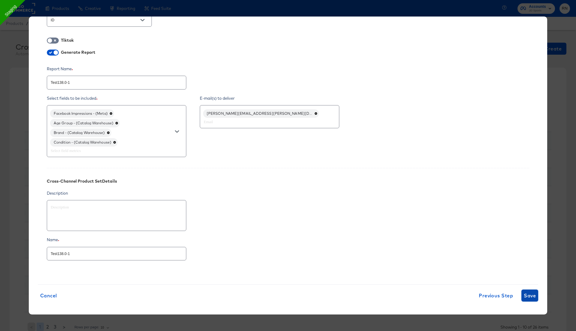
type textarea "x"
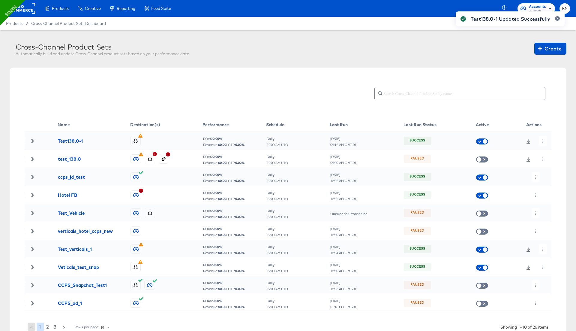
click at [541, 139] on div "Test138.0-1 Updated Successfully" at bounding box center [510, 154] width 121 height 298
click at [543, 143] on button "button" at bounding box center [543, 141] width 8 height 10
click at [548, 172] on li "Run Now" at bounding box center [554, 173] width 32 height 10
click at [23, 8] on rect at bounding box center [22, 8] width 28 height 11
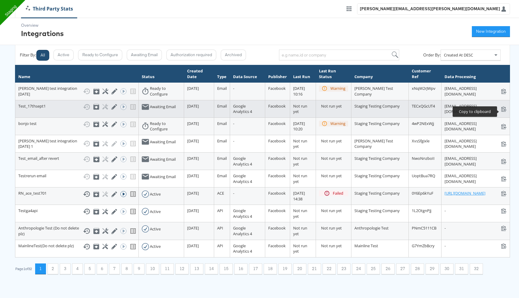
click at [503, 110] on icon at bounding box center [504, 109] width 6 height 6
click at [102, 110] on icon at bounding box center [105, 107] width 6 height 6
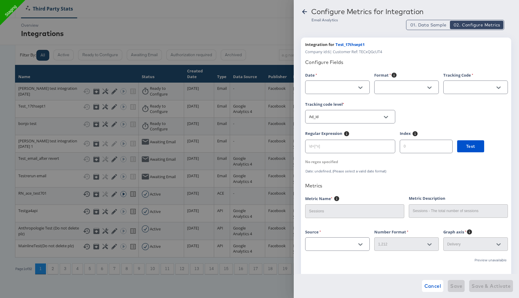
click at [302, 10] on icon at bounding box center [304, 11] width 7 height 7
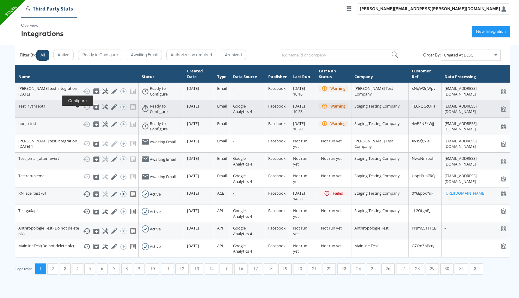
click at [102, 110] on icon at bounding box center [105, 107] width 6 height 6
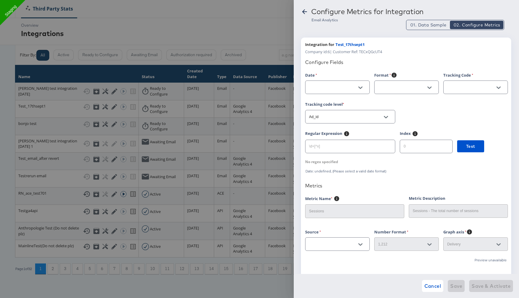
click at [327, 88] on input "text" at bounding box center [333, 87] width 50 height 7
click at [325, 107] on li "date" at bounding box center [337, 103] width 64 height 10
type input "date"
click at [392, 89] on input "text" at bounding box center [402, 87] width 50 height 7
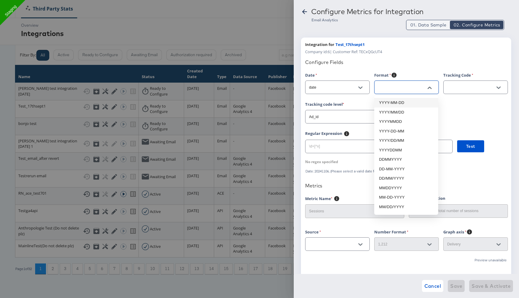
click at [434, 24] on span "01. Data Sample" at bounding box center [428, 25] width 36 height 6
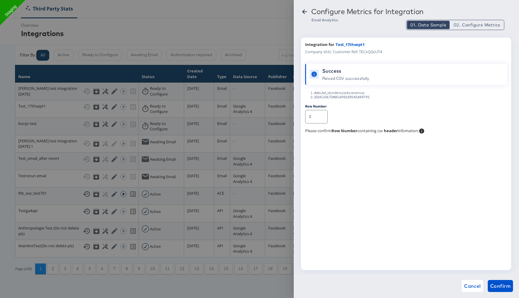
click at [475, 20] on div "01. Data Sample 02. Configure Metrics" at bounding box center [455, 25] width 98 height 10
click at [465, 26] on span "02. Configure Metrics" at bounding box center [476, 25] width 47 height 6
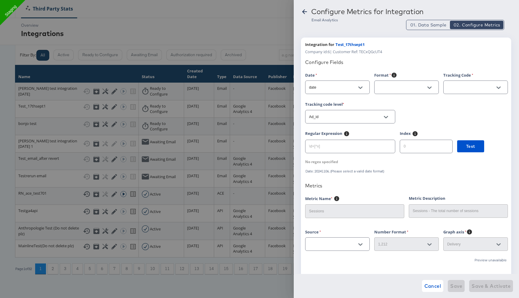
click at [398, 90] on input "text" at bounding box center [402, 87] width 50 height 7
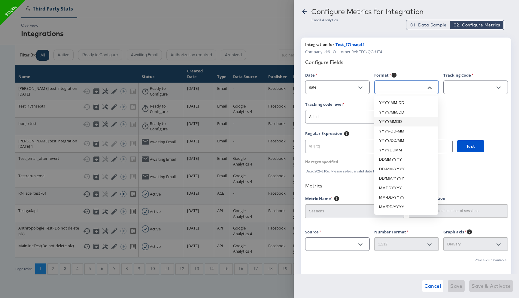
click at [396, 120] on li "YYYYMMDD" at bounding box center [406, 122] width 64 height 10
type input "YYYYMMDD"
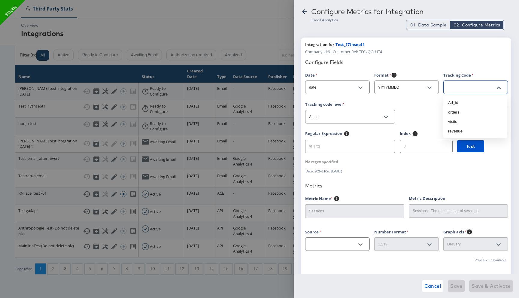
click at [457, 85] on input "text" at bounding box center [471, 87] width 50 height 7
click at [458, 101] on li "Ad_id" at bounding box center [475, 103] width 64 height 10
type input "Ad_id"
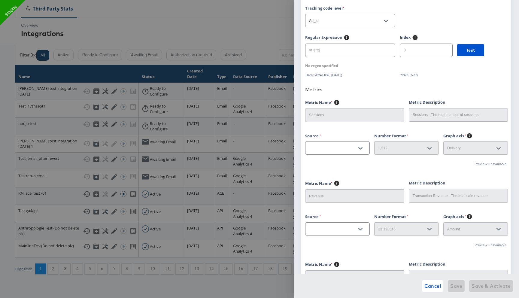
scroll to position [123, 0]
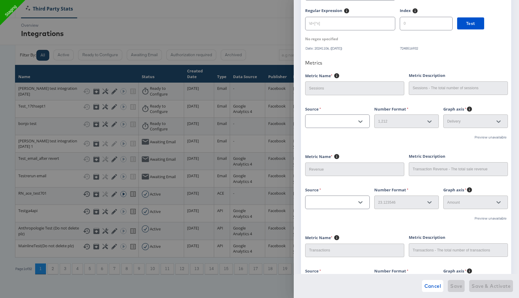
click at [340, 119] on input "text" at bounding box center [333, 121] width 50 height 7
click at [329, 155] on li "revenue" at bounding box center [337, 155] width 64 height 10
type input "revenue"
click at [324, 206] on input "text" at bounding box center [333, 202] width 50 height 7
click at [324, 221] on li "orders" at bounding box center [337, 218] width 64 height 10
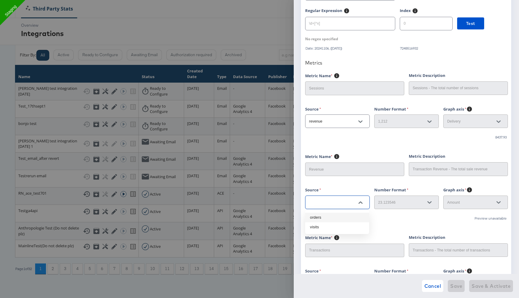
type input "orders"
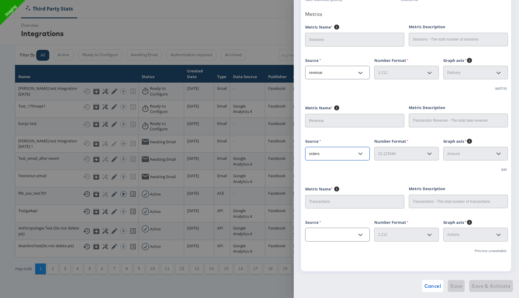
scroll to position [182, 0]
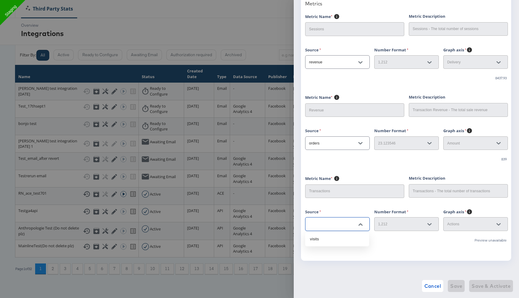
click at [325, 226] on input "text" at bounding box center [333, 224] width 50 height 7
click at [325, 238] on li "visits" at bounding box center [337, 239] width 64 height 10
type input "visits"
click at [484, 285] on span "Save & Activate" at bounding box center [490, 286] width 39 height 8
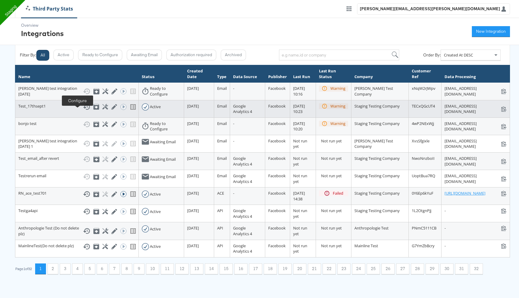
click at [102, 110] on icon at bounding box center [105, 107] width 6 height 6
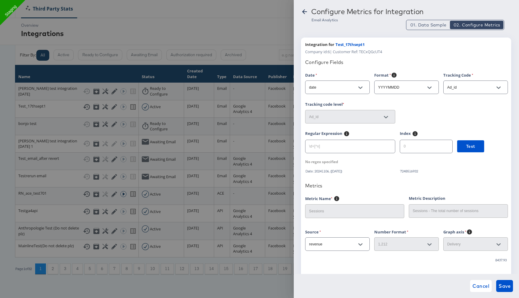
click at [303, 12] on icon at bounding box center [304, 11] width 5 height 5
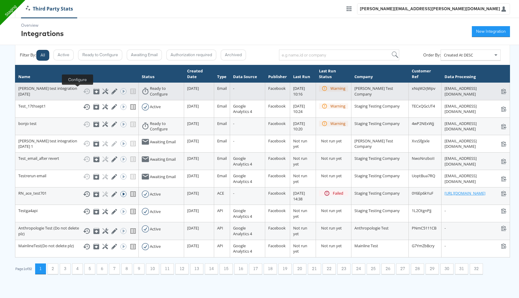
click at [102, 92] on icon at bounding box center [105, 91] width 6 height 6
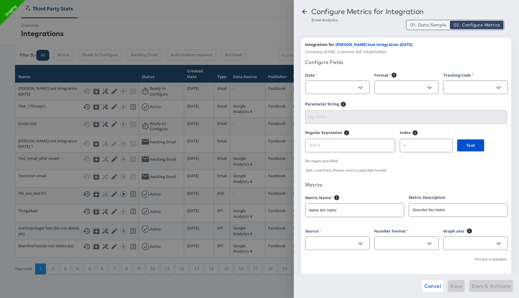
click at [428, 27] on span "01. Data Sample" at bounding box center [428, 25] width 36 height 6
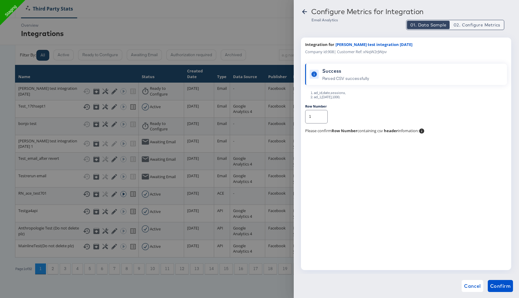
click at [477, 26] on span "02. Configure Metrics" at bounding box center [476, 25] width 47 height 6
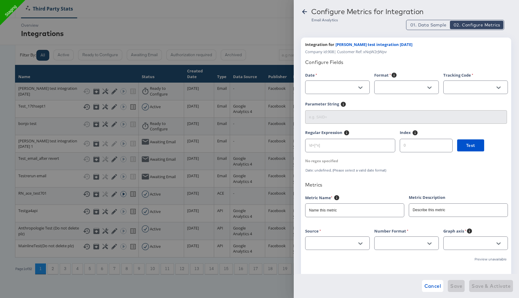
click at [355, 88] on div at bounding box center [360, 87] width 13 height 9
click at [361, 87] on icon "Open" at bounding box center [360, 87] width 4 height 2
click at [330, 111] on li "date" at bounding box center [337, 112] width 64 height 10
type input "date"
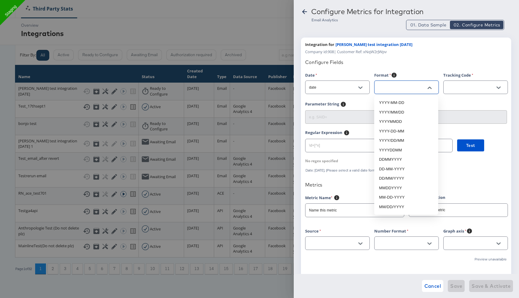
click at [399, 87] on input "text" at bounding box center [402, 87] width 50 height 7
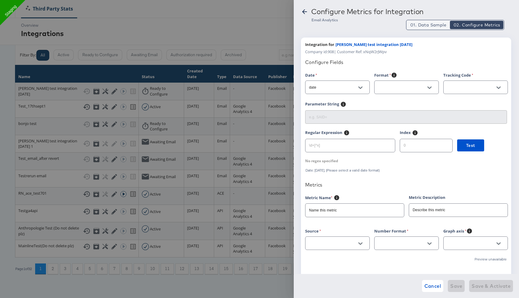
click at [424, 25] on span "01. Data Sample" at bounding box center [428, 25] width 36 height 6
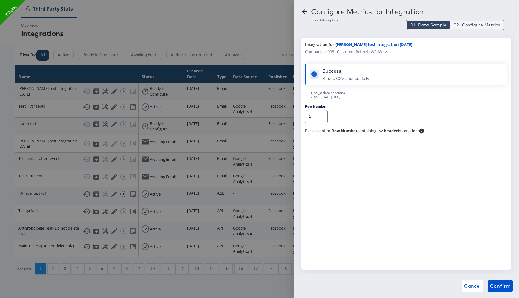
click at [464, 23] on span "02. Configure Metrics" at bounding box center [476, 25] width 47 height 6
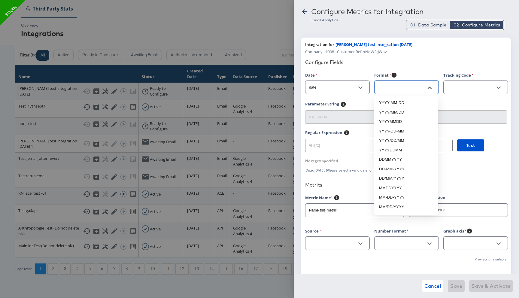
click at [401, 87] on input "text" at bounding box center [402, 87] width 50 height 7
click at [397, 105] on li "YYYY-MM-DD" at bounding box center [406, 103] width 64 height 10
type input "YYYY-MM-DD"
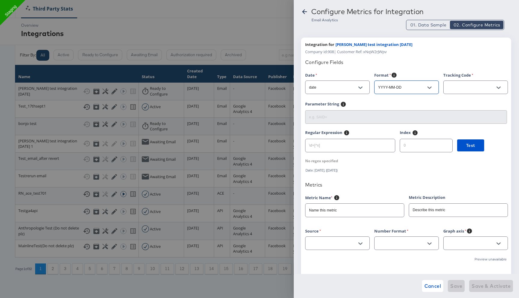
click at [456, 92] on div at bounding box center [475, 87] width 65 height 14
click at [463, 88] on input "text" at bounding box center [471, 87] width 50 height 7
click at [460, 103] on li "ad_id" at bounding box center [475, 103] width 64 height 10
type input "ad_id"
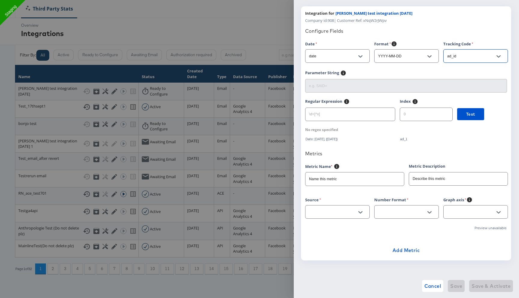
click at [340, 214] on input "text" at bounding box center [333, 212] width 50 height 7
click at [331, 230] on li "sessions" at bounding box center [337, 227] width 64 height 10
type input "sessions"
click at [402, 207] on div at bounding box center [406, 212] width 65 height 14
click at [402, 215] on input "text" at bounding box center [402, 212] width 50 height 7
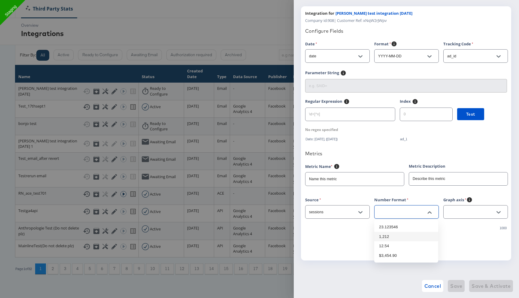
click at [396, 239] on li "1,212" at bounding box center [406, 237] width 64 height 10
type input "1,212"
click at [470, 213] on input "text" at bounding box center [471, 212] width 50 height 7
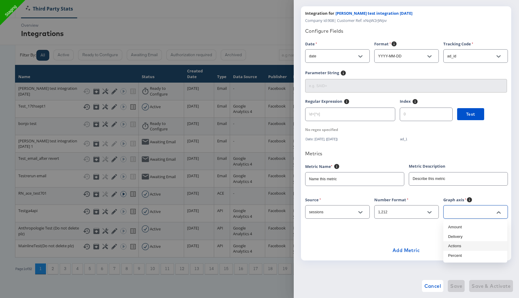
click at [458, 246] on li "Actions" at bounding box center [475, 246] width 64 height 10
type input "Actions"
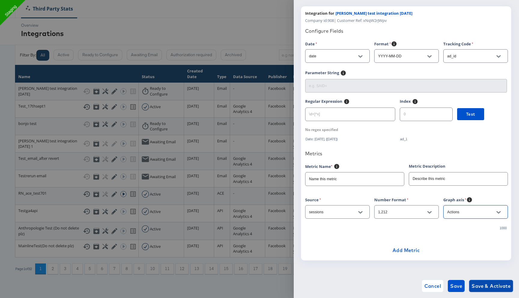
click at [483, 287] on span "Save & Activate" at bounding box center [490, 286] width 39 height 8
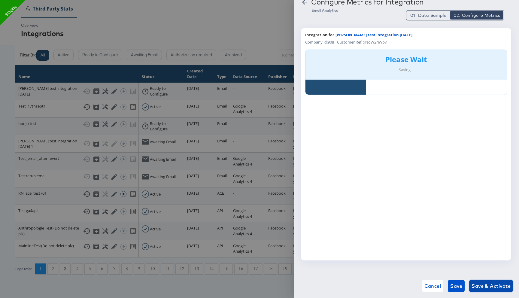
scroll to position [10, 0]
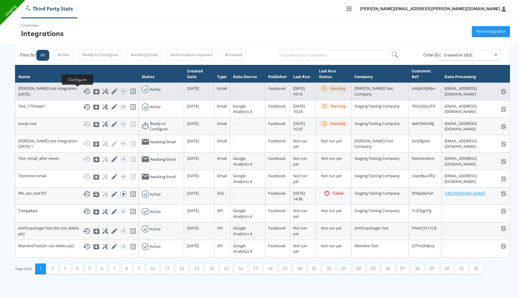
click at [102, 92] on icon at bounding box center [105, 91] width 6 height 6
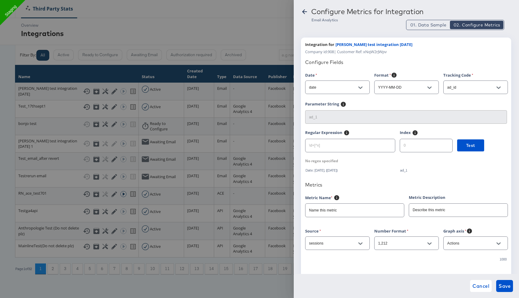
click at [304, 12] on icon at bounding box center [304, 11] width 7 height 7
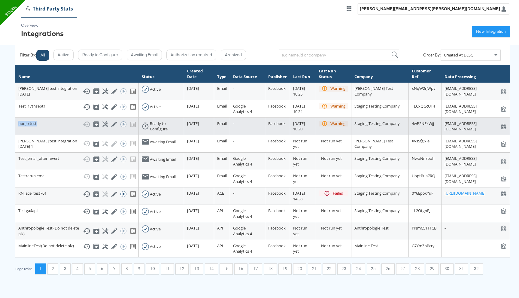
drag, startPoint x: 18, startPoint y: 136, endPoint x: 65, endPoint y: 136, distance: 46.2
click at [65, 128] on div "bonjo test Show History Archive Configure Edit Integration Run ACE Workflow Now" at bounding box center [76, 124] width 117 height 7
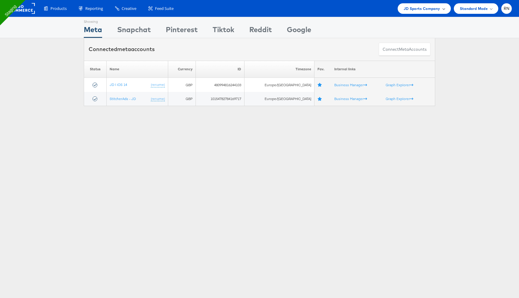
click at [429, 6] on span "JD Sports Company" at bounding box center [422, 8] width 37 height 6
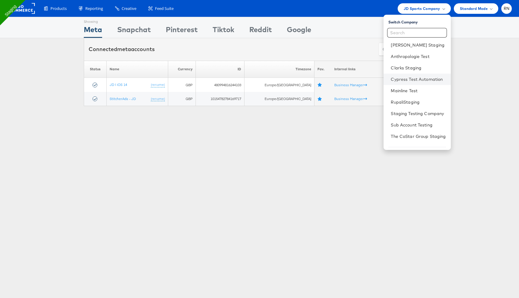
click at [404, 76] on li "Cypress Test Automation" at bounding box center [416, 79] width 67 height 11
click at [402, 79] on link "Cypress Test Automation" at bounding box center [418, 79] width 55 height 6
